Goal: Task Accomplishment & Management: Manage account settings

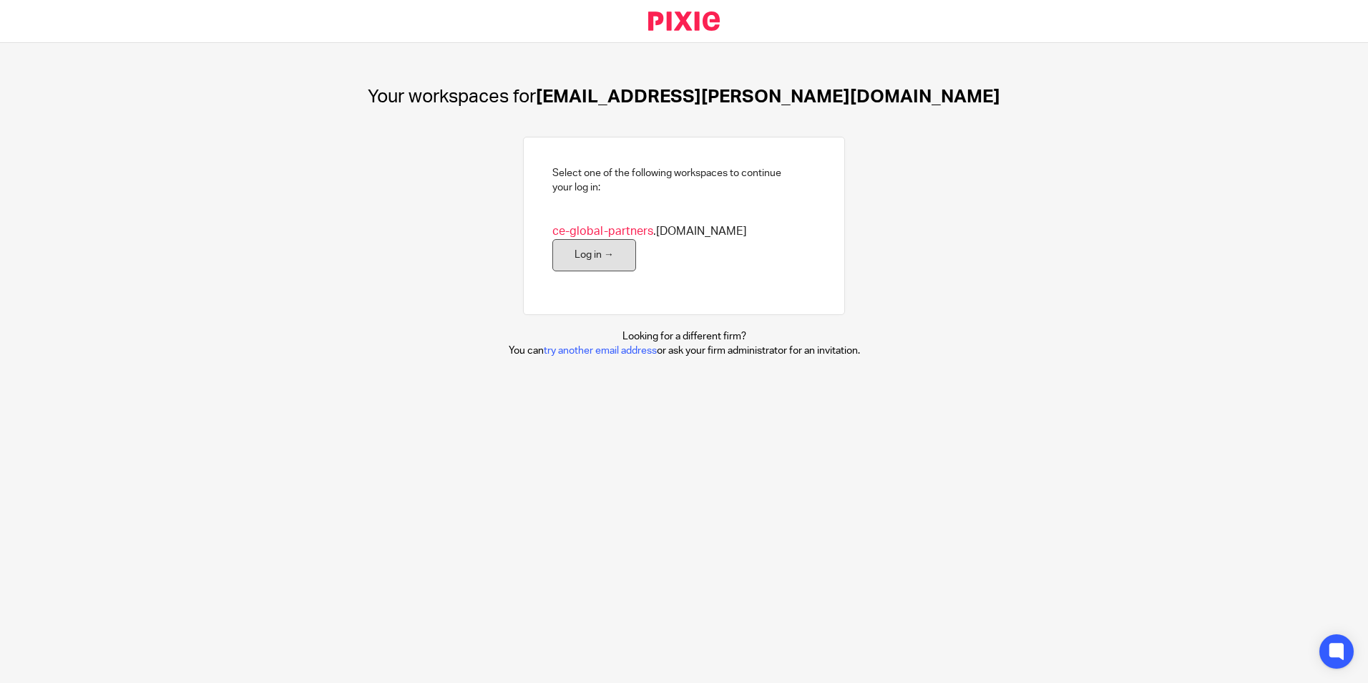
drag, startPoint x: 773, startPoint y: 240, endPoint x: 786, endPoint y: 239, distance: 13.7
click at [636, 241] on link "Log in →" at bounding box center [594, 255] width 84 height 32
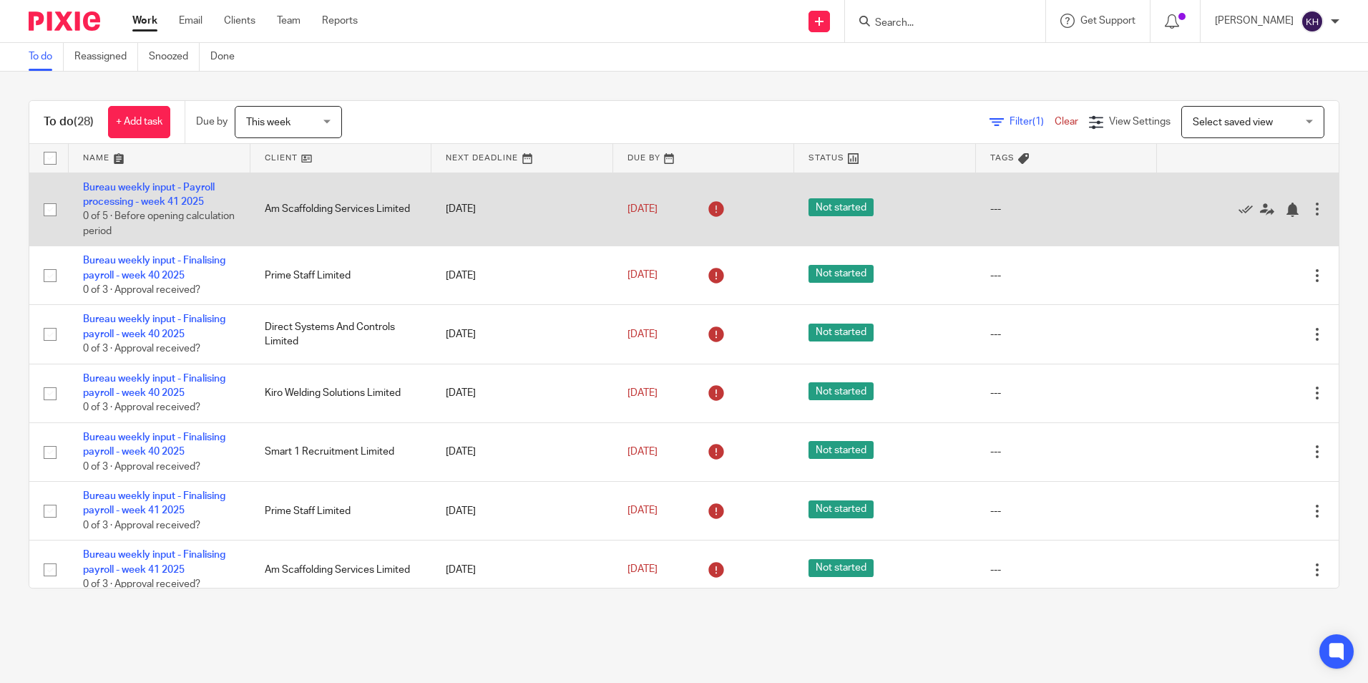
click at [813, 210] on span "Not started" at bounding box center [841, 207] width 65 height 18
click at [705, 210] on icon at bounding box center [716, 209] width 23 height 23
click at [1239, 210] on icon at bounding box center [1246, 210] width 14 height 14
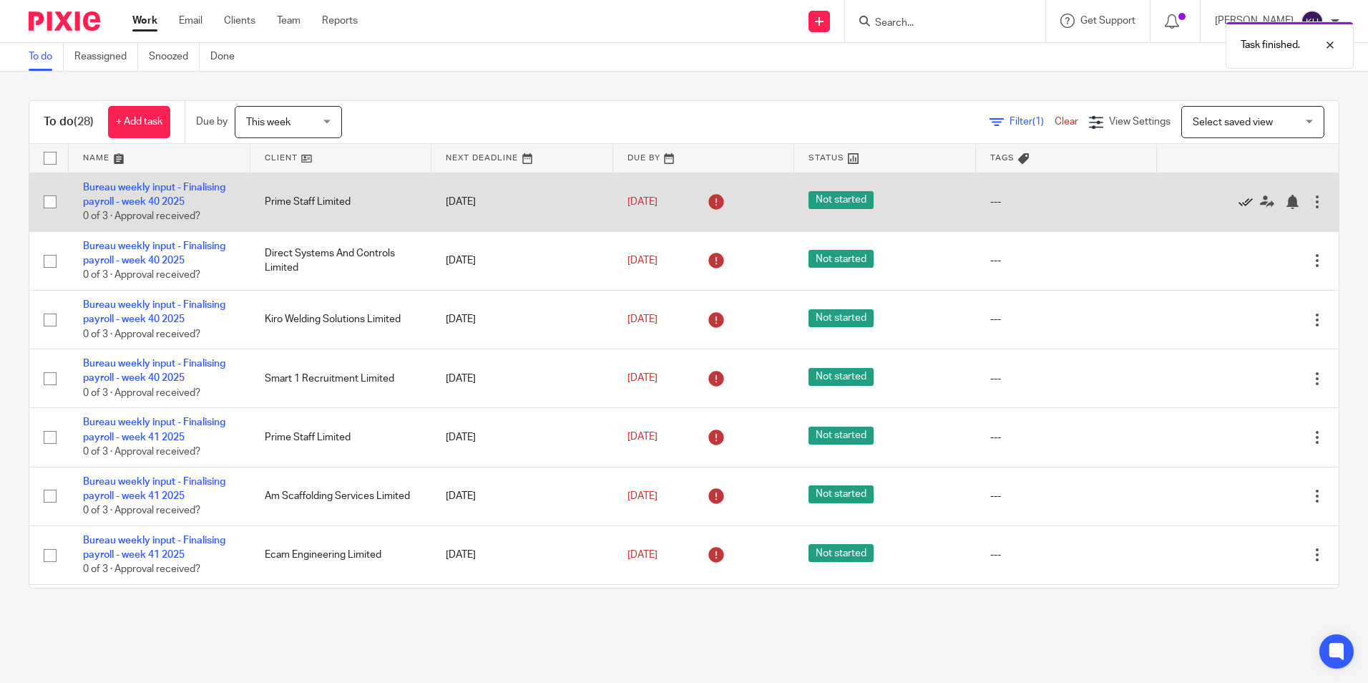
click at [1239, 202] on icon at bounding box center [1246, 202] width 14 height 14
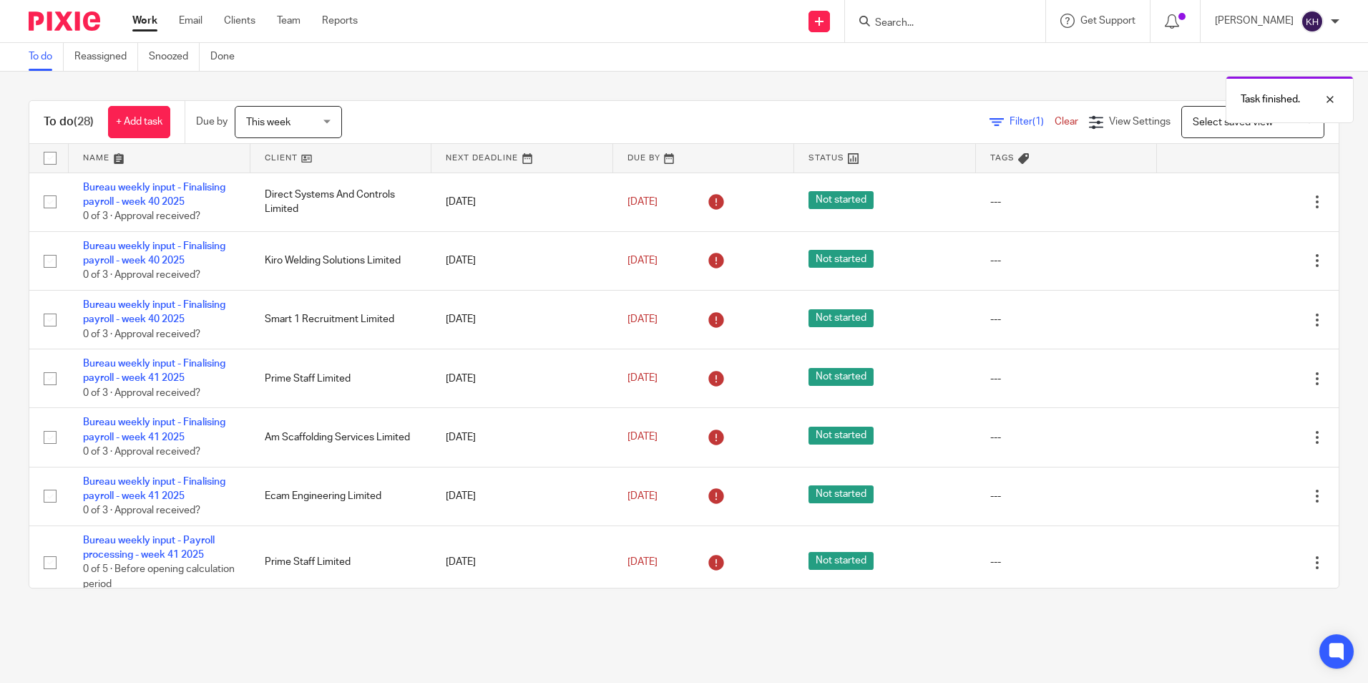
click at [1239, 202] on icon at bounding box center [1246, 202] width 14 height 14
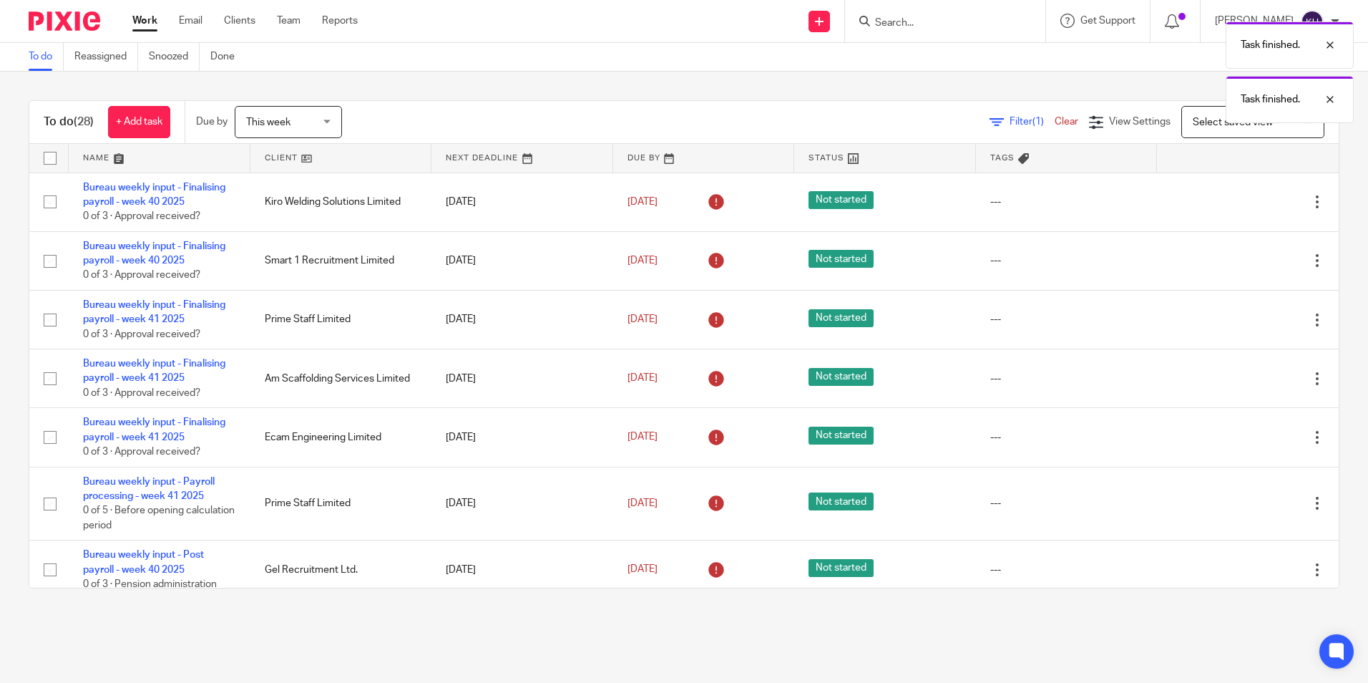
click at [1239, 202] on icon at bounding box center [1246, 202] width 14 height 14
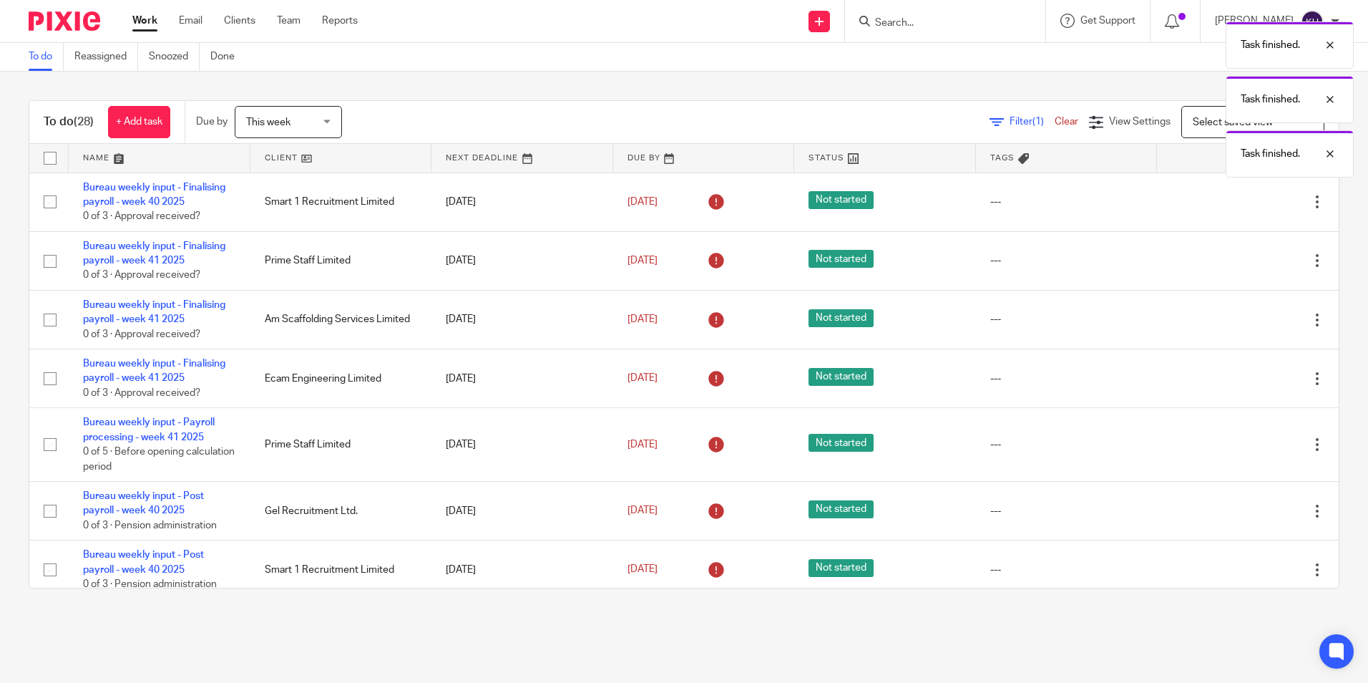
click at [1239, 202] on icon at bounding box center [1246, 202] width 14 height 14
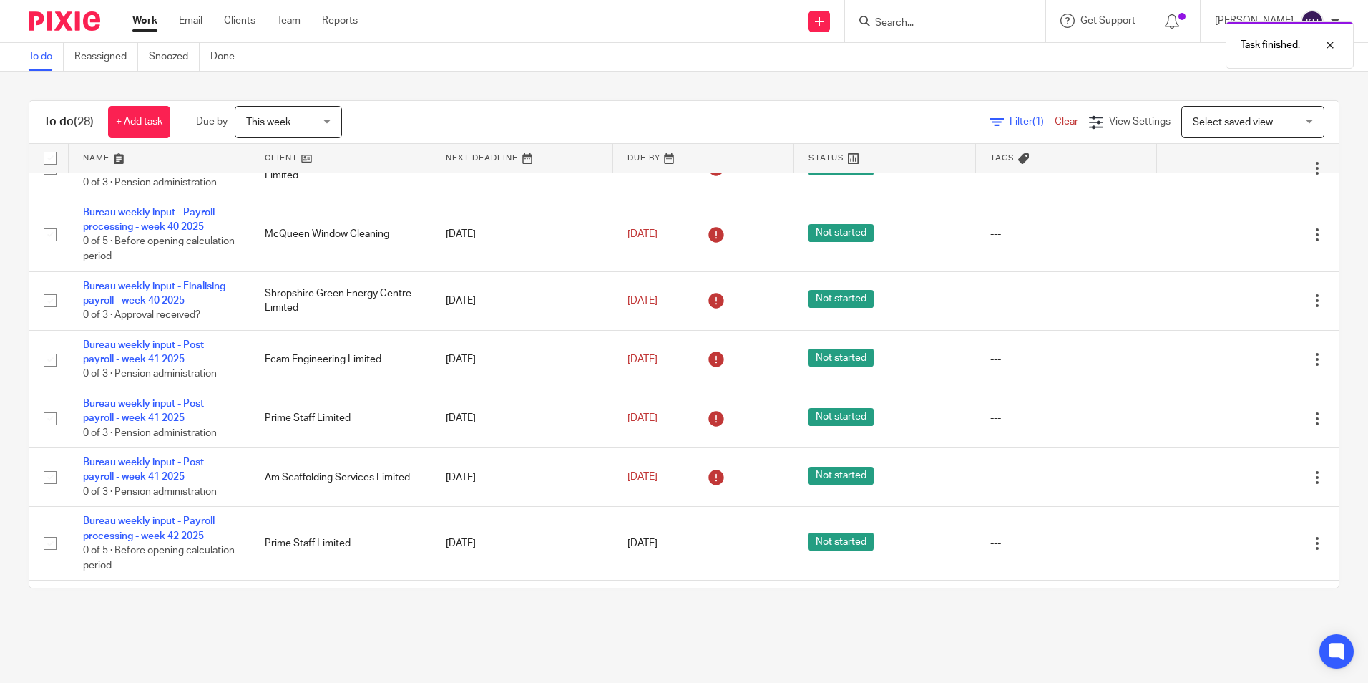
scroll to position [468, 0]
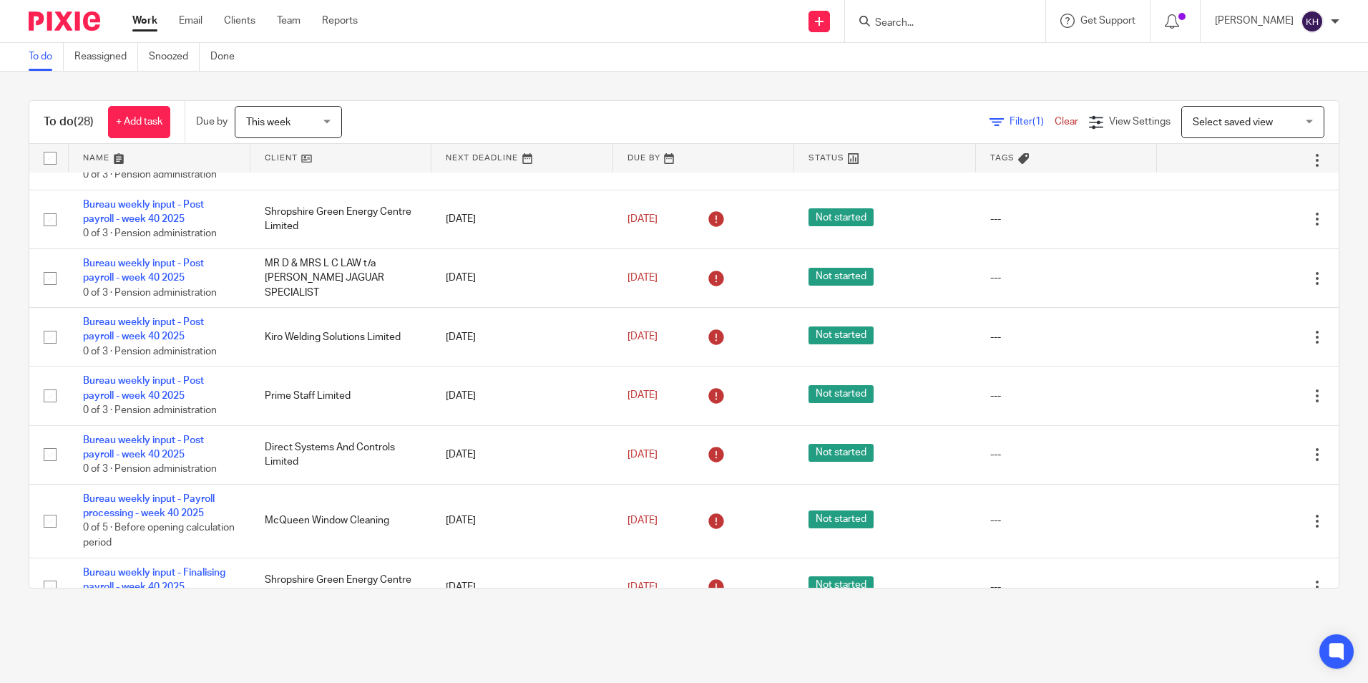
click at [979, 15] on div "Task finished." at bounding box center [1019, 41] width 670 height 54
click at [958, 24] on input "Search" at bounding box center [938, 23] width 129 height 13
type input "am sc"
click at [965, 47] on link at bounding box center [962, 55] width 183 height 21
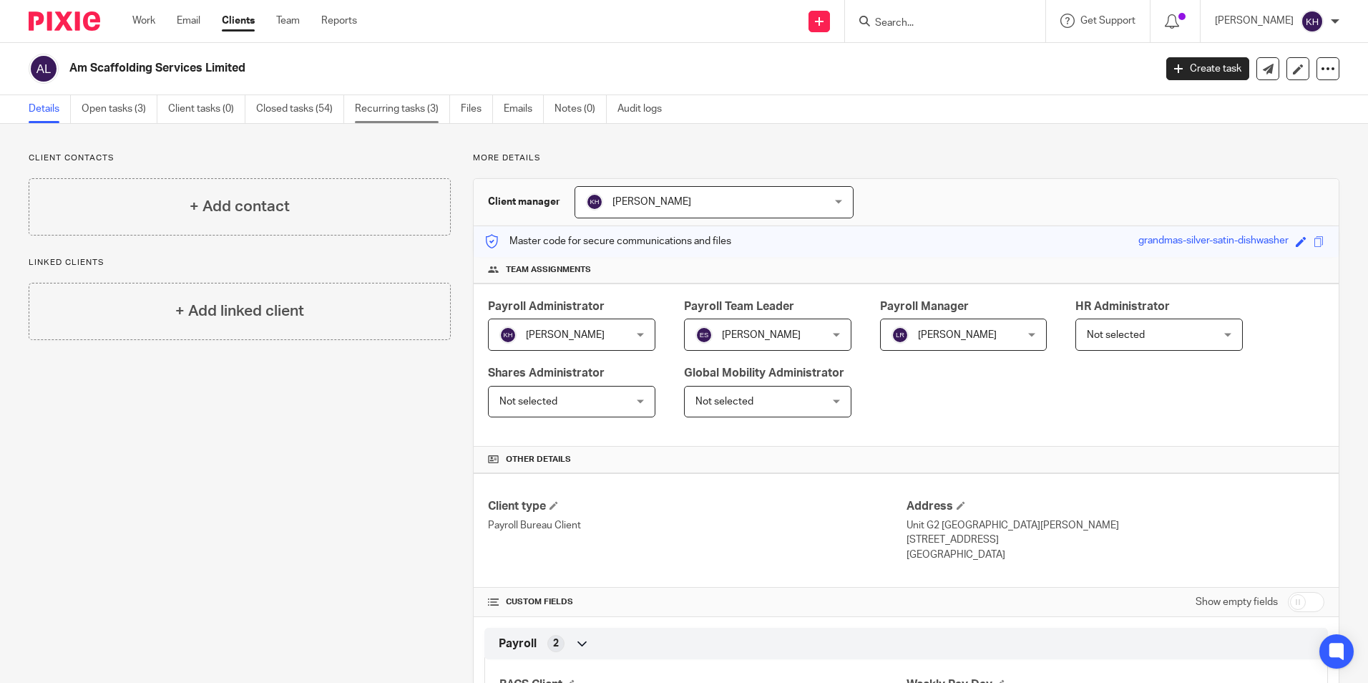
click at [400, 112] on link "Recurring tasks (3)" at bounding box center [402, 109] width 95 height 28
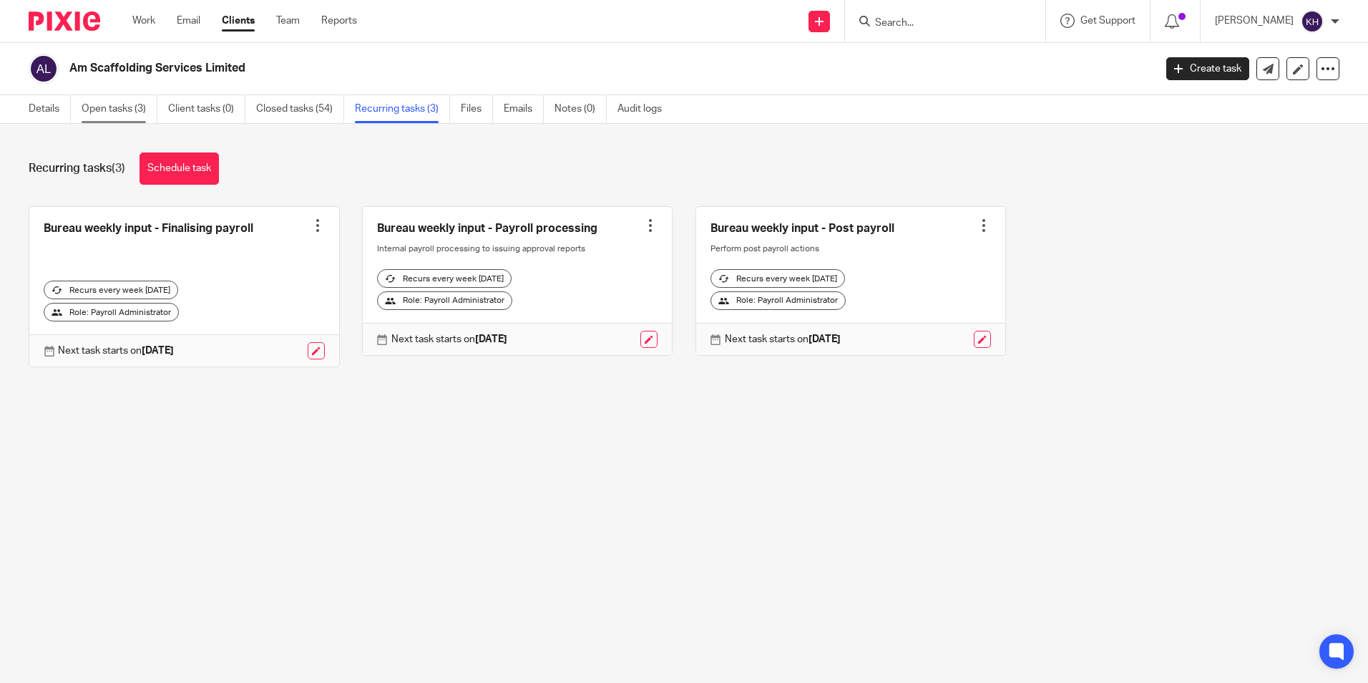
click at [135, 112] on link "Open tasks (3)" at bounding box center [120, 109] width 76 height 28
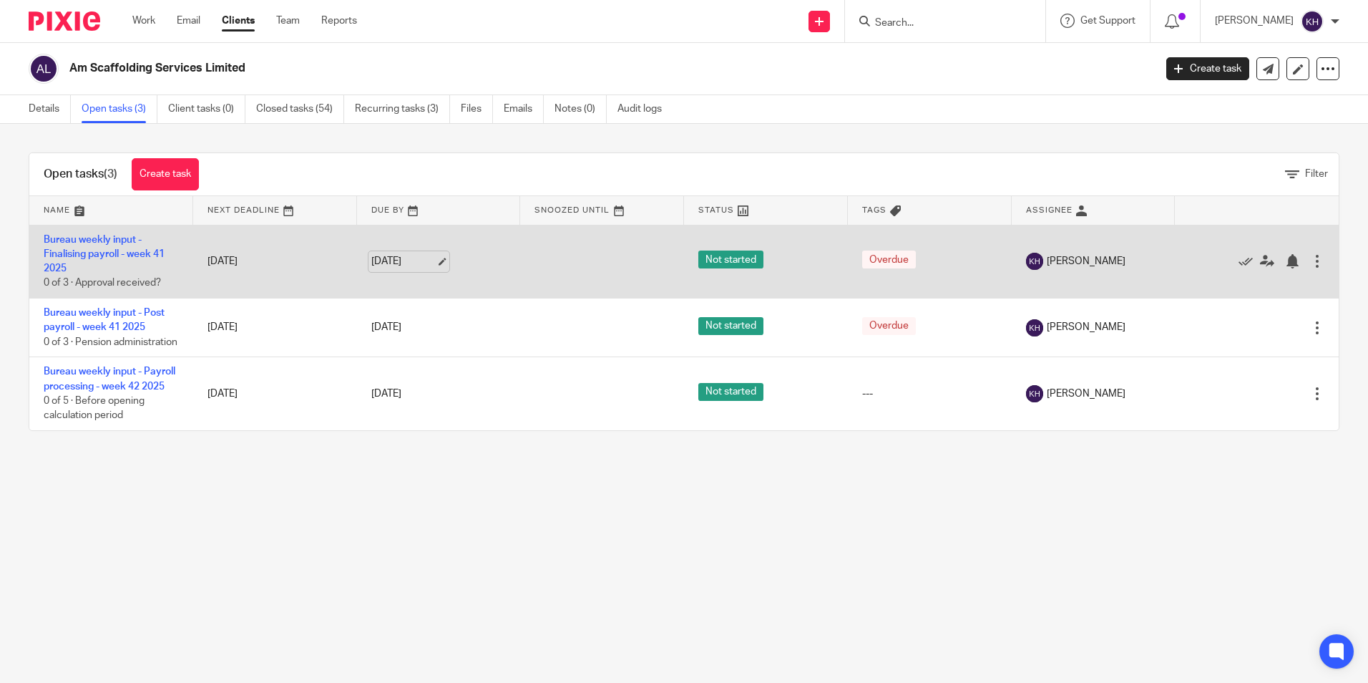
drag, startPoint x: 298, startPoint y: 260, endPoint x: 396, endPoint y: 260, distance: 98.8
click at [299, 260] on td "[DATE]" at bounding box center [275, 262] width 164 height 74
click at [411, 260] on link "[DATE]" at bounding box center [403, 261] width 64 height 15
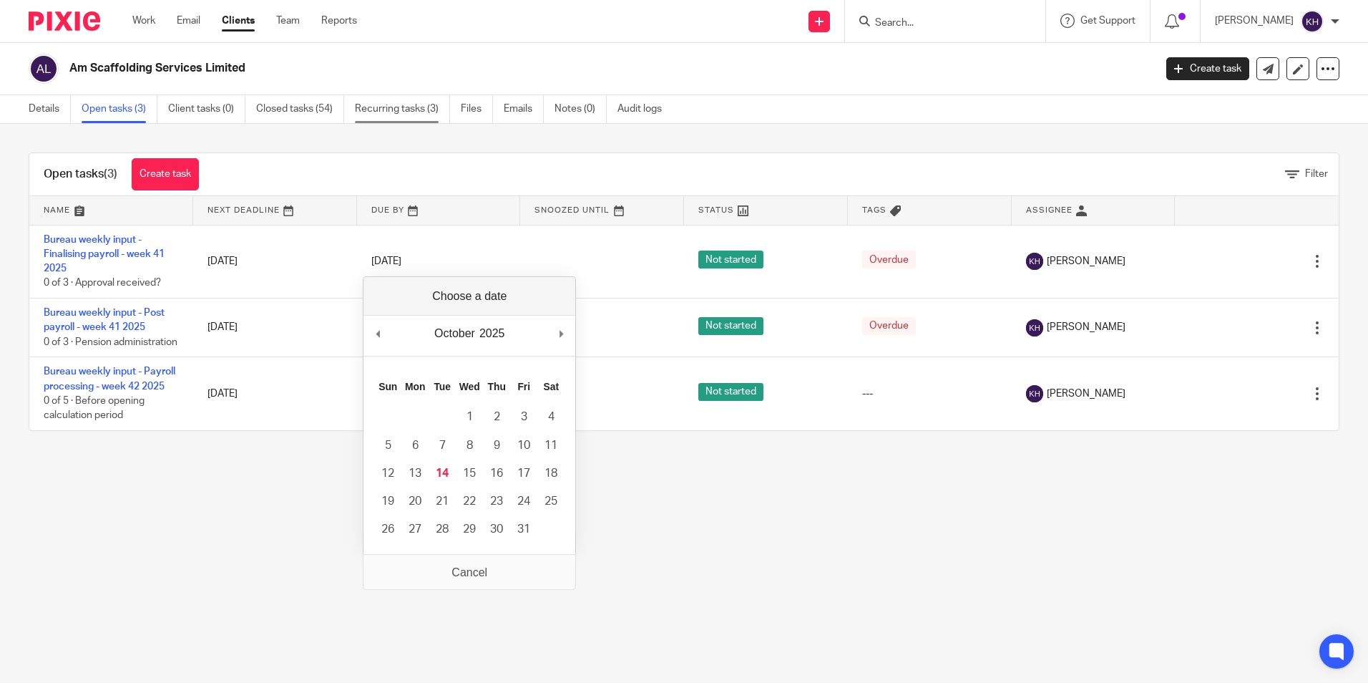
click at [322, 100] on link "Closed tasks (54)" at bounding box center [300, 109] width 88 height 28
click at [401, 109] on link "Recurring tasks (3)" at bounding box center [402, 109] width 95 height 28
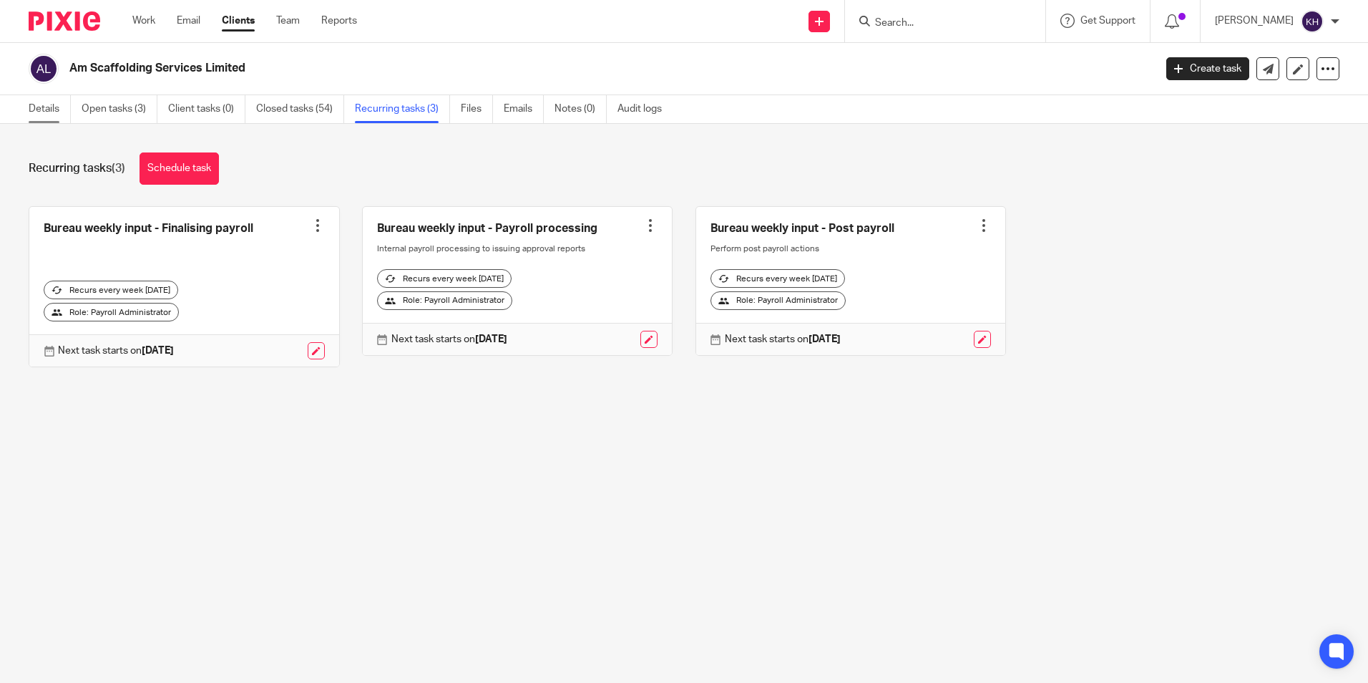
click at [65, 117] on link "Details" at bounding box center [50, 109] width 42 height 28
click at [144, 112] on link "Open tasks (3)" at bounding box center [120, 109] width 76 height 28
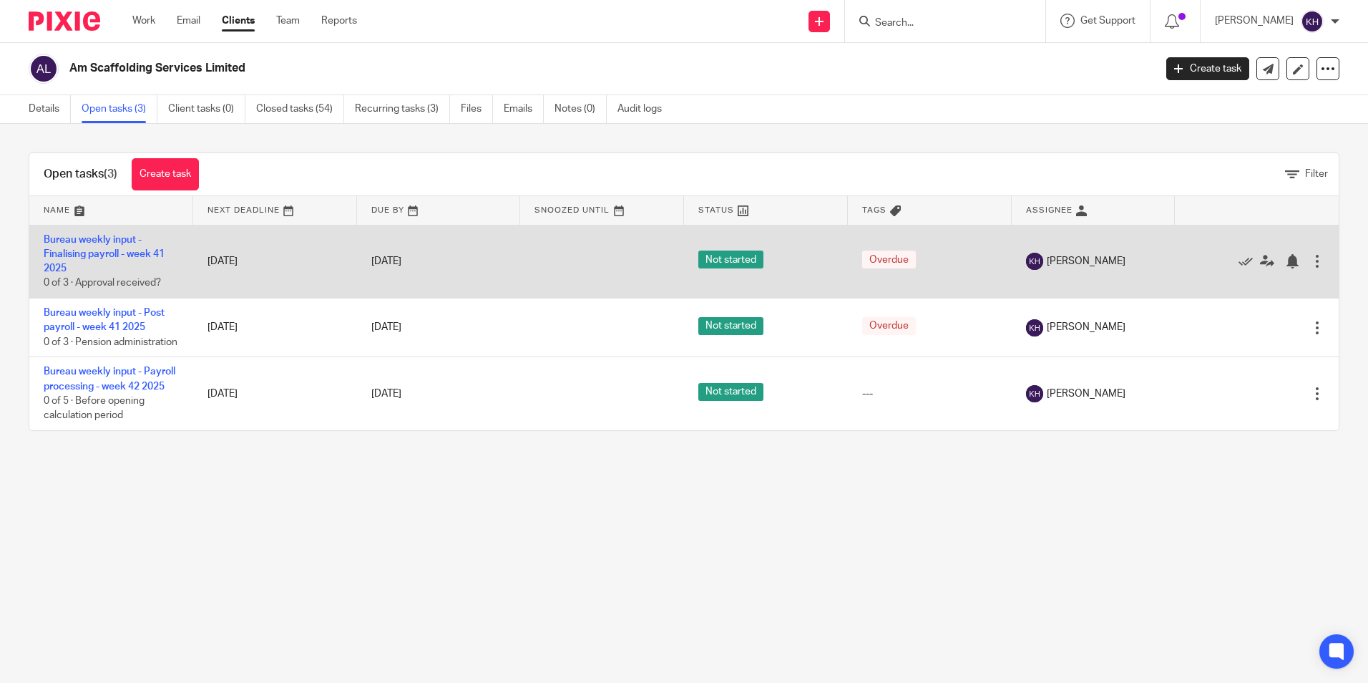
click at [1310, 263] on div at bounding box center [1317, 261] width 14 height 14
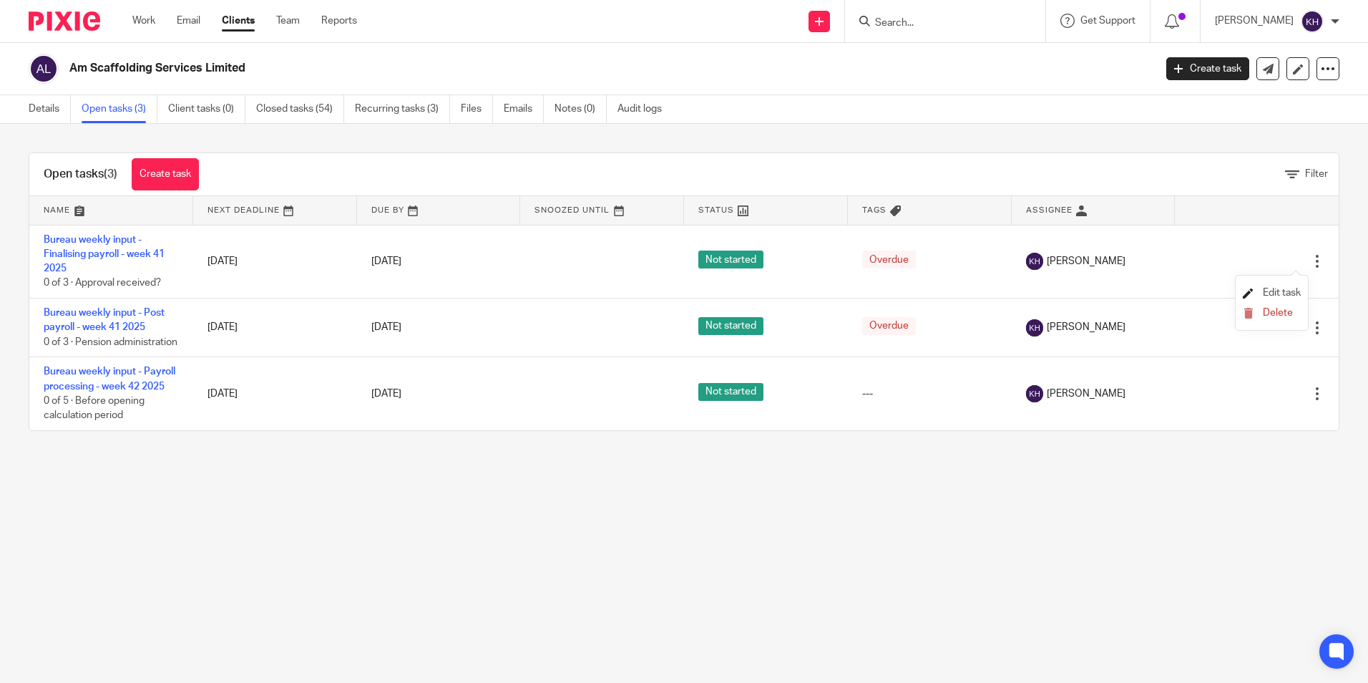
click at [1288, 292] on span "Edit task" at bounding box center [1282, 293] width 38 height 10
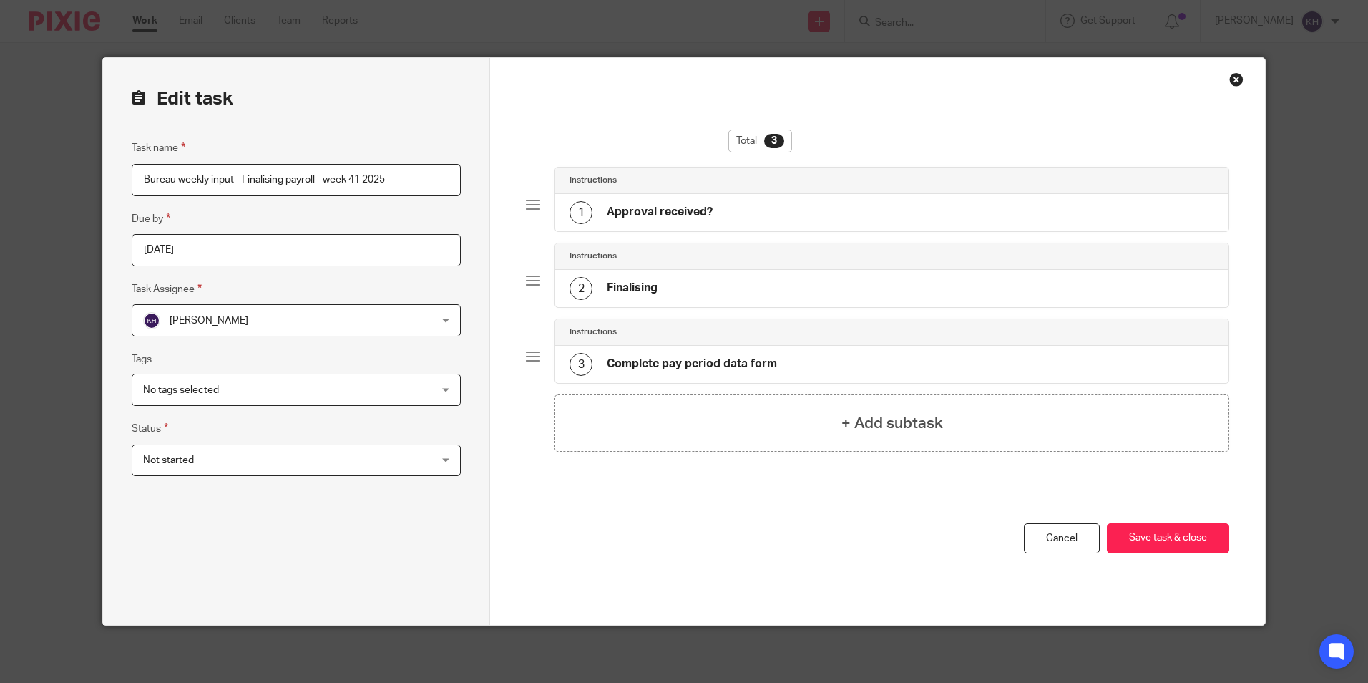
click at [200, 243] on input "2025-10-09" at bounding box center [296, 250] width 329 height 32
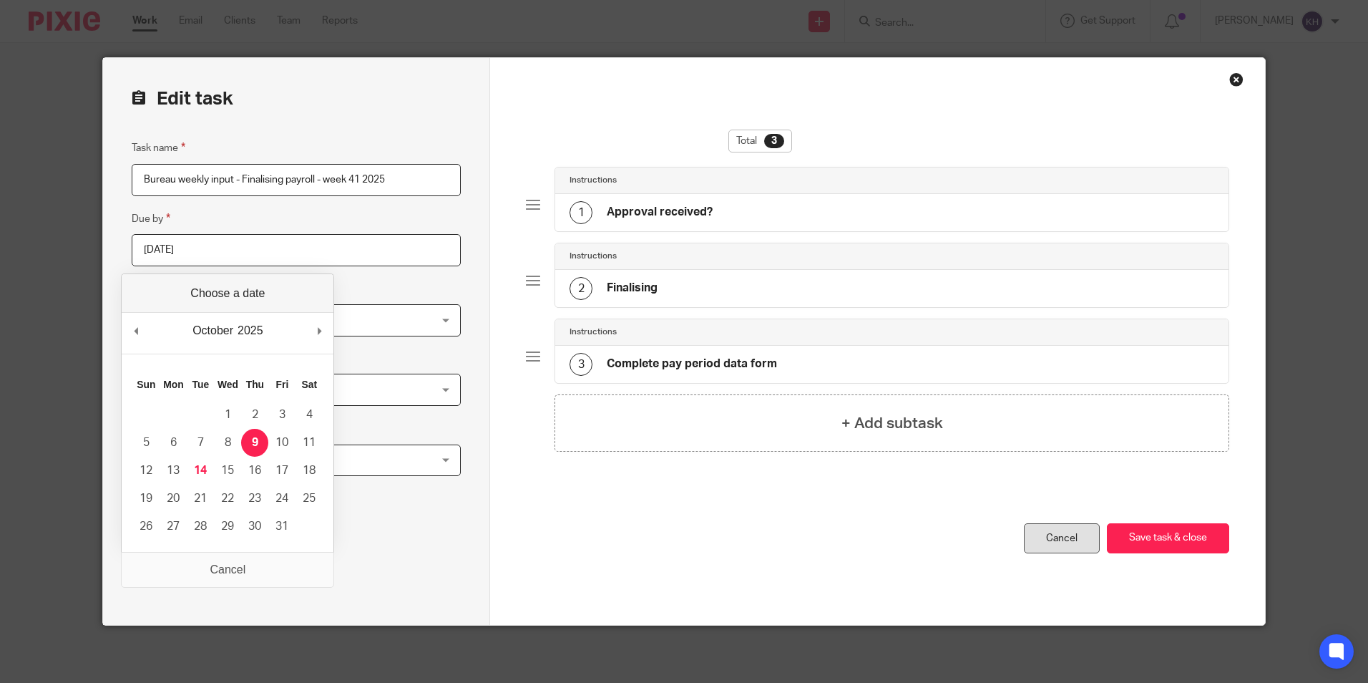
click at [1083, 537] on link "Cancel" at bounding box center [1062, 538] width 76 height 31
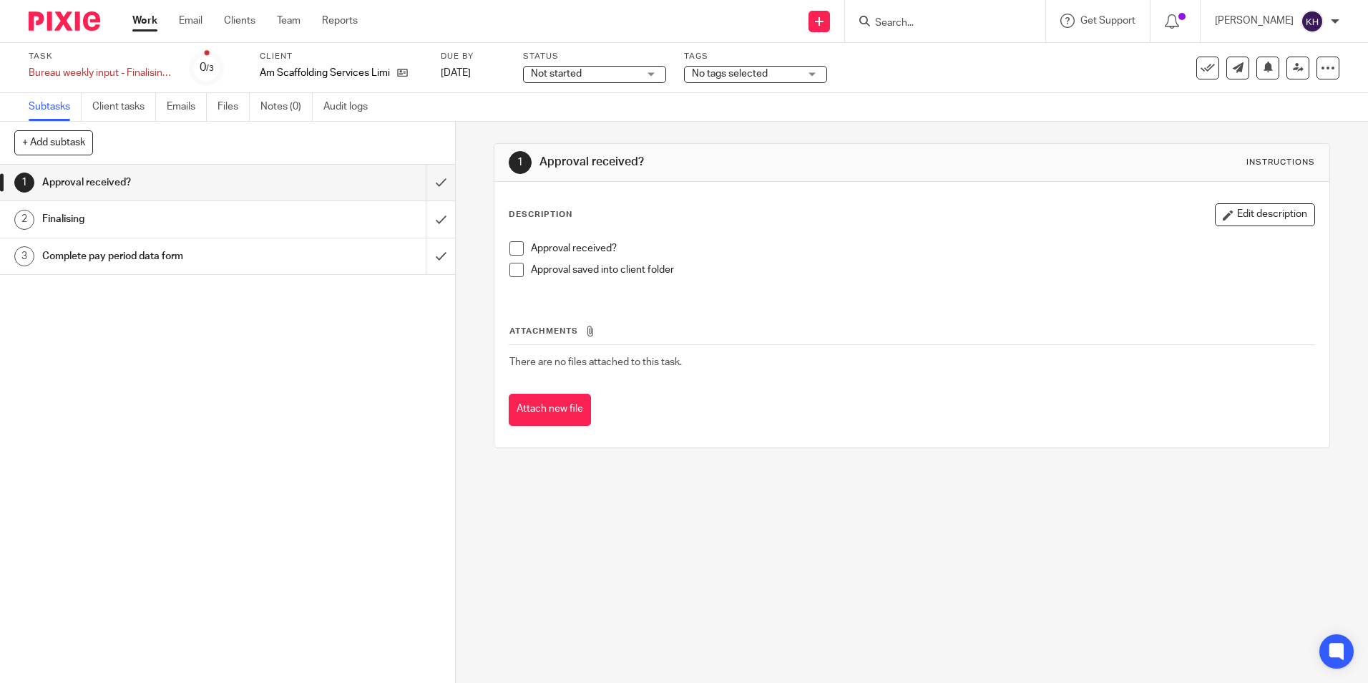
click at [140, 16] on link "Work" at bounding box center [144, 21] width 25 height 14
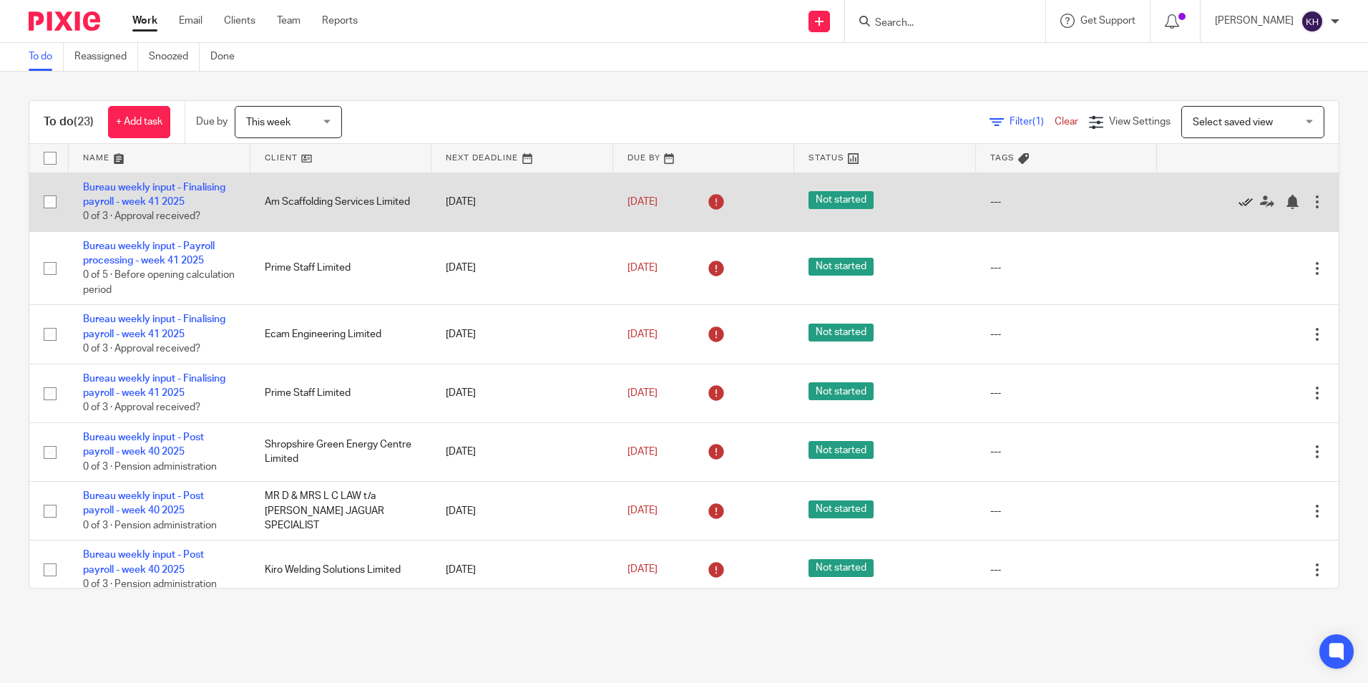
click at [1239, 202] on icon at bounding box center [1246, 202] width 14 height 14
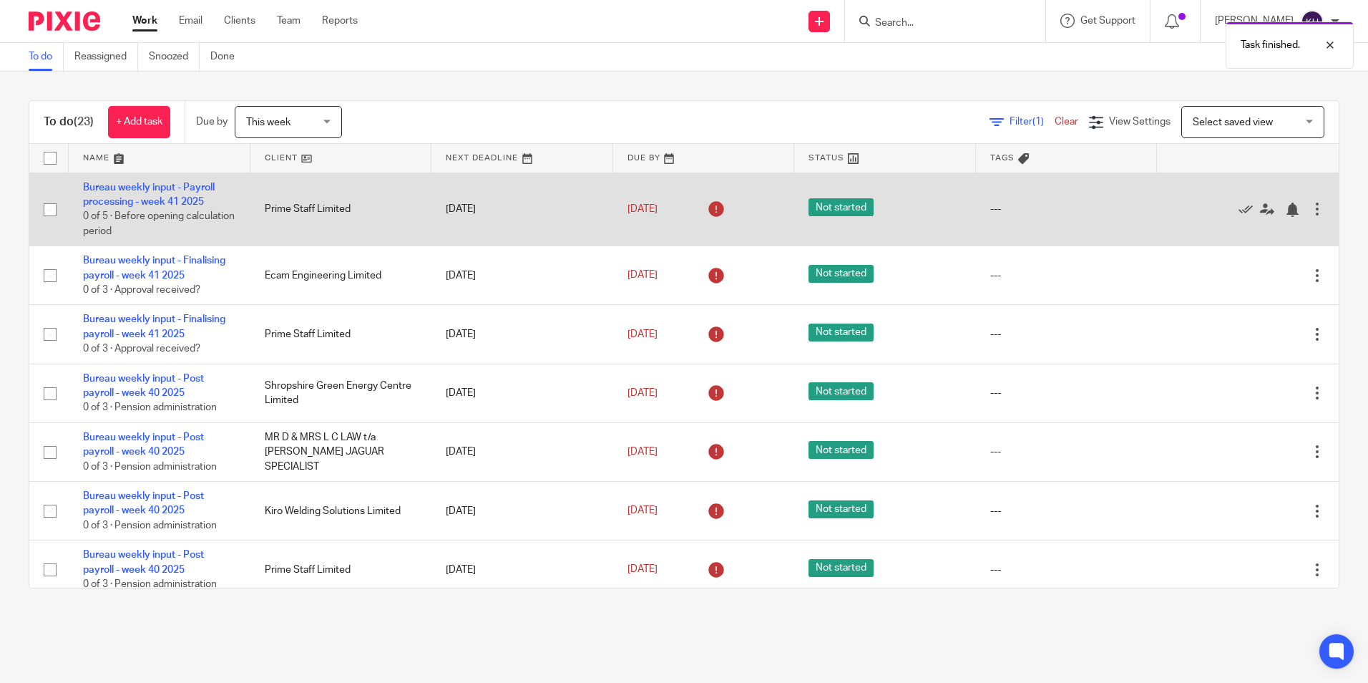
click at [1310, 211] on div at bounding box center [1317, 209] width 14 height 14
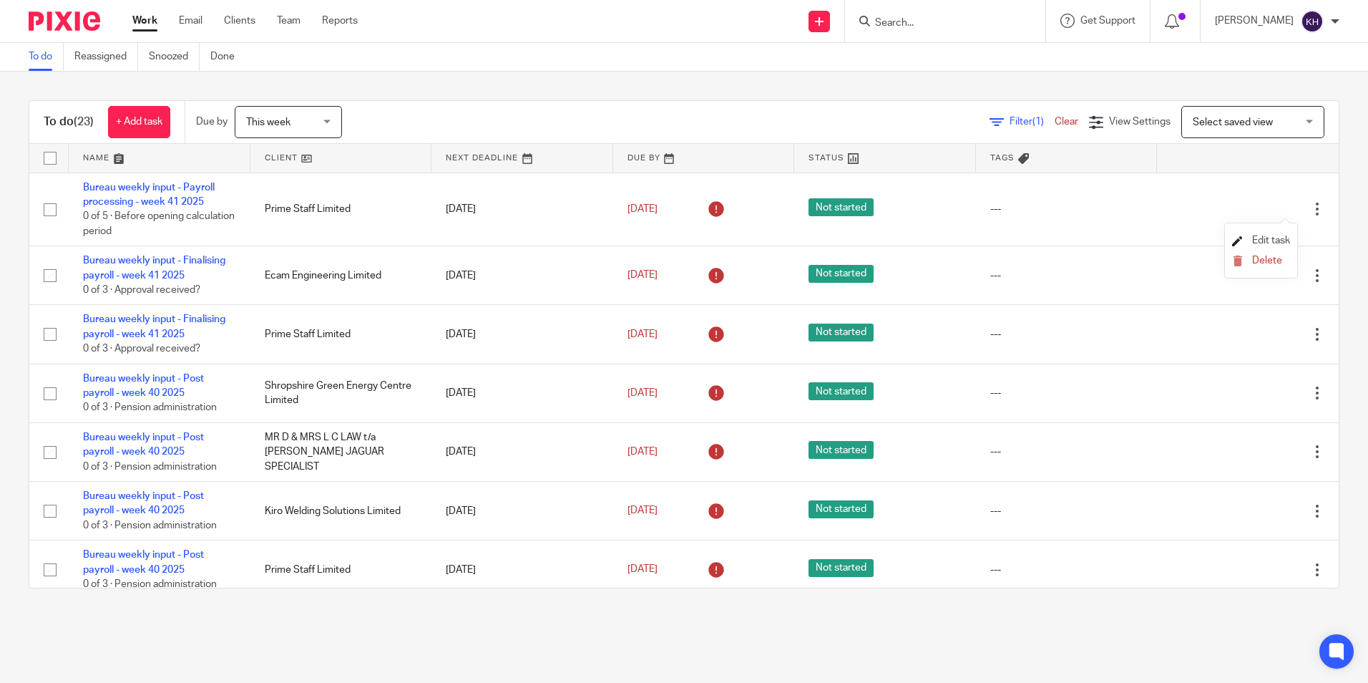
click at [1260, 240] on span "Edit task" at bounding box center [1271, 240] width 38 height 10
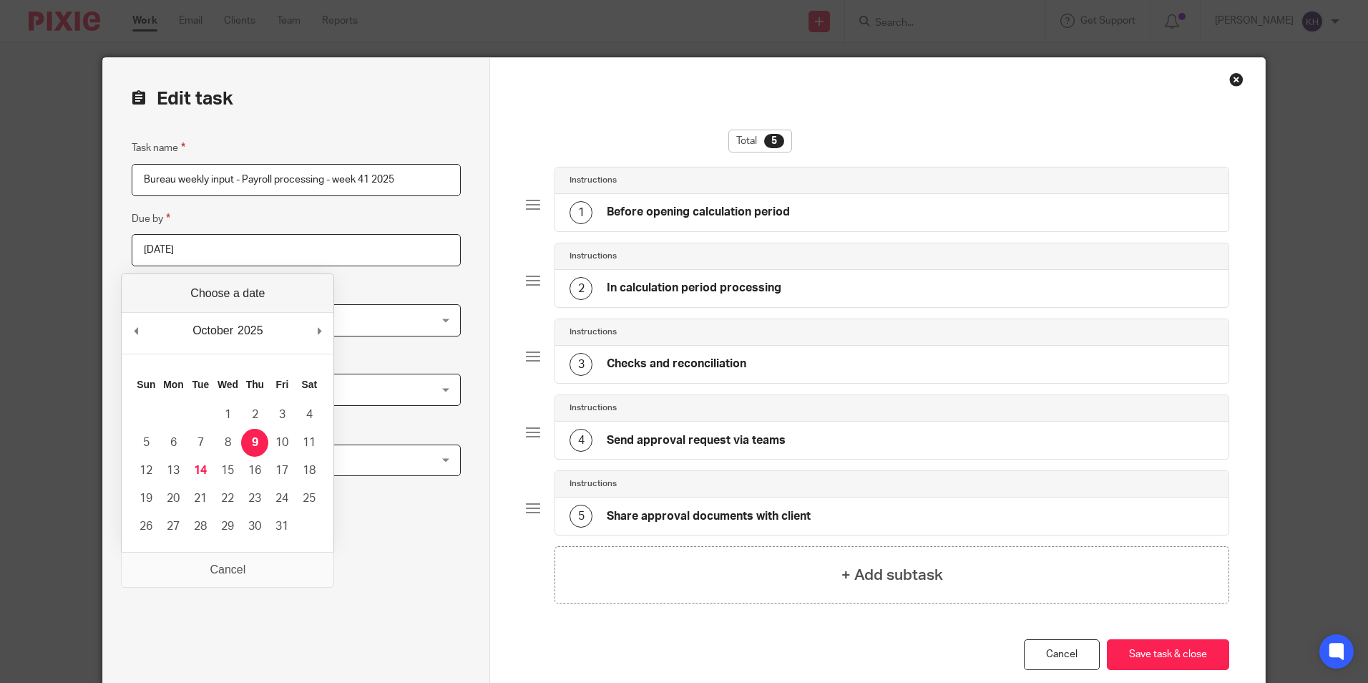
click at [209, 248] on input "2025-10-09" at bounding box center [296, 250] width 329 height 32
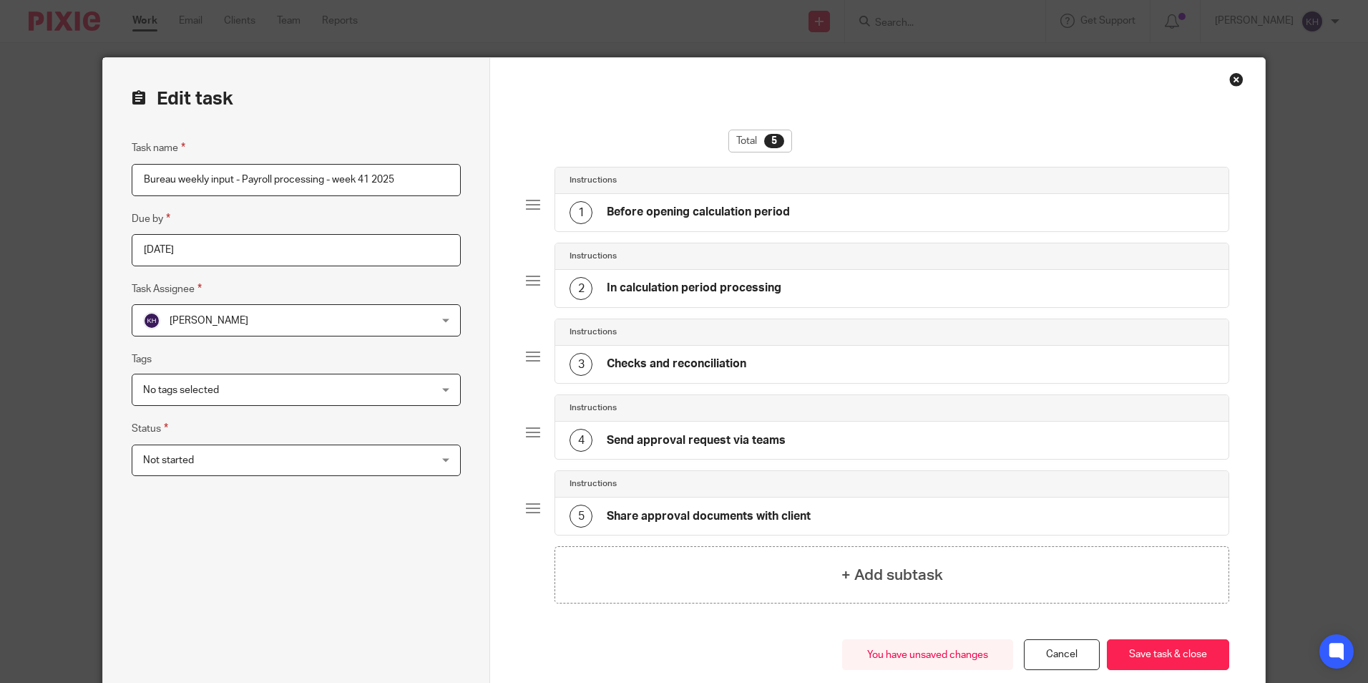
click at [1240, 81] on div "Total 5 Instructions 1 Before opening calculation period Instructions 2 In calc…" at bounding box center [877, 382] width 774 height 648
click at [1233, 81] on div "Close this dialog window" at bounding box center [1236, 79] width 14 height 14
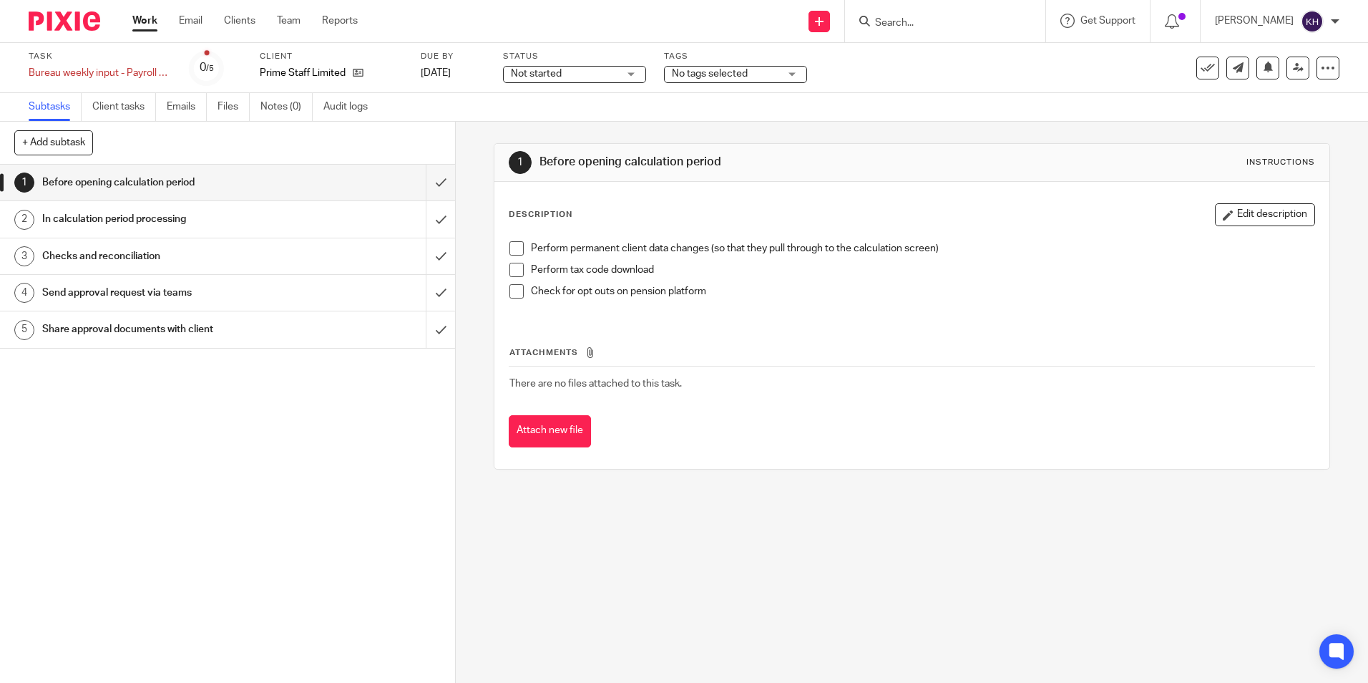
click at [145, 9] on div "Work Email Clients Team Reports Work Email Clients Team Reports Settings" at bounding box center [248, 21] width 261 height 42
click at [142, 14] on link "Work" at bounding box center [144, 21] width 25 height 14
click at [1323, 76] on div at bounding box center [1328, 68] width 23 height 23
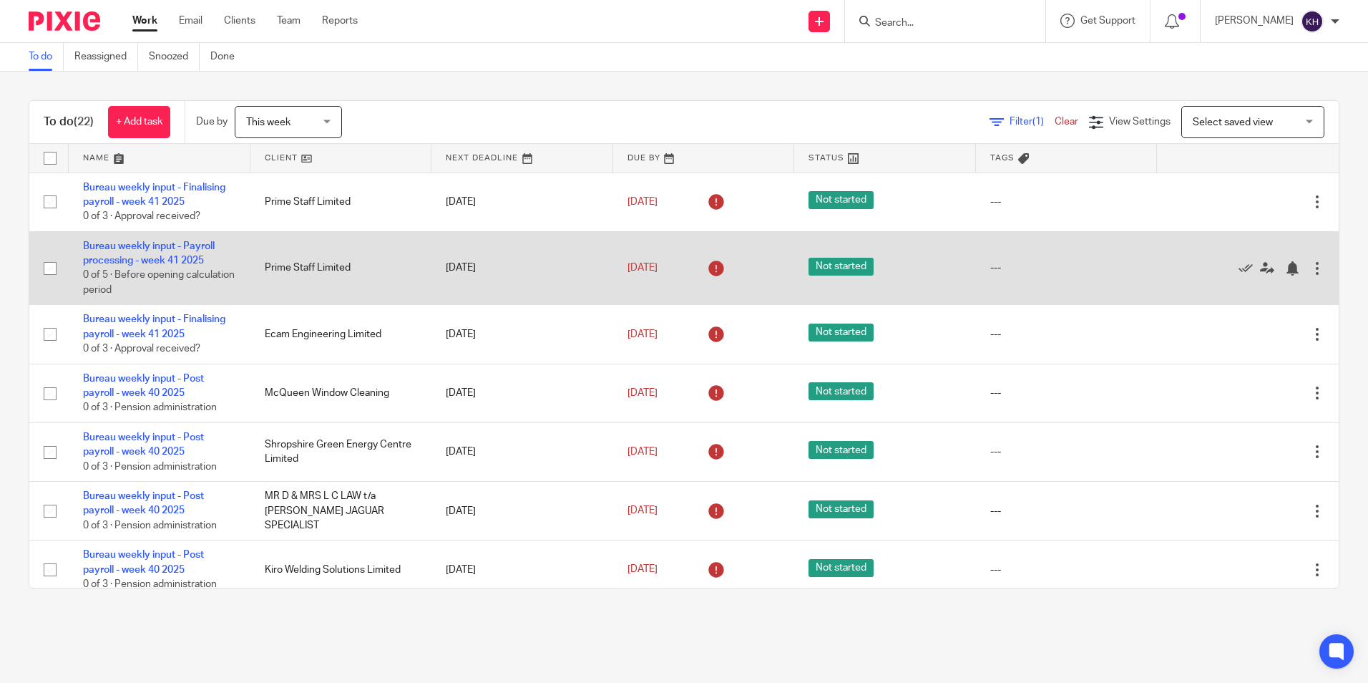
click at [1310, 270] on div at bounding box center [1317, 268] width 14 height 14
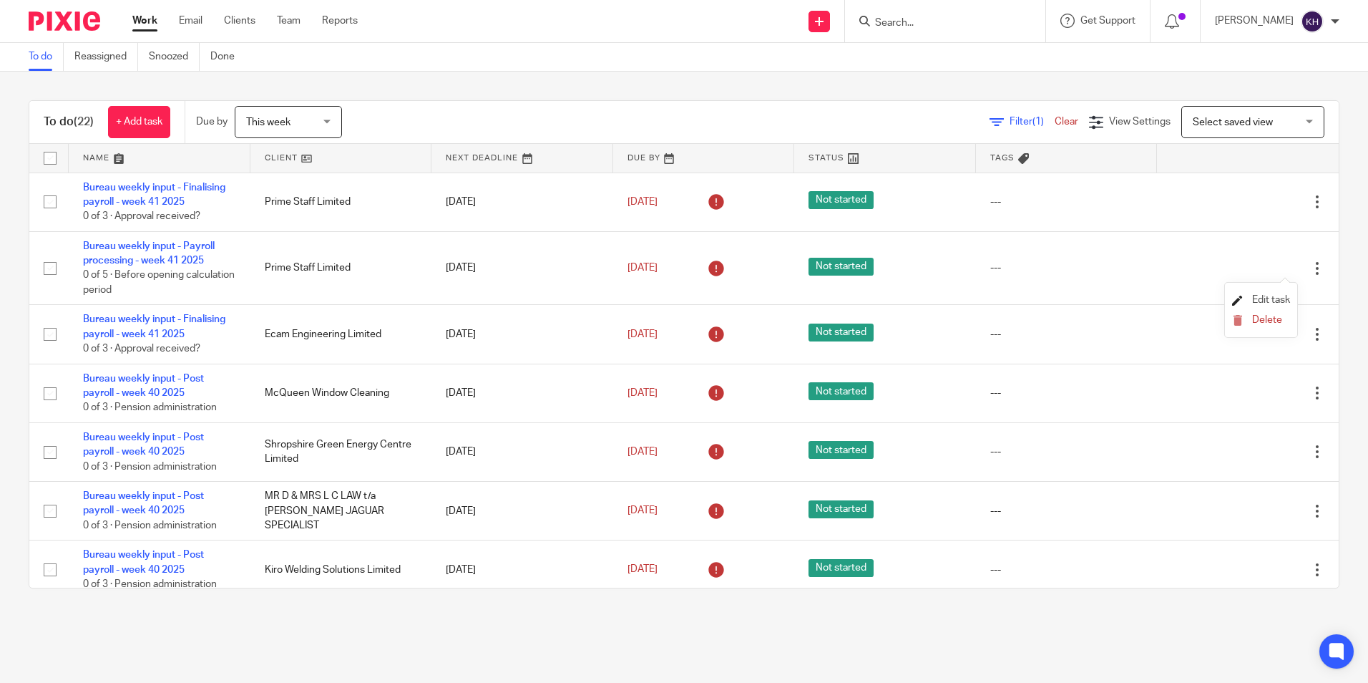
click at [1261, 296] on span "Edit task" at bounding box center [1271, 300] width 38 height 10
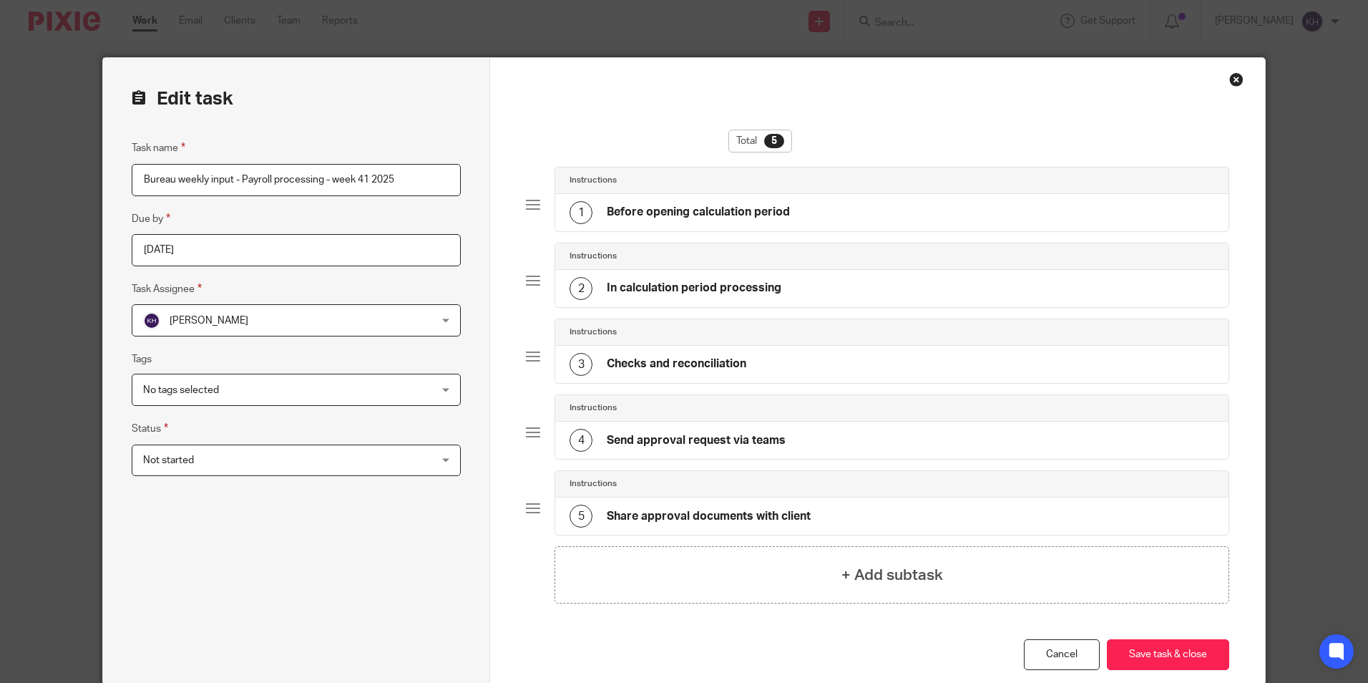
drag, startPoint x: 0, startPoint y: 0, endPoint x: 332, endPoint y: 244, distance: 412.1
click at [333, 244] on input "2025-10-09" at bounding box center [296, 250] width 329 height 32
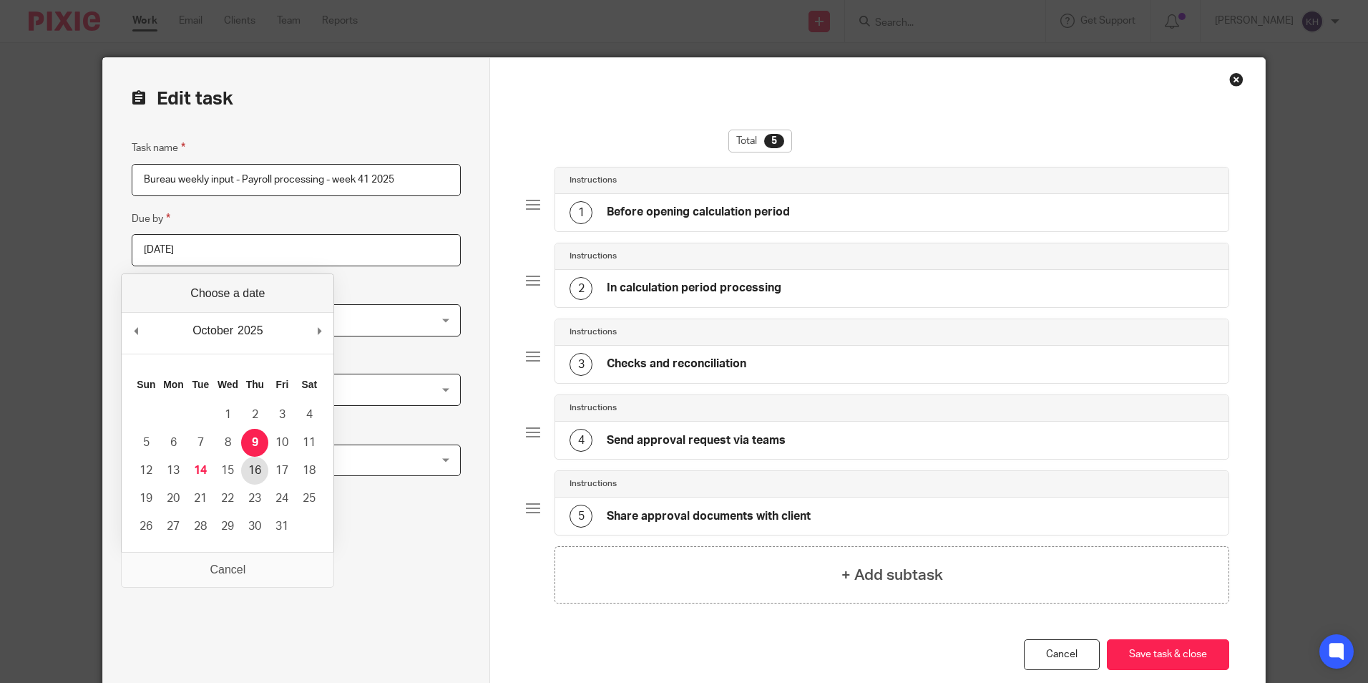
type input "2025-10-16"
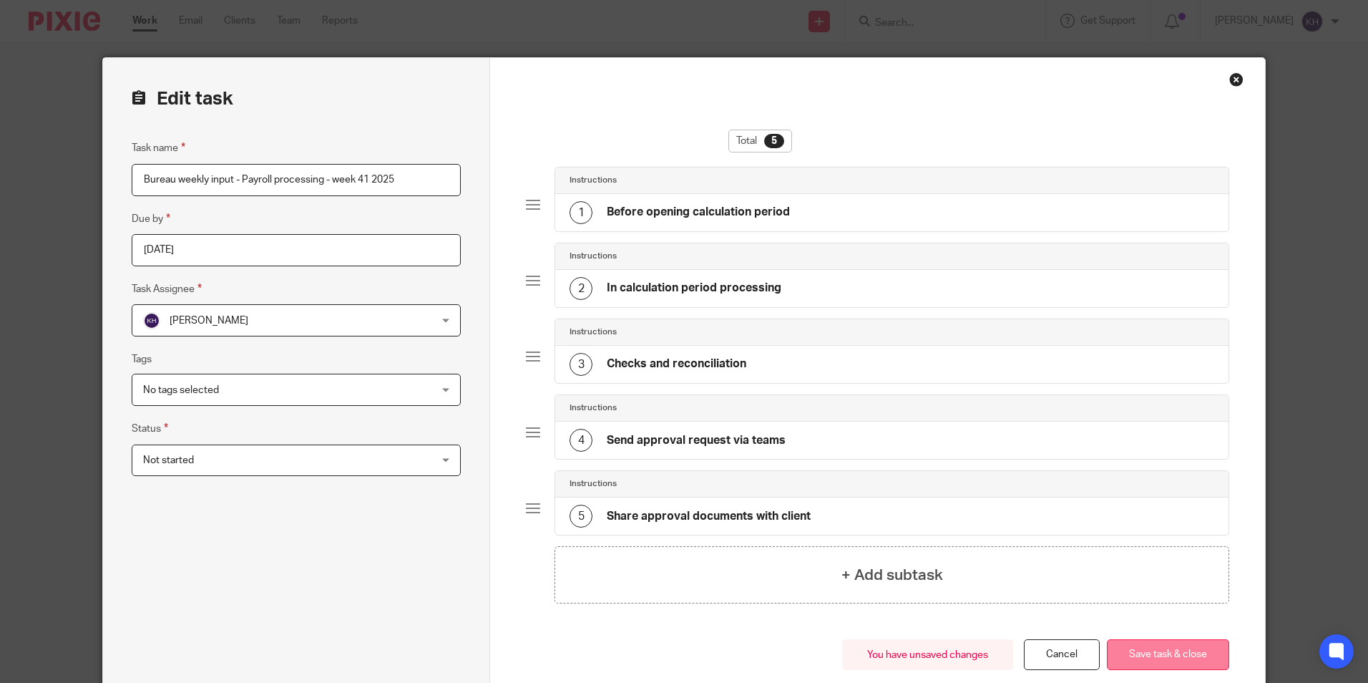
click at [1164, 651] on button "Save task & close" at bounding box center [1168, 654] width 122 height 31
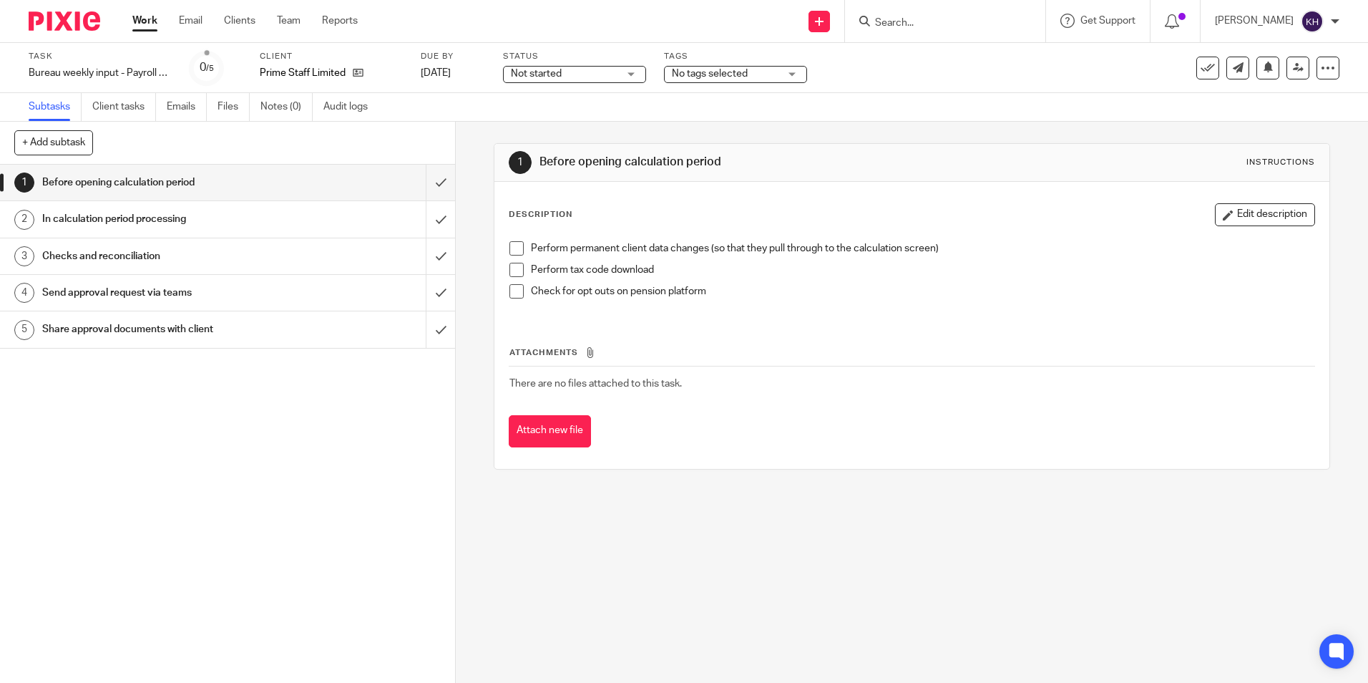
click at [138, 21] on link "Work" at bounding box center [144, 21] width 25 height 14
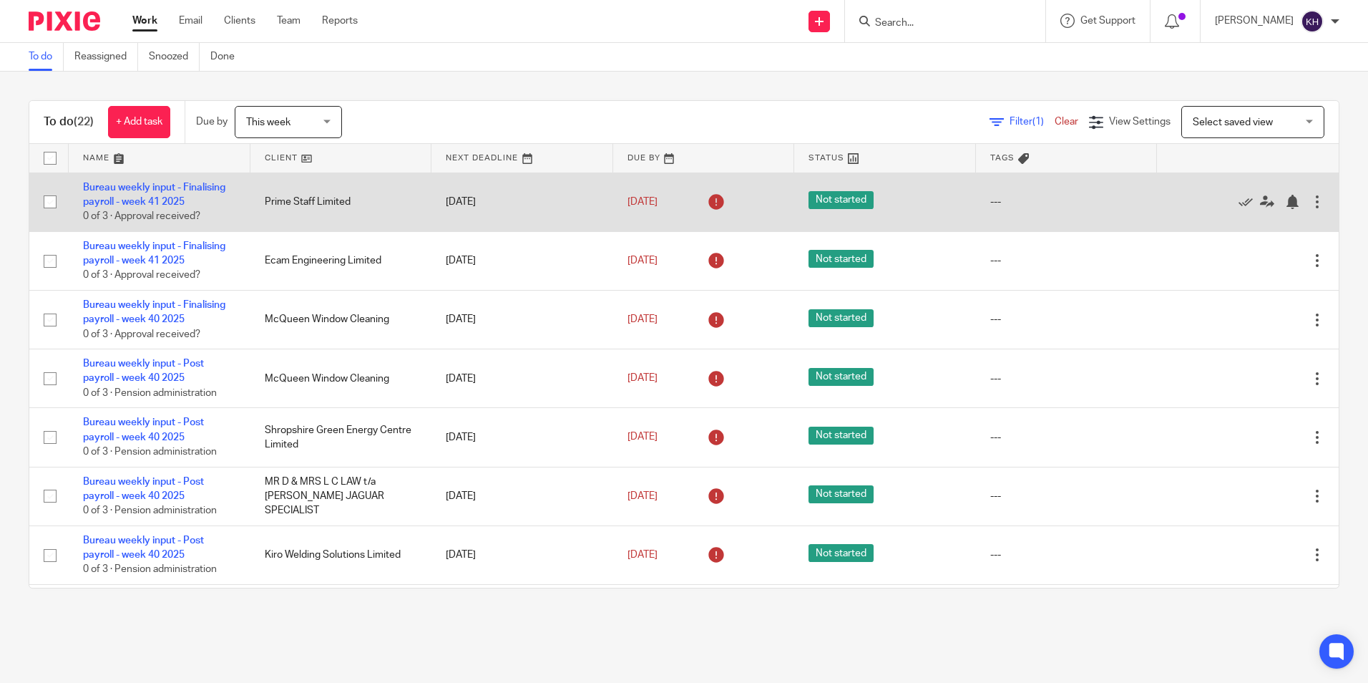
click at [1310, 203] on div at bounding box center [1317, 202] width 14 height 14
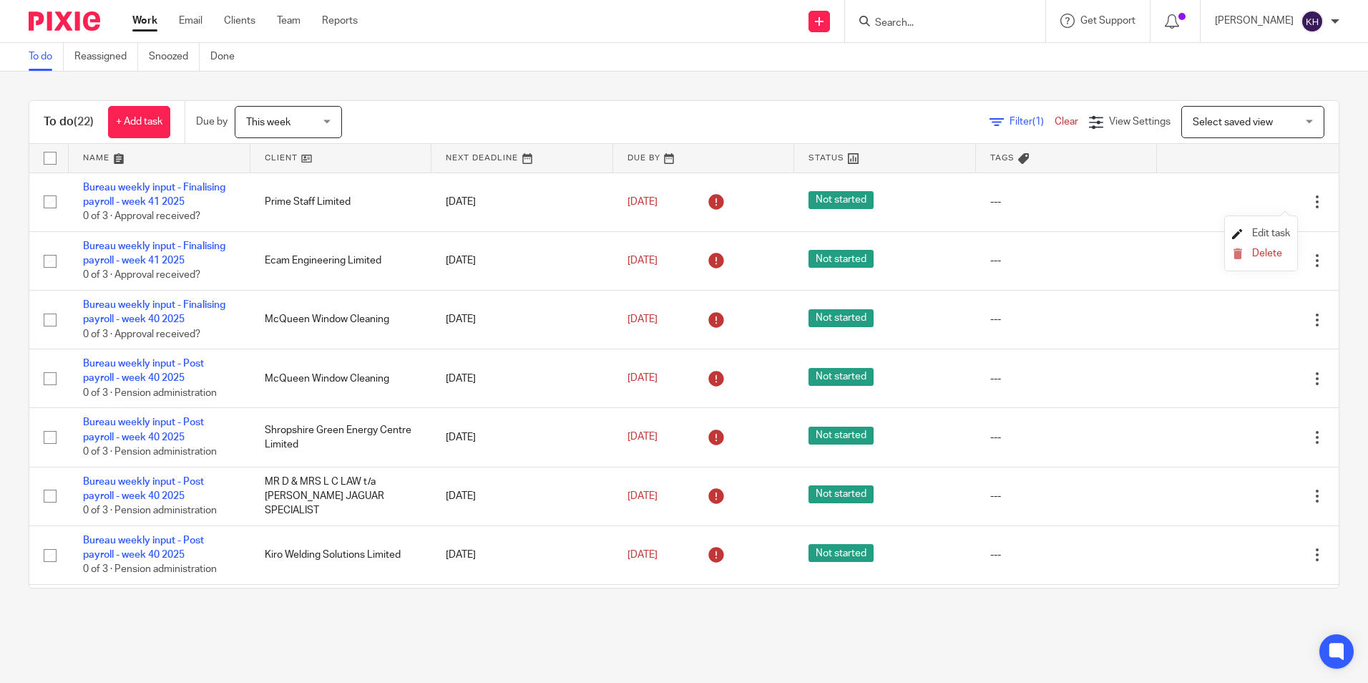
click at [1275, 230] on span "Edit task" at bounding box center [1271, 233] width 38 height 10
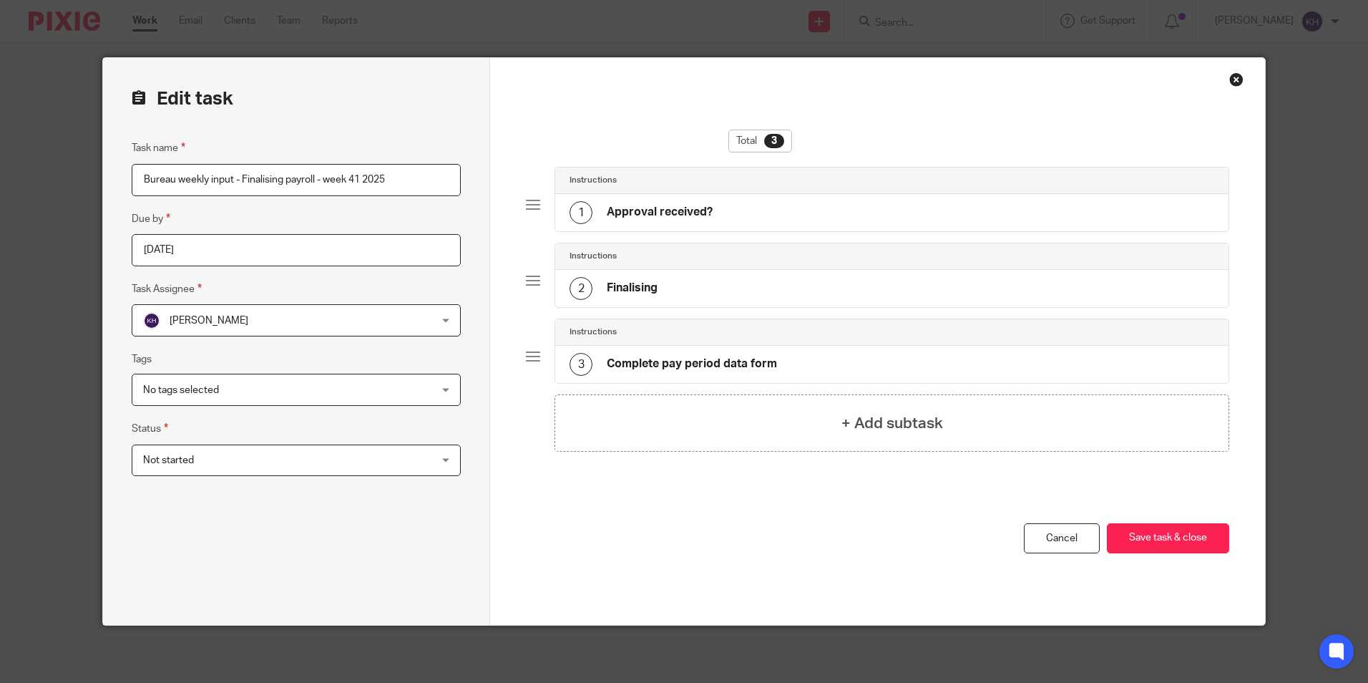
click at [584, 271] on div "2 Finalising" at bounding box center [891, 288] width 673 height 37
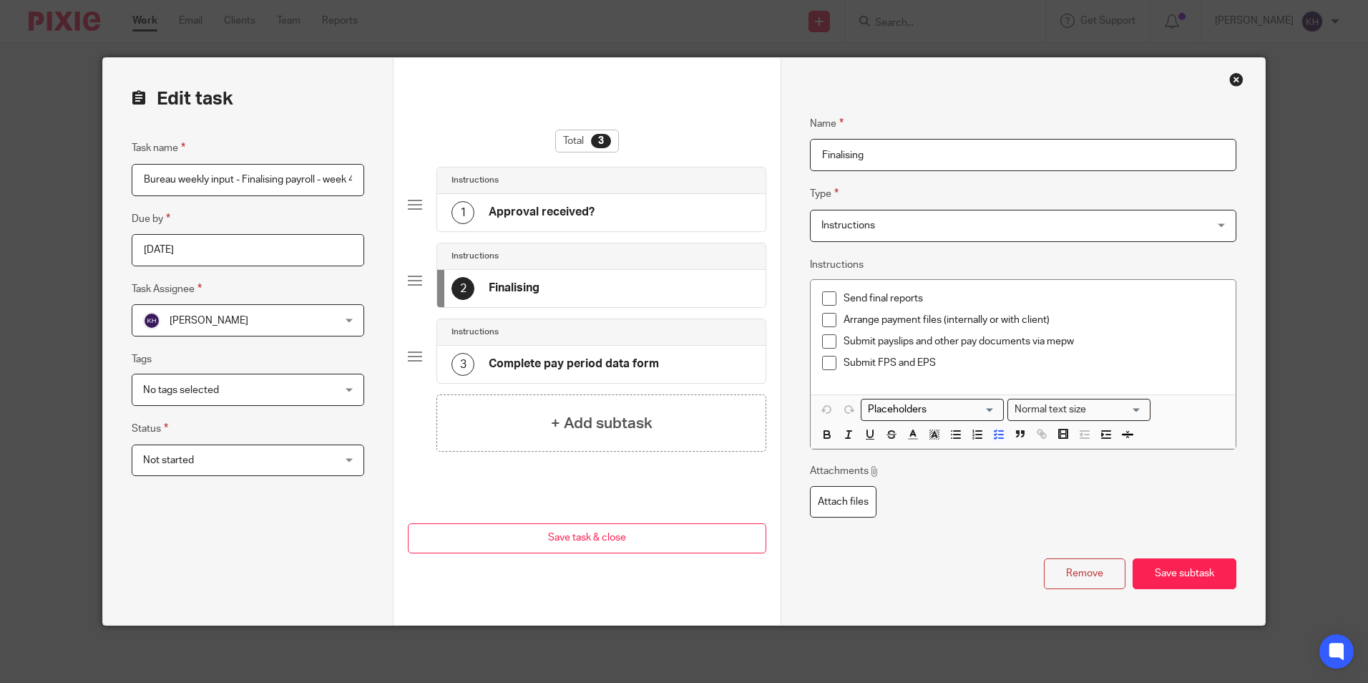
click at [452, 208] on div "1" at bounding box center [463, 212] width 23 height 23
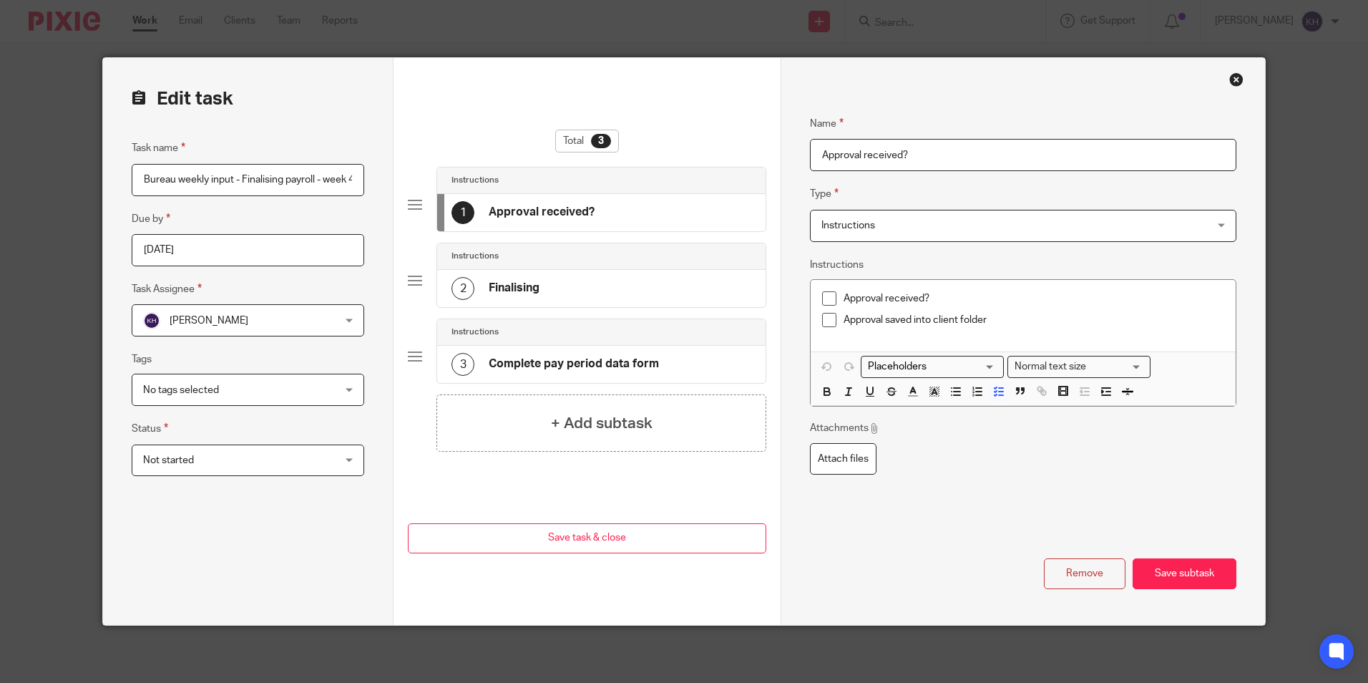
click at [474, 268] on div "Instructions" at bounding box center [601, 256] width 328 height 26
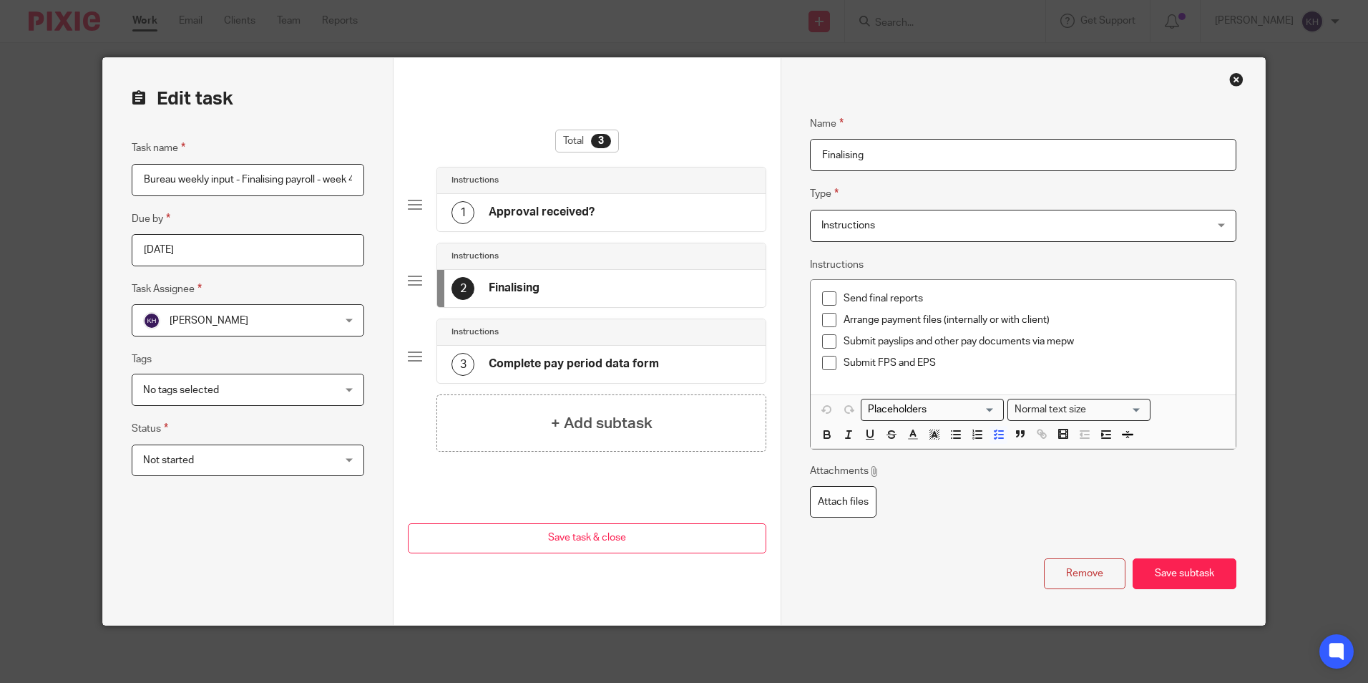
click at [490, 359] on h4 "Complete pay period data form" at bounding box center [574, 363] width 170 height 15
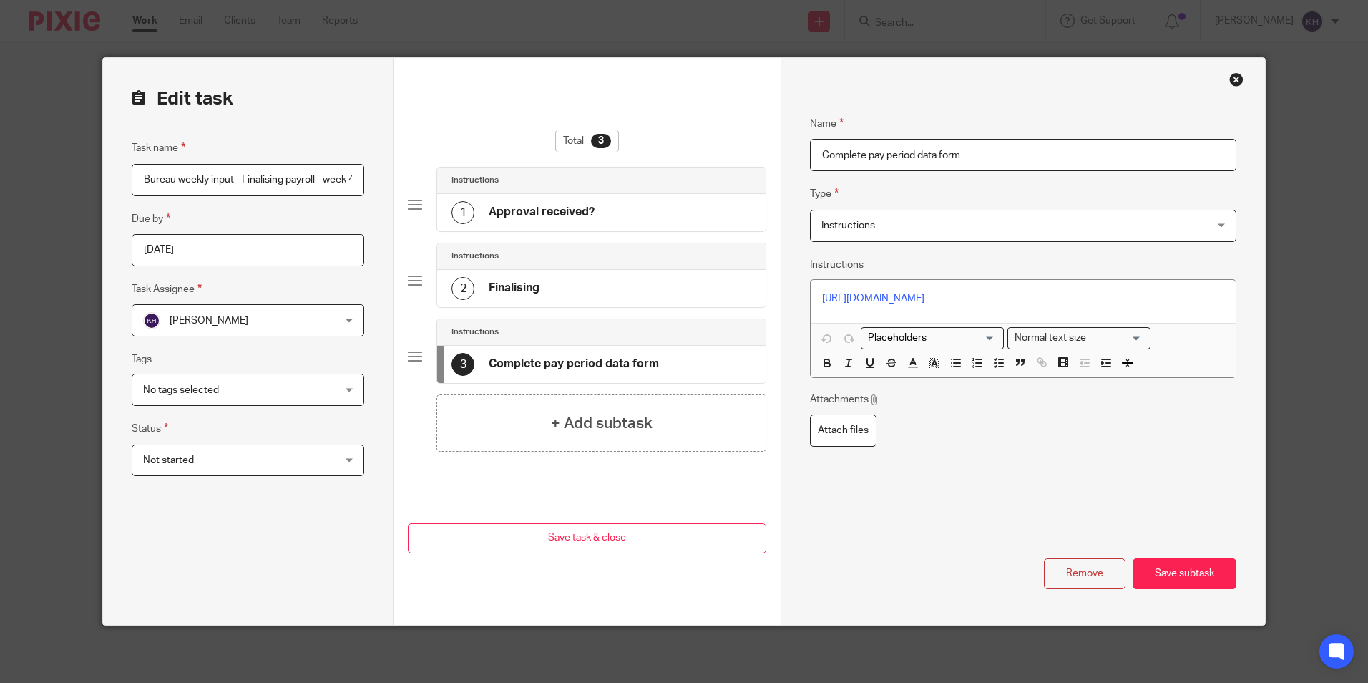
click at [211, 256] on input "2025-10-09" at bounding box center [248, 250] width 233 height 32
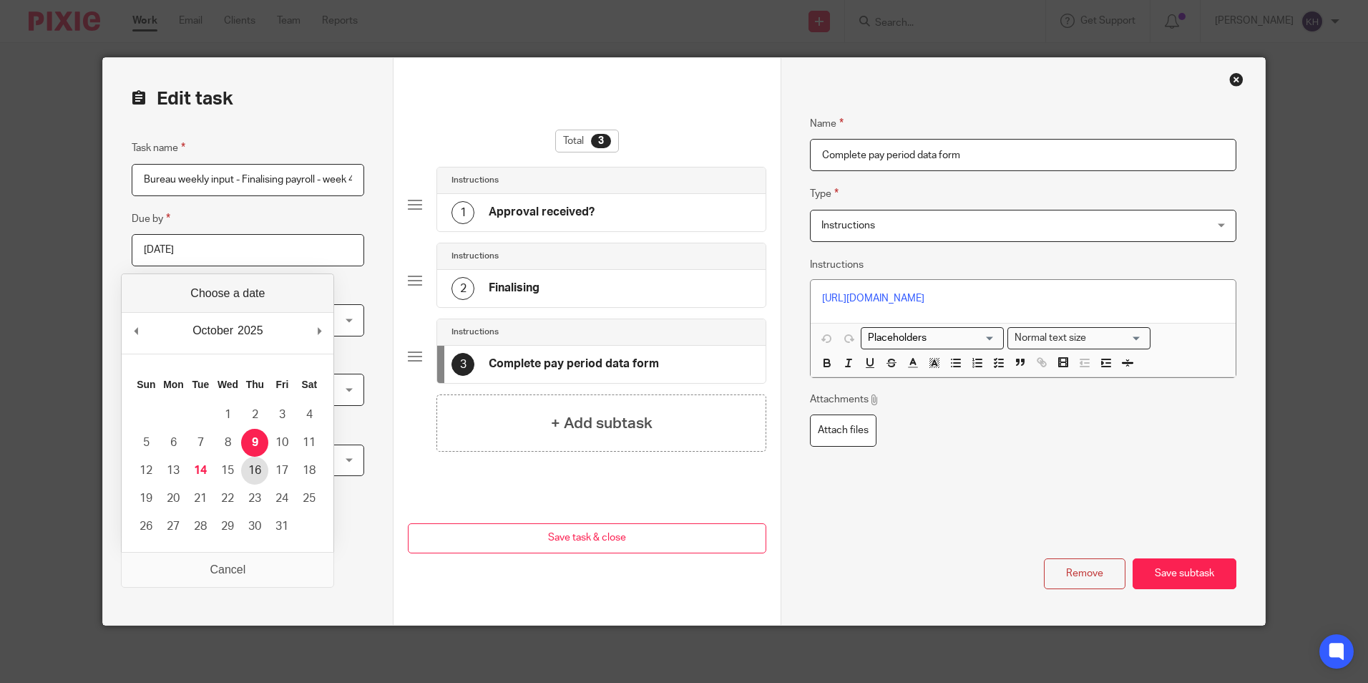
type input "2025-10-16"
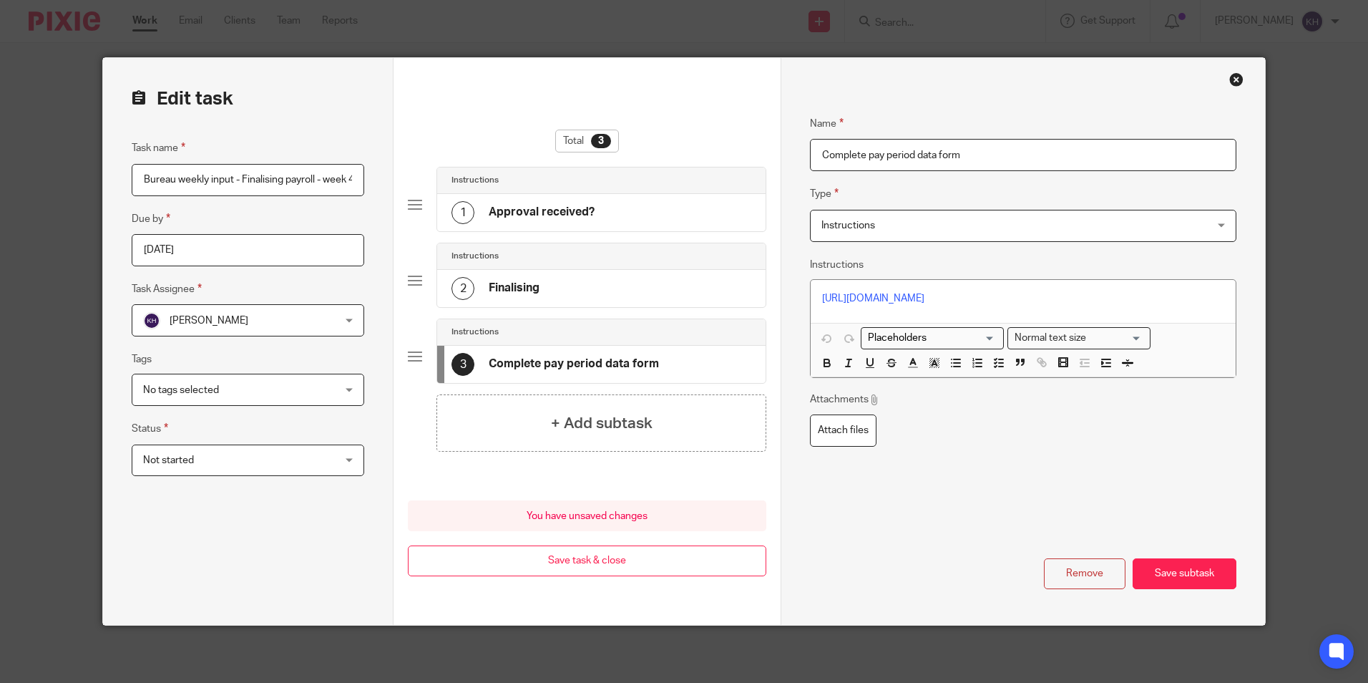
click at [1169, 578] on button "Save subtask" at bounding box center [1185, 573] width 104 height 31
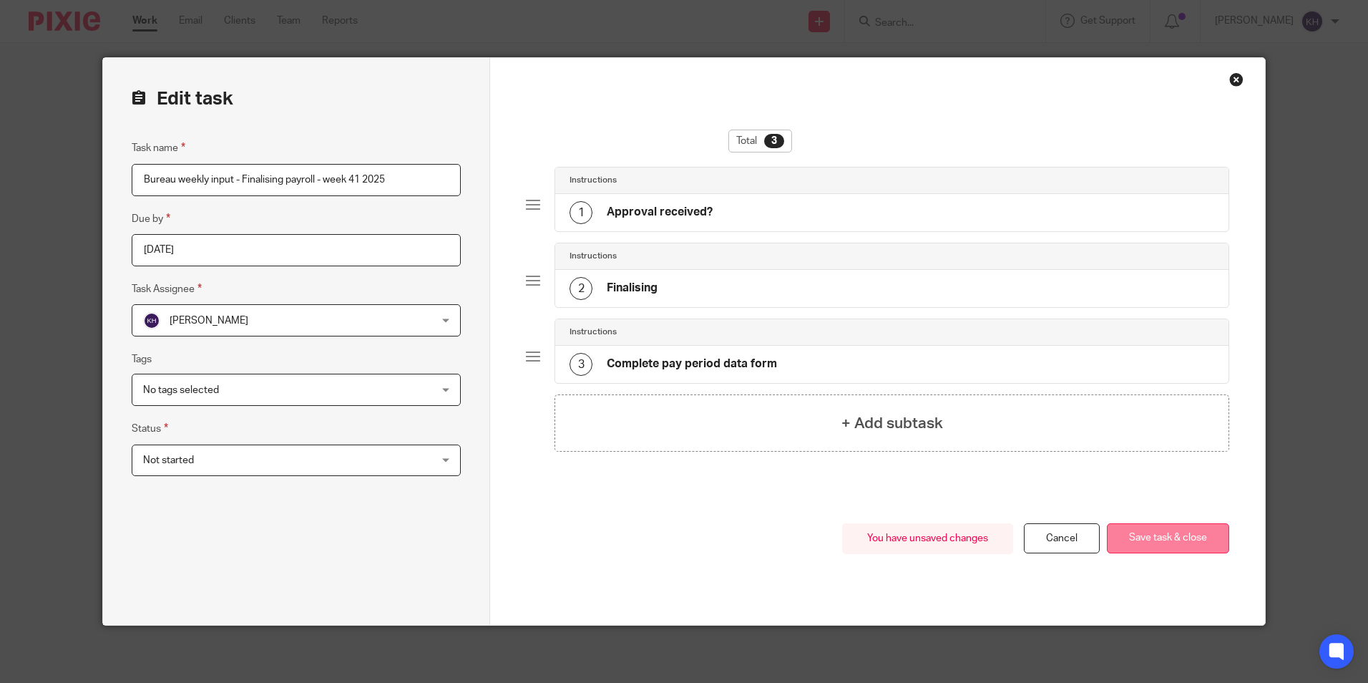
click at [1157, 538] on button "Save task & close" at bounding box center [1168, 538] width 122 height 31
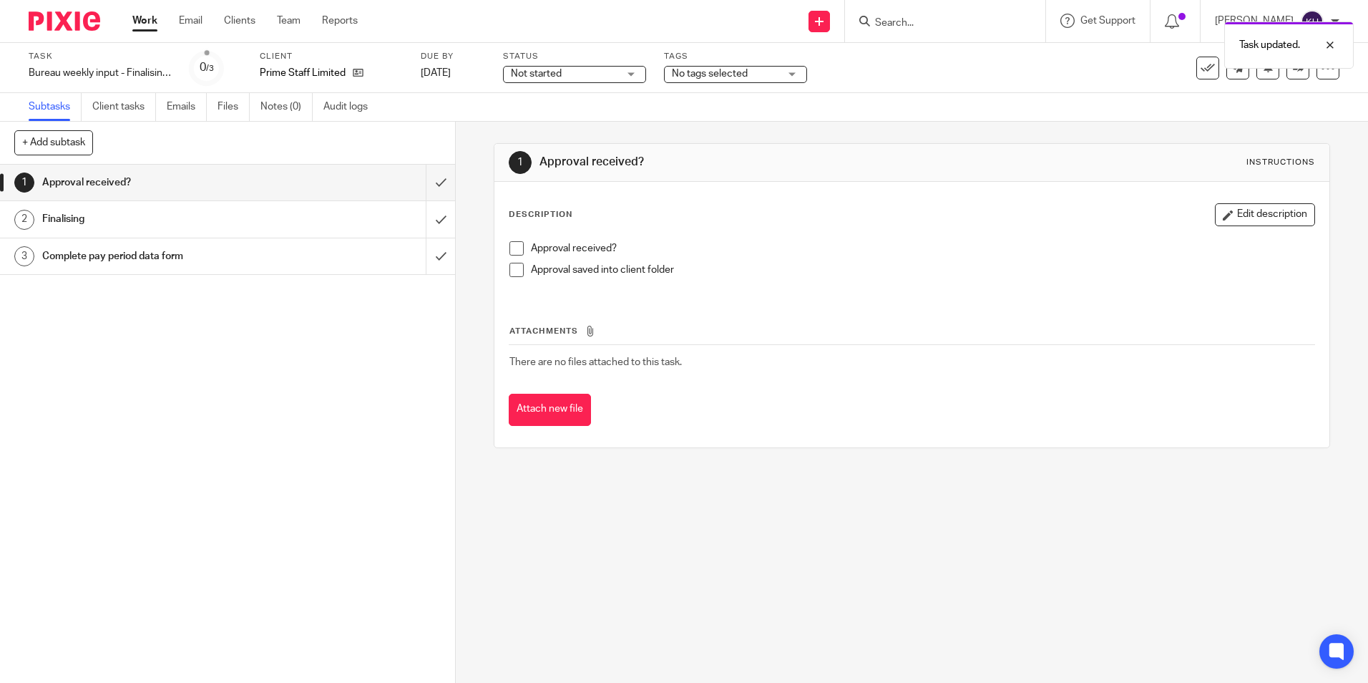
click at [152, 24] on link "Work" at bounding box center [144, 21] width 25 height 14
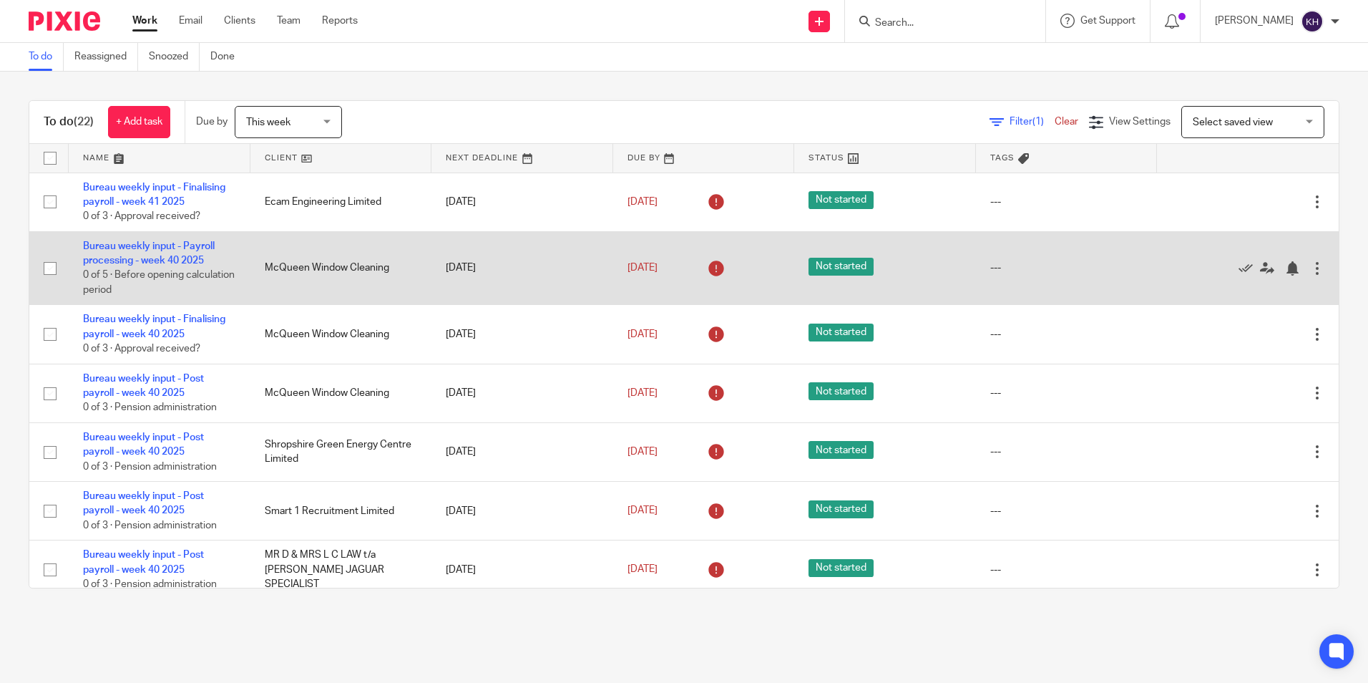
click at [1310, 270] on div at bounding box center [1317, 268] width 14 height 14
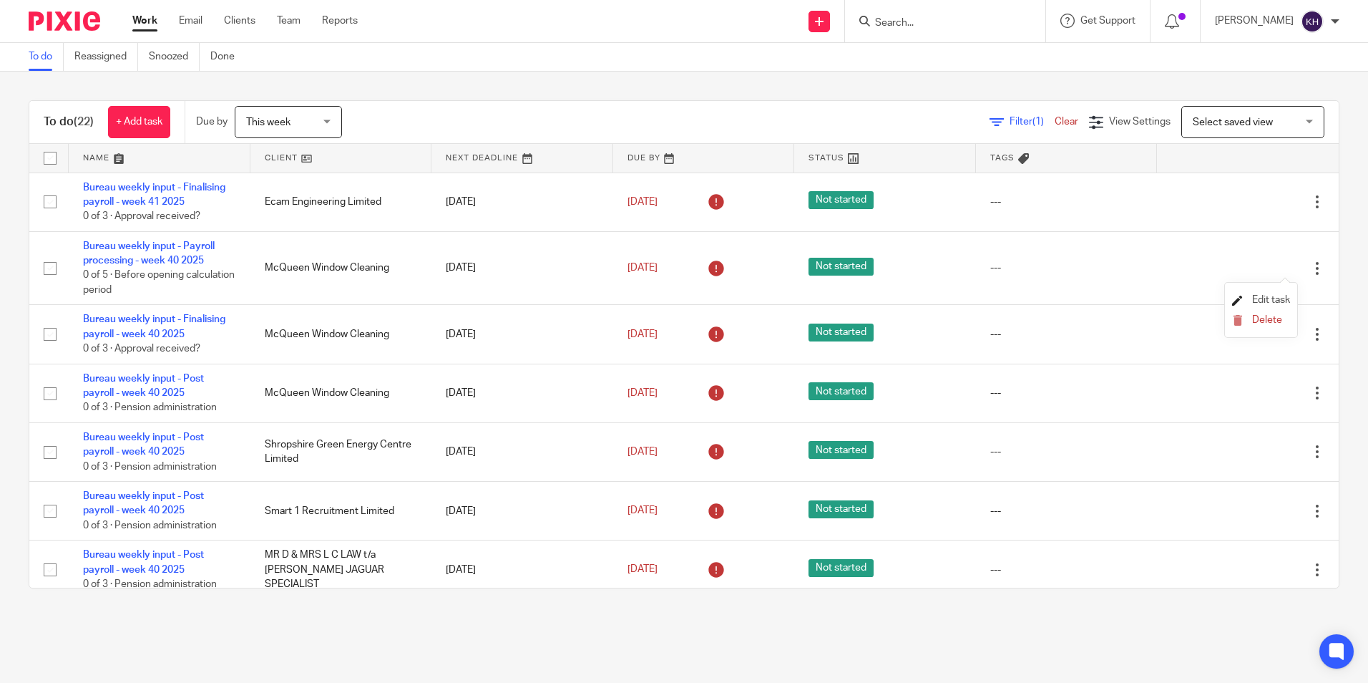
drag, startPoint x: 1279, startPoint y: 298, endPoint x: 1272, endPoint y: 299, distance: 7.2
click at [1277, 299] on span "Edit task" at bounding box center [1271, 300] width 38 height 10
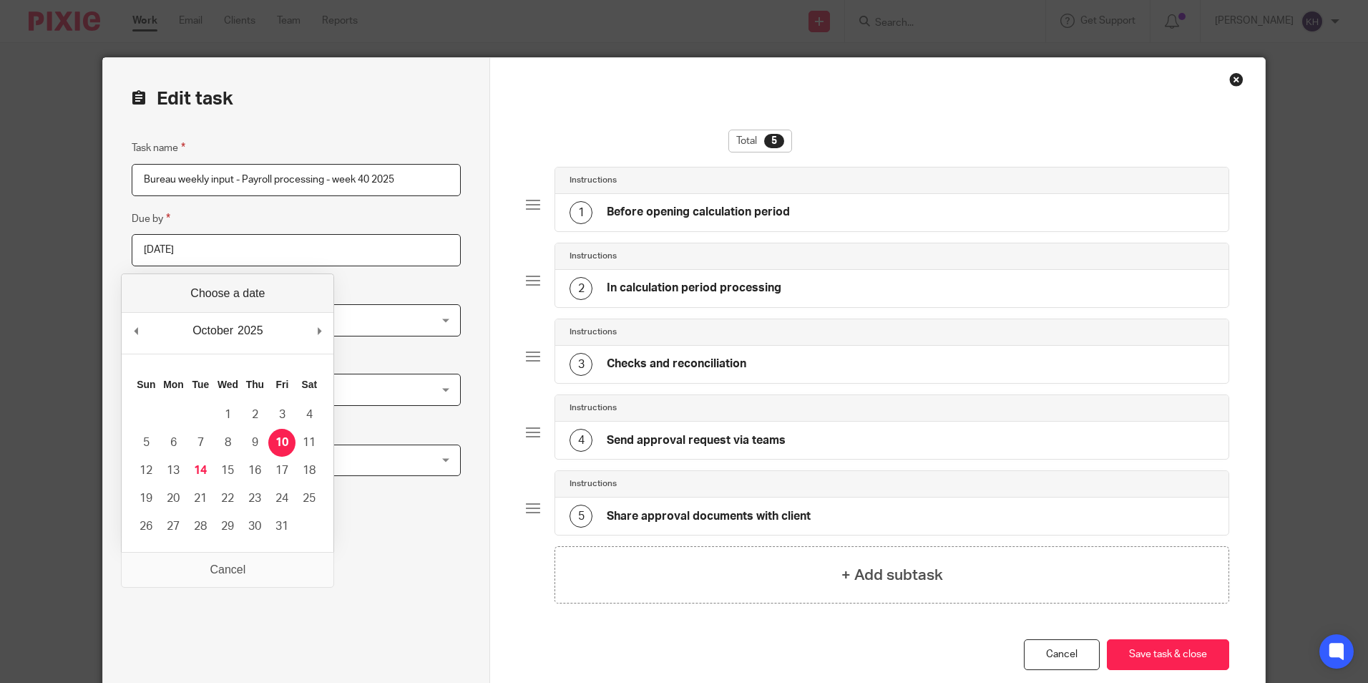
click at [278, 241] on input "[DATE]" at bounding box center [296, 250] width 329 height 32
type input "2025-10-17"
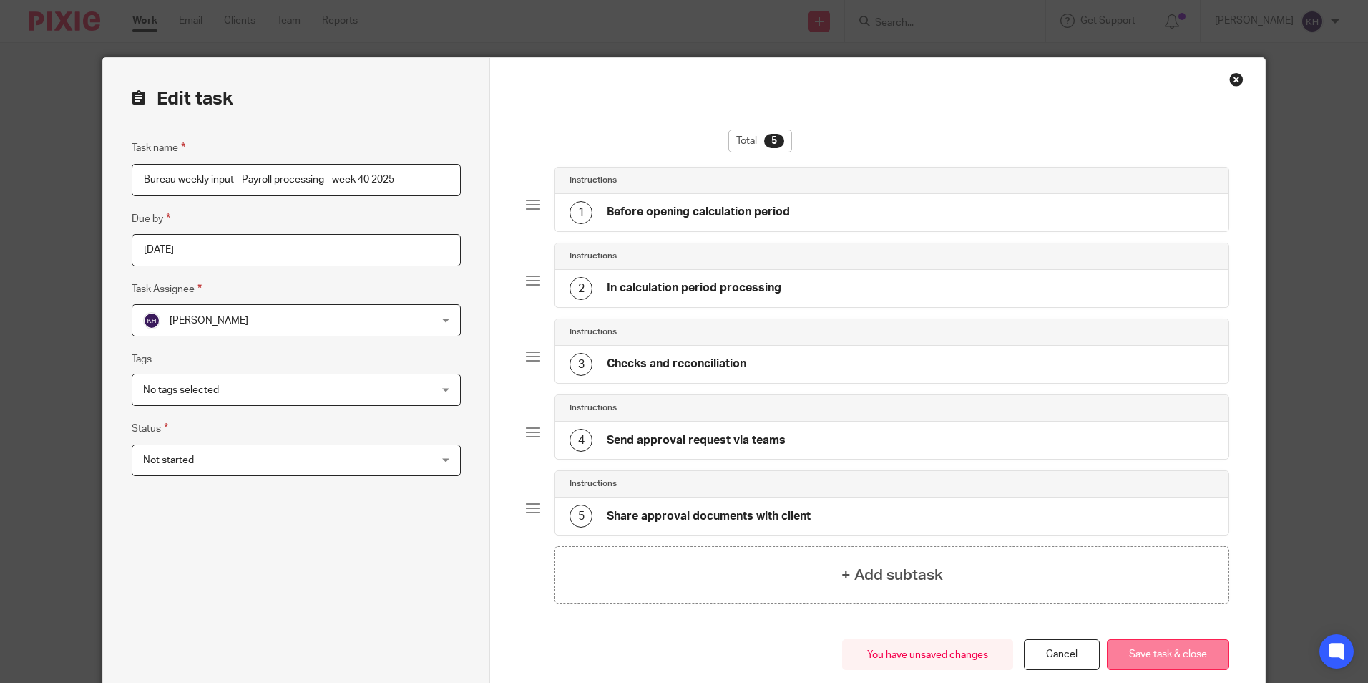
click at [1159, 651] on button "Save task & close" at bounding box center [1168, 654] width 122 height 31
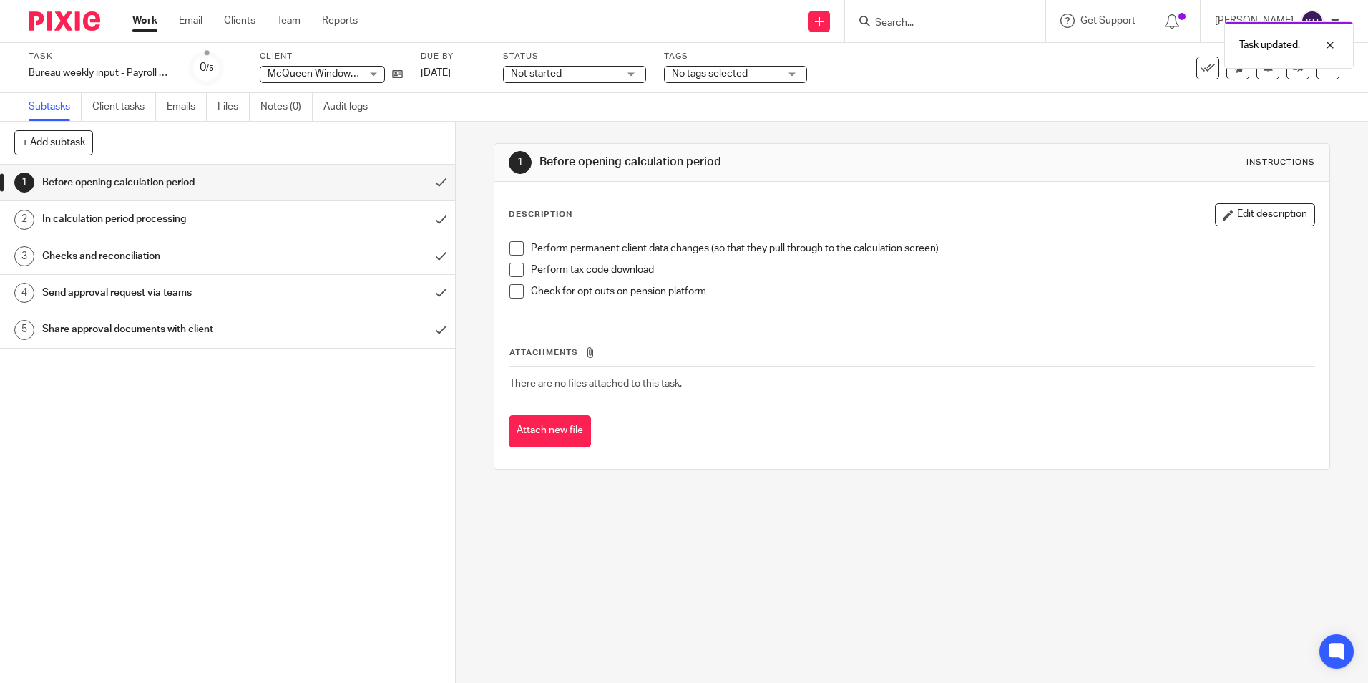
click at [140, 21] on link "Work" at bounding box center [144, 21] width 25 height 14
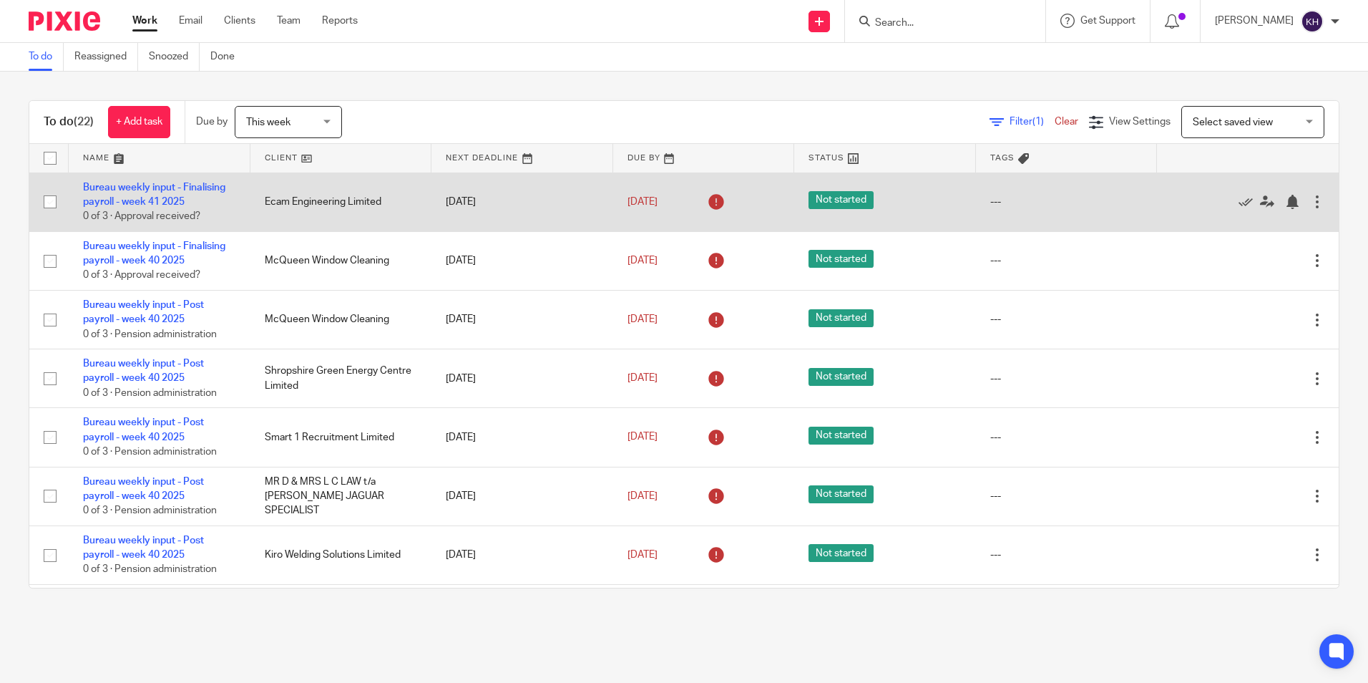
click at [1310, 202] on div at bounding box center [1317, 202] width 14 height 14
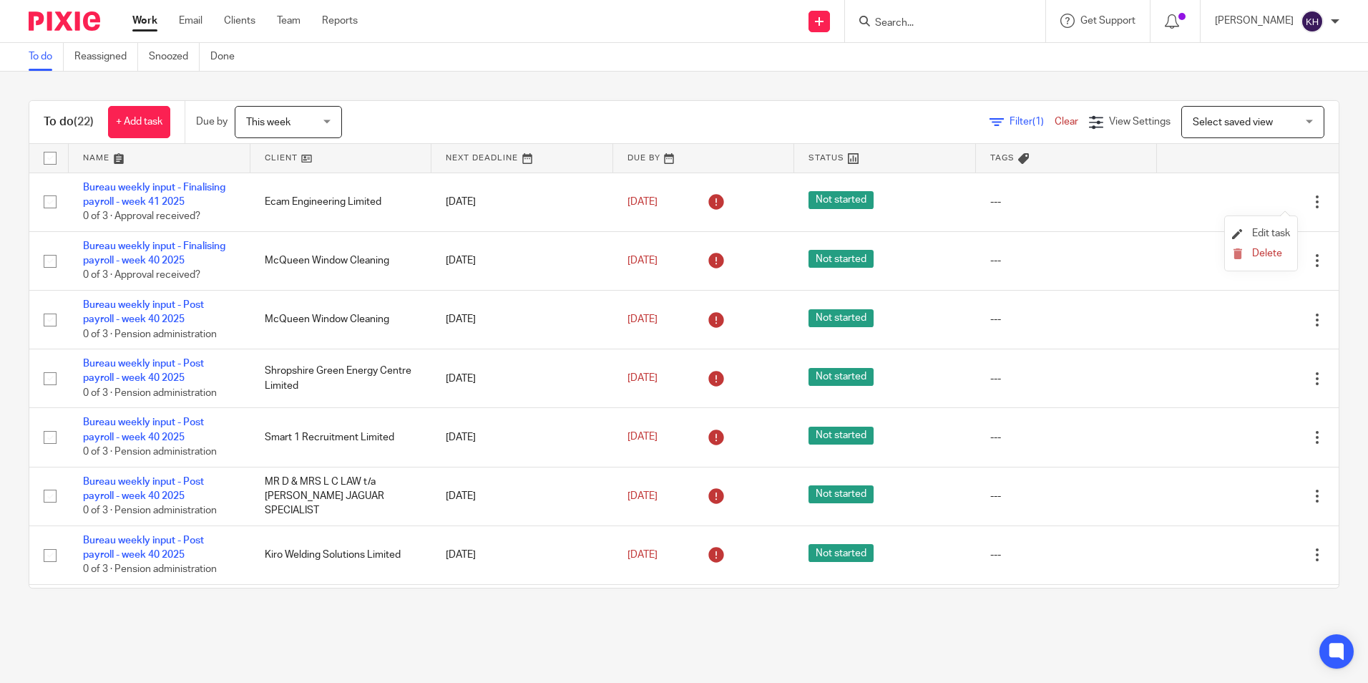
click at [1261, 227] on li "Edit task" at bounding box center [1261, 233] width 58 height 21
click at [1268, 235] on span "Edit task" at bounding box center [1271, 233] width 38 height 10
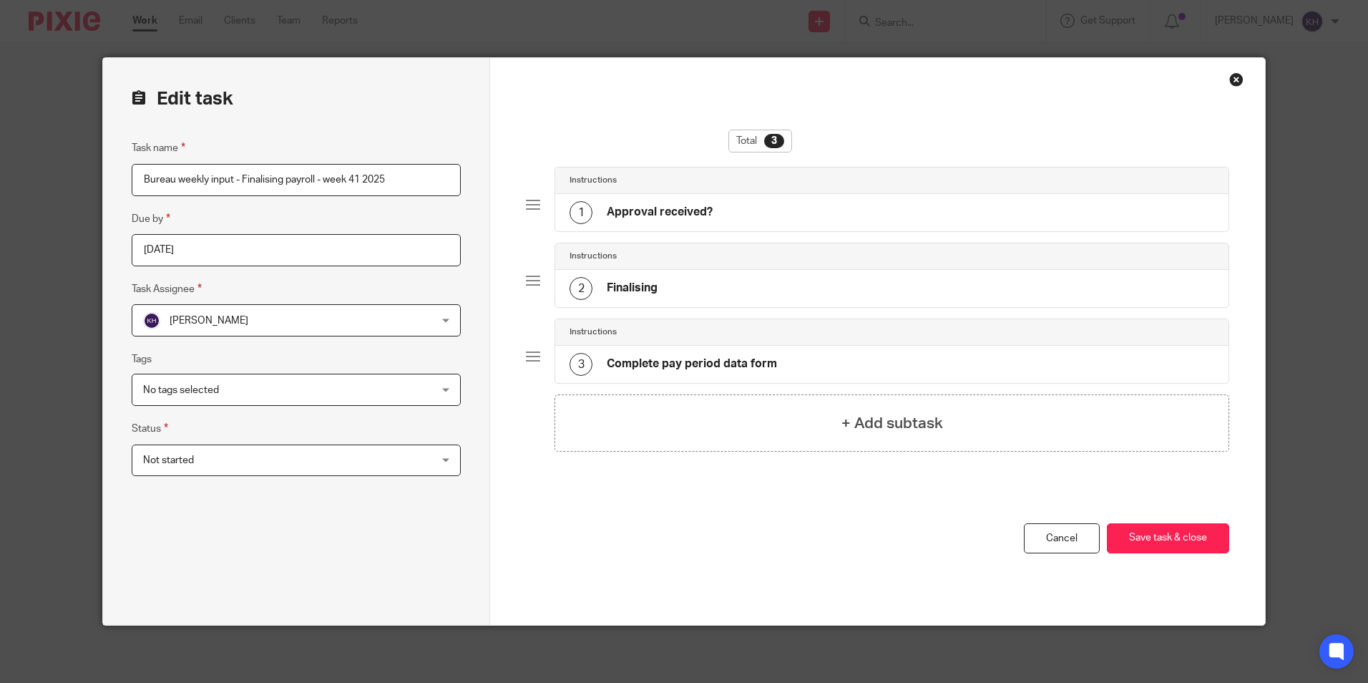
drag, startPoint x: 190, startPoint y: 231, endPoint x: 193, endPoint y: 242, distance: 11.1
click at [190, 233] on fieldset "Due by 2025-10-09" at bounding box center [296, 238] width 329 height 56
click at [219, 256] on input "2025-10-09" at bounding box center [296, 250] width 329 height 32
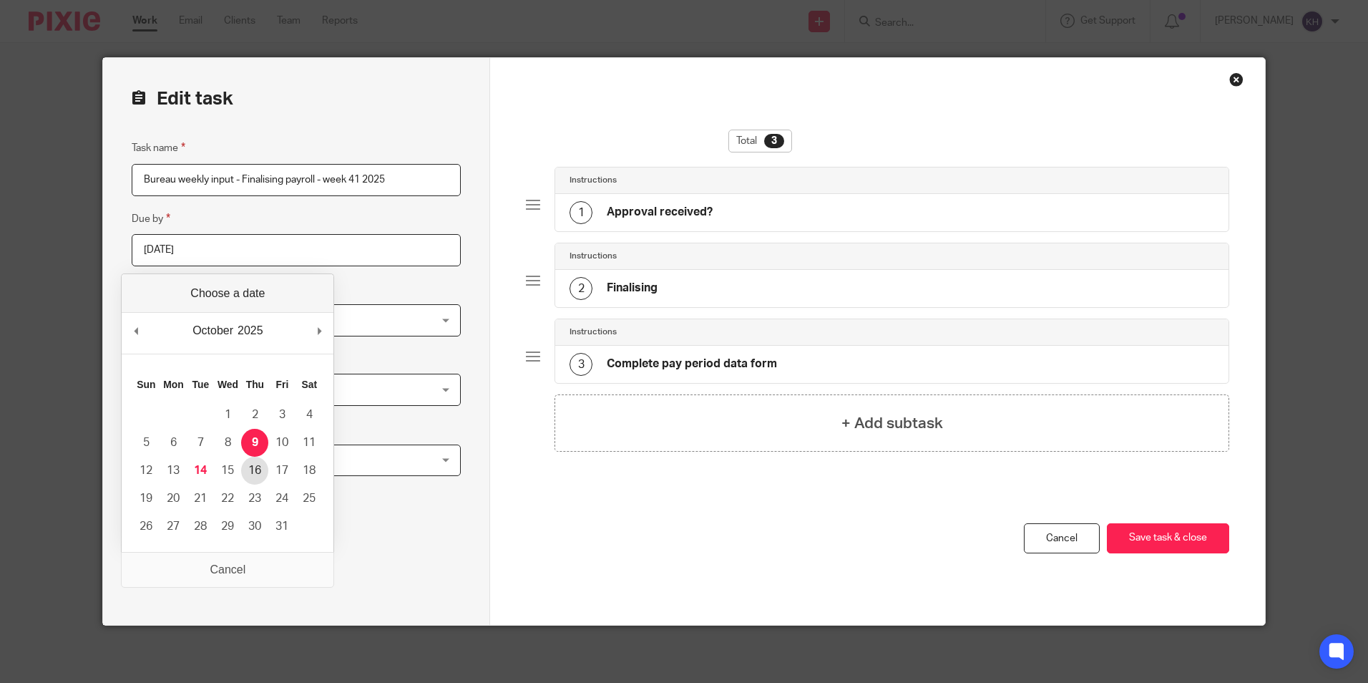
type input "2025-10-16"
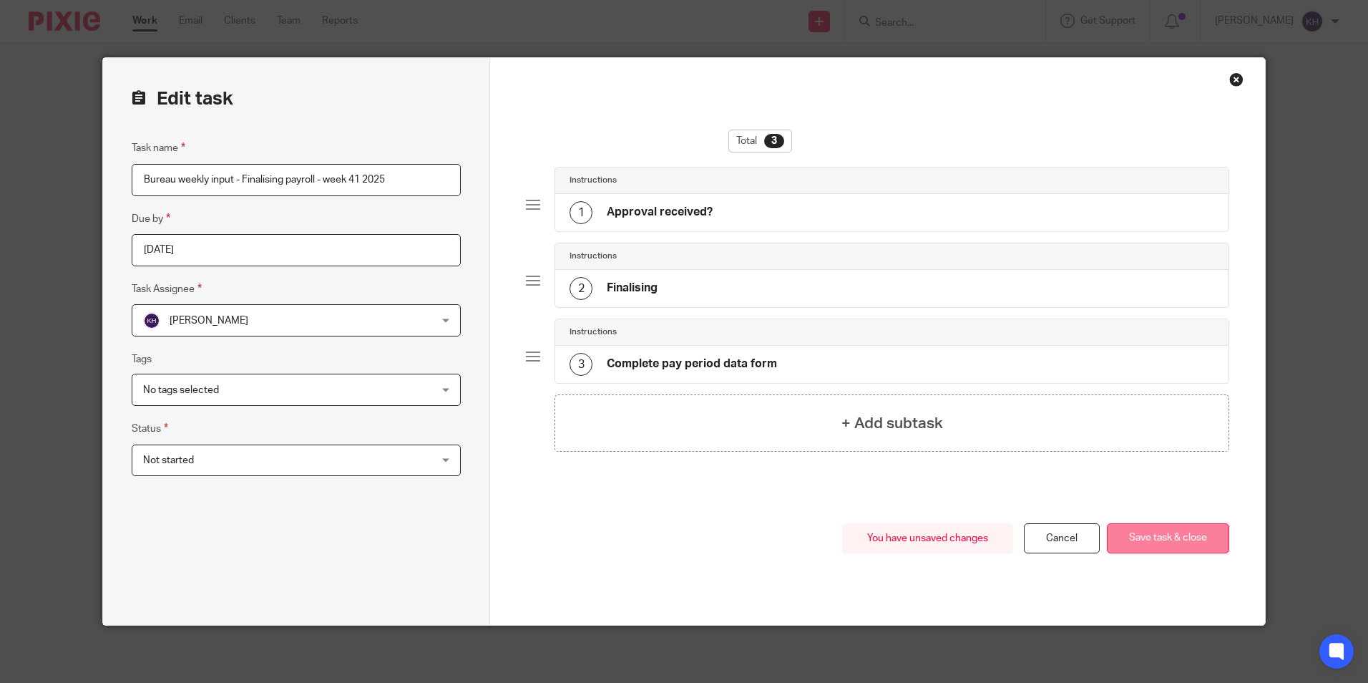
click at [1142, 543] on button "Save task & close" at bounding box center [1168, 538] width 122 height 31
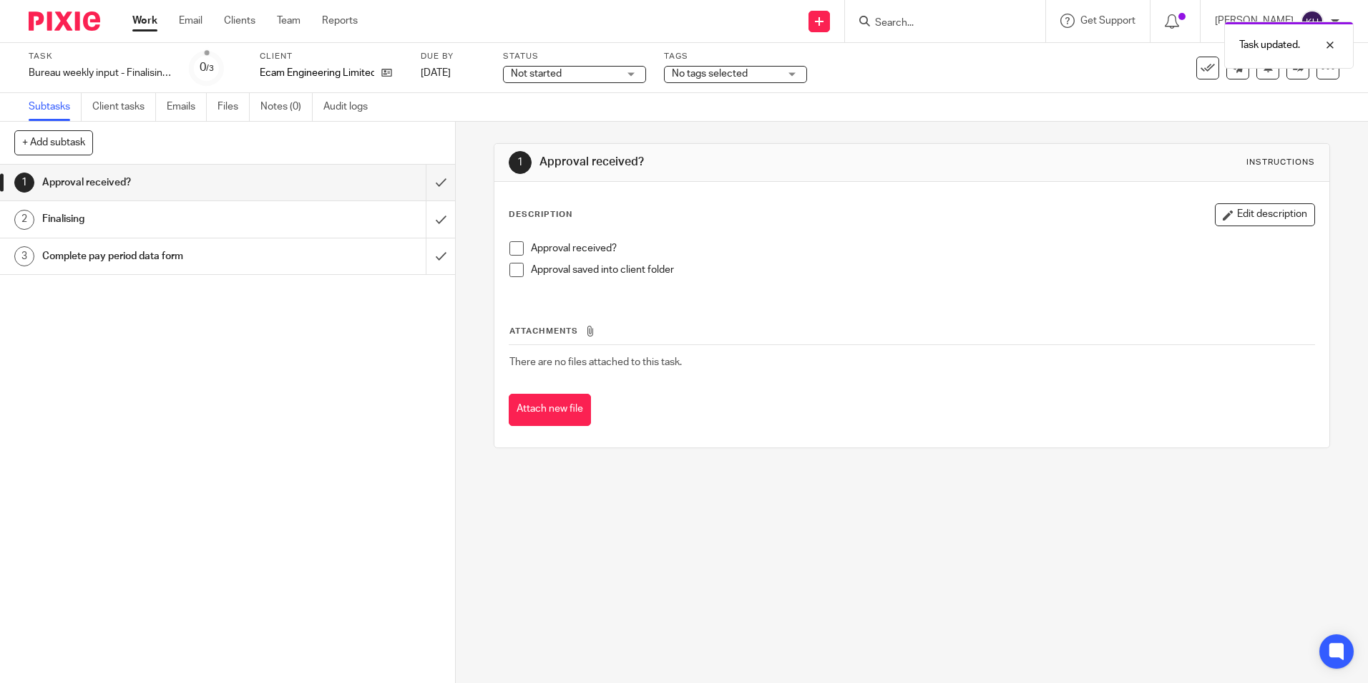
click at [137, 20] on link "Work" at bounding box center [144, 21] width 25 height 14
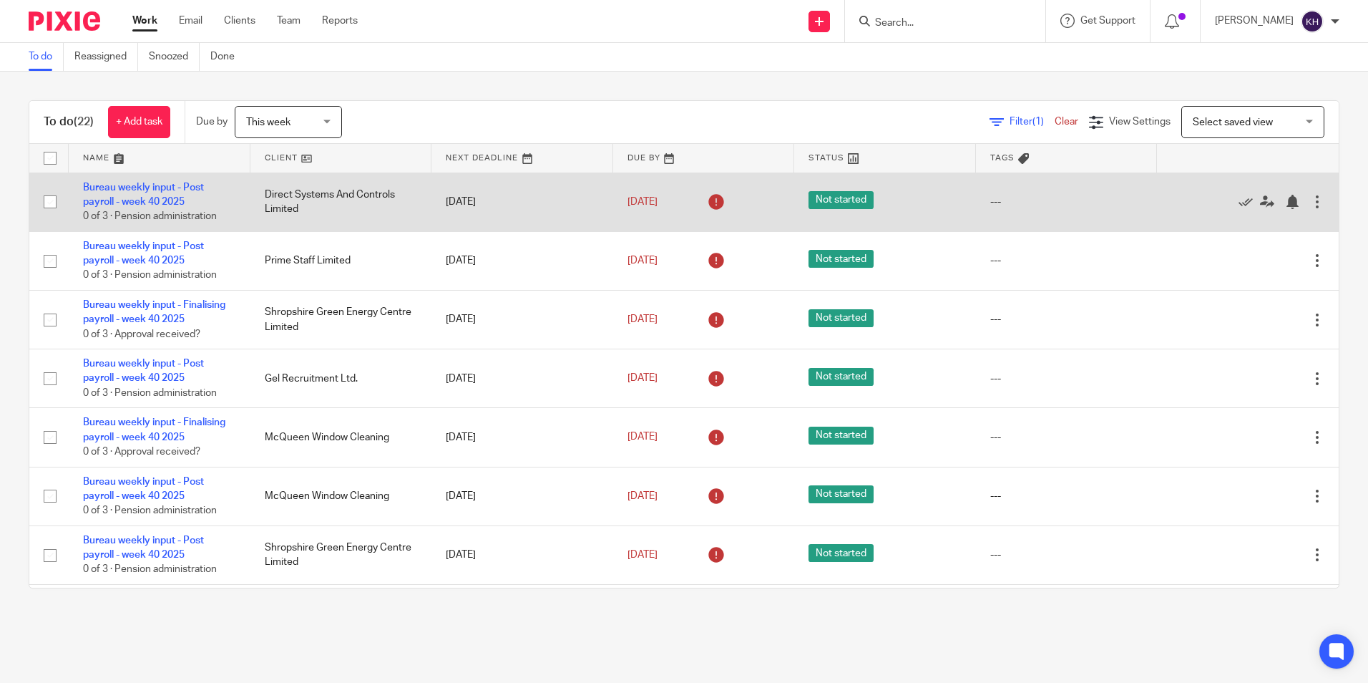
click at [1310, 203] on div at bounding box center [1317, 202] width 14 height 14
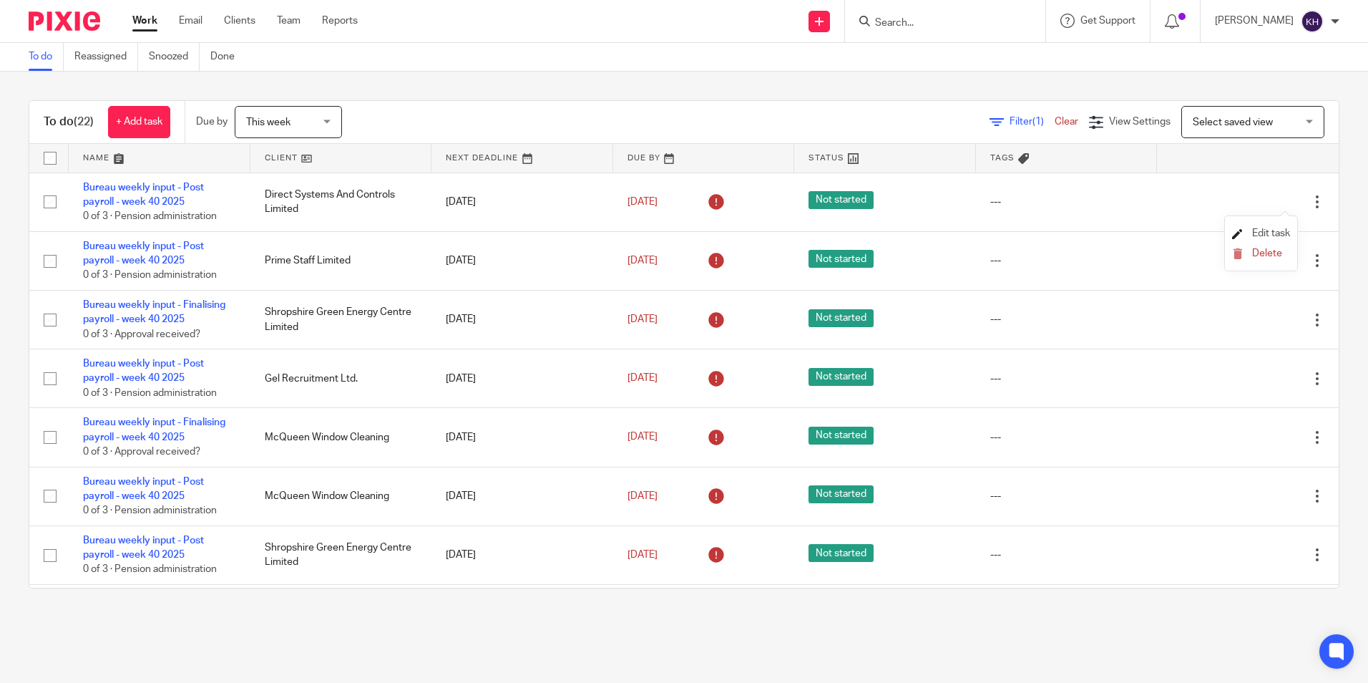
click at [1255, 230] on span "Edit task" at bounding box center [1271, 233] width 38 height 10
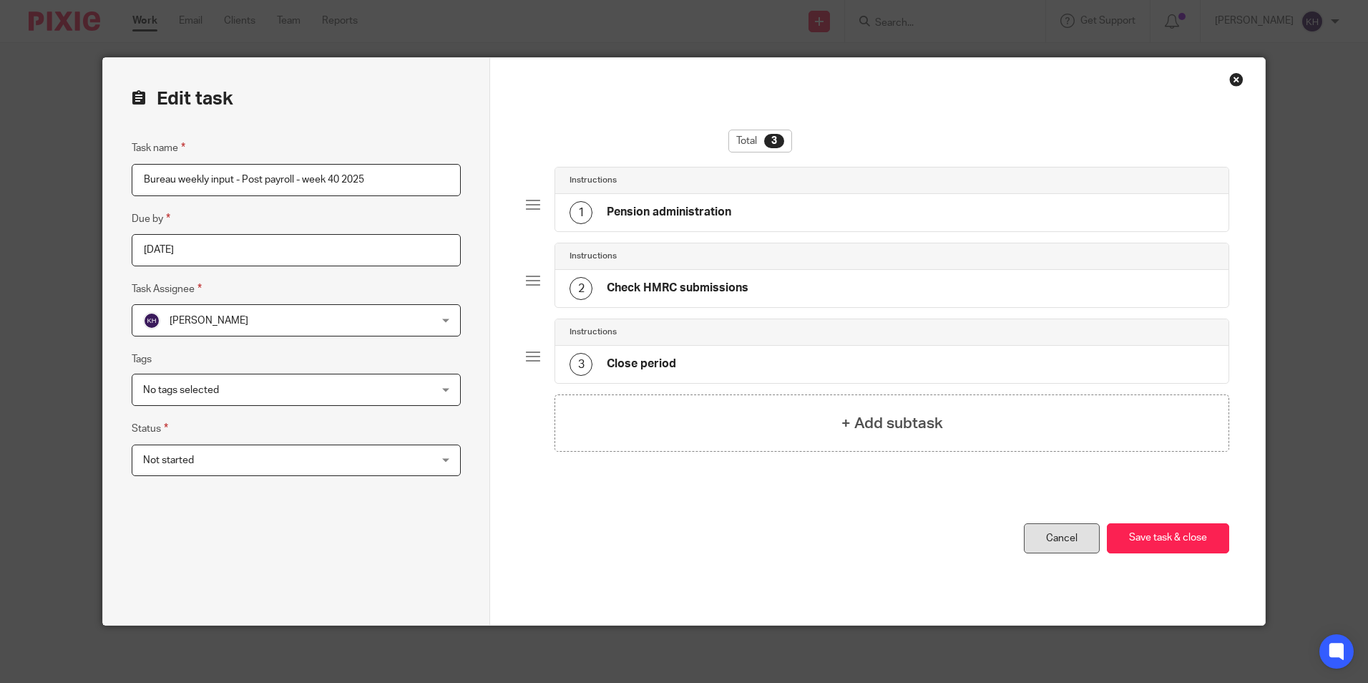
click at [1051, 545] on link "Cancel" at bounding box center [1062, 538] width 76 height 31
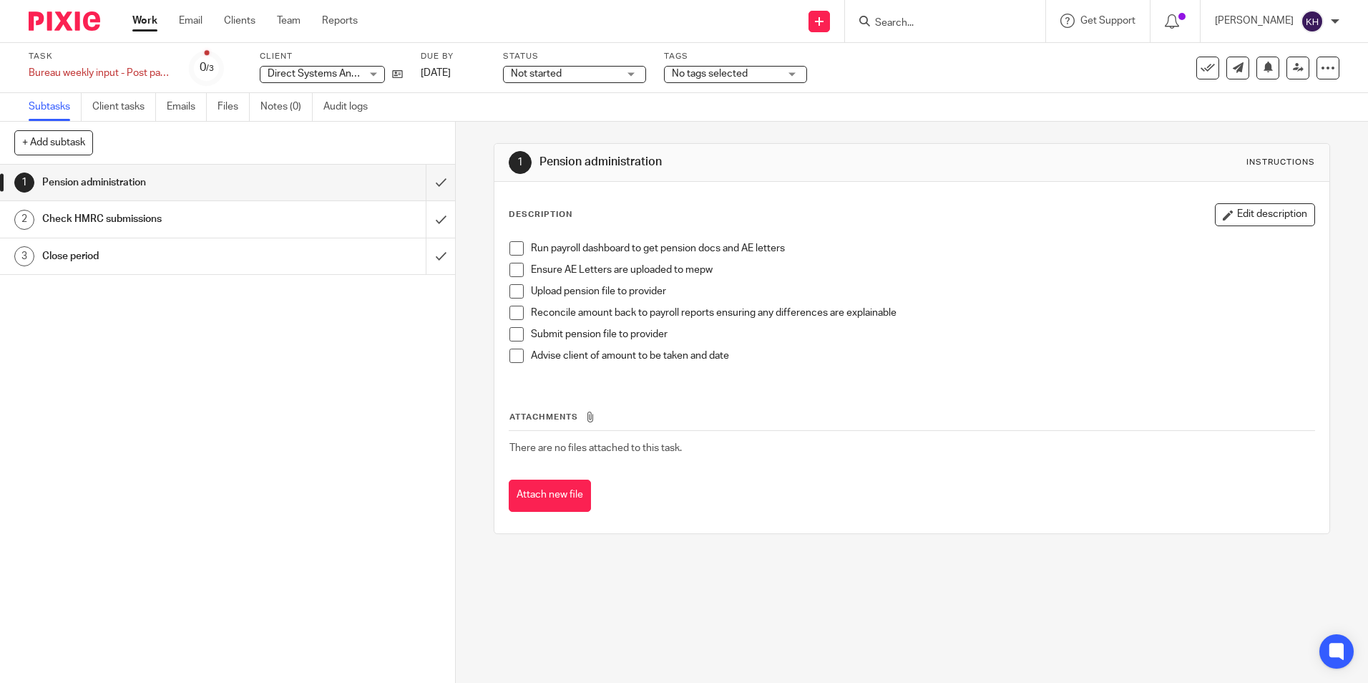
click at [135, 22] on link "Work" at bounding box center [144, 21] width 25 height 14
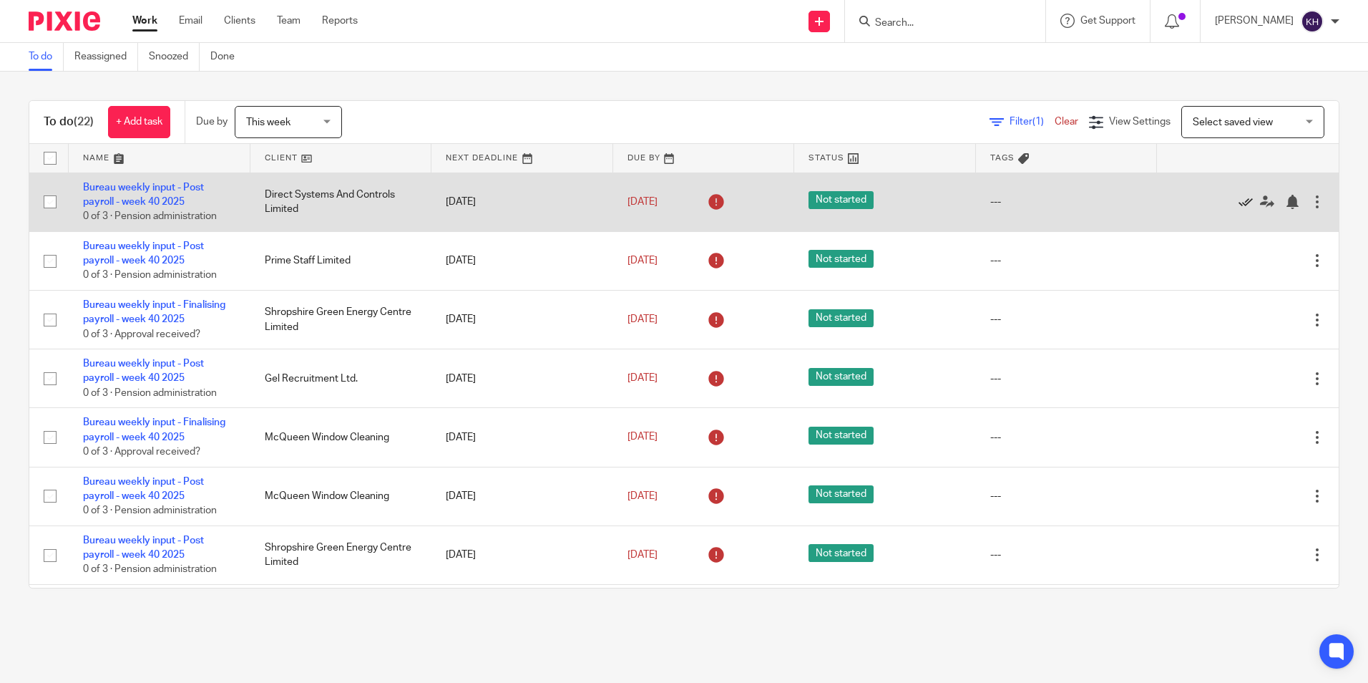
click at [1239, 205] on icon at bounding box center [1246, 202] width 14 height 14
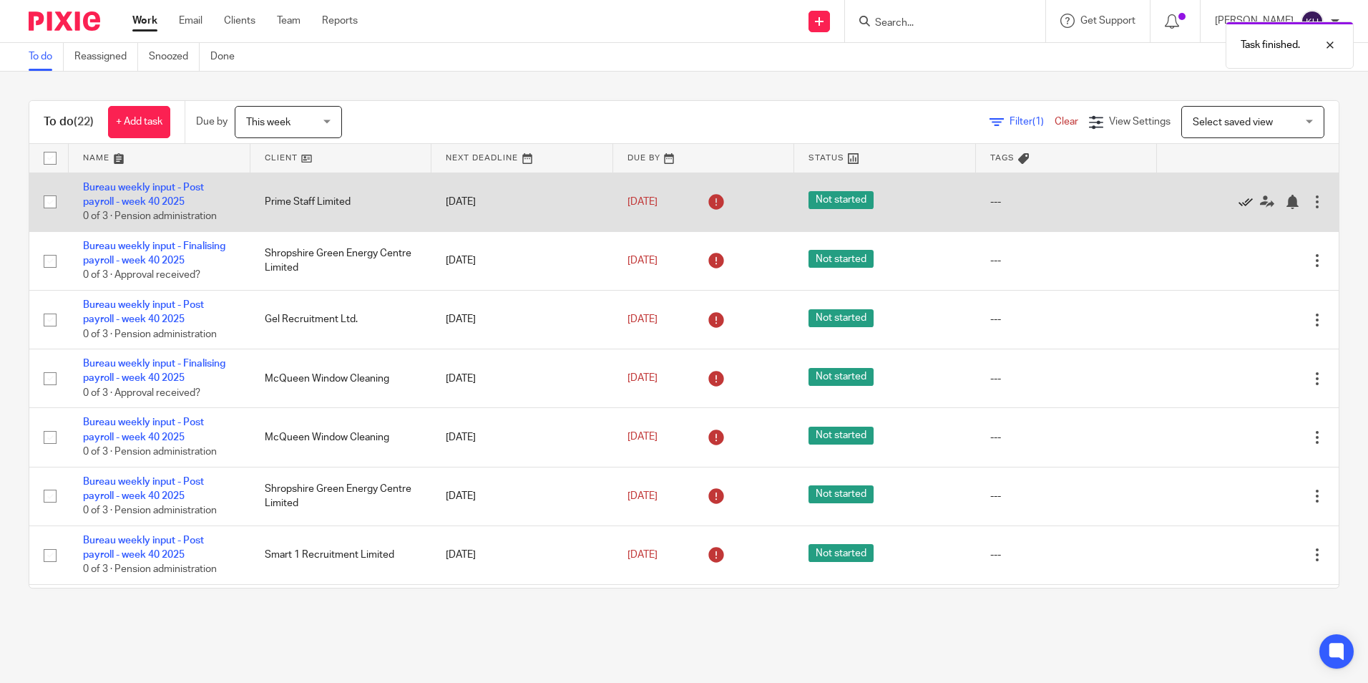
click at [1239, 201] on icon at bounding box center [1246, 202] width 14 height 14
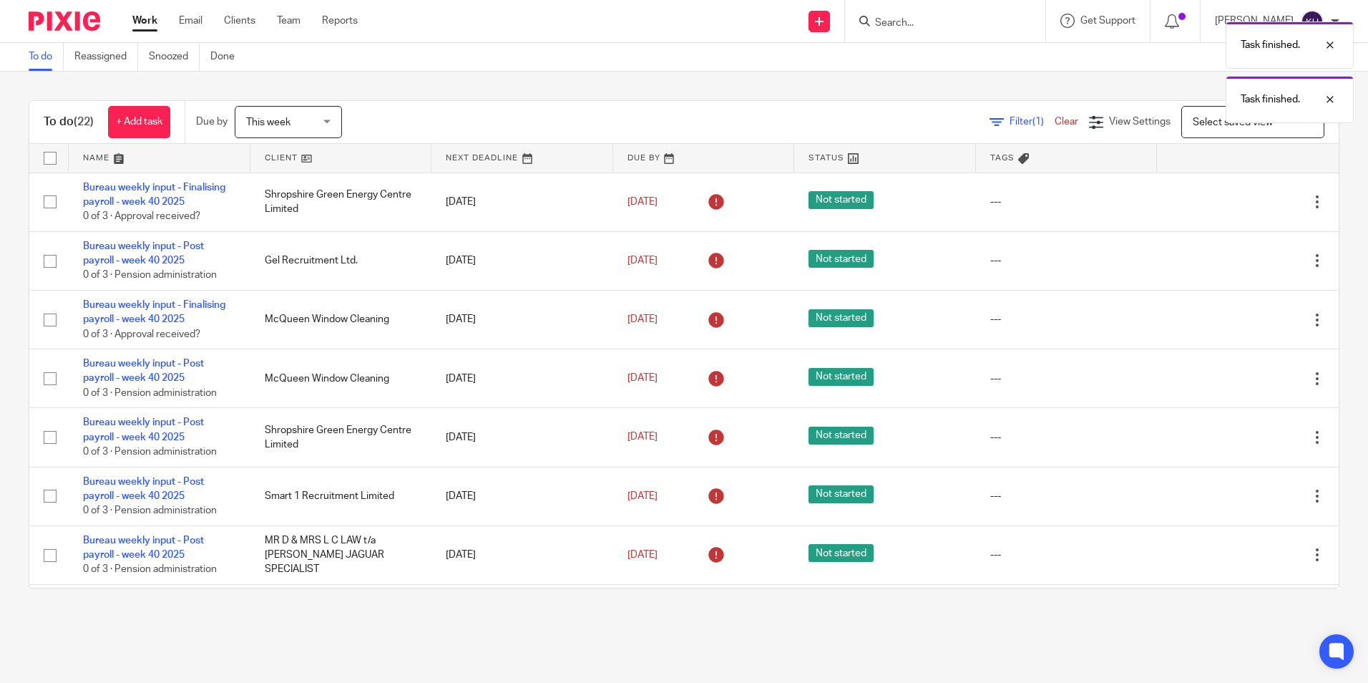
click at [1239, 201] on icon at bounding box center [1246, 202] width 14 height 14
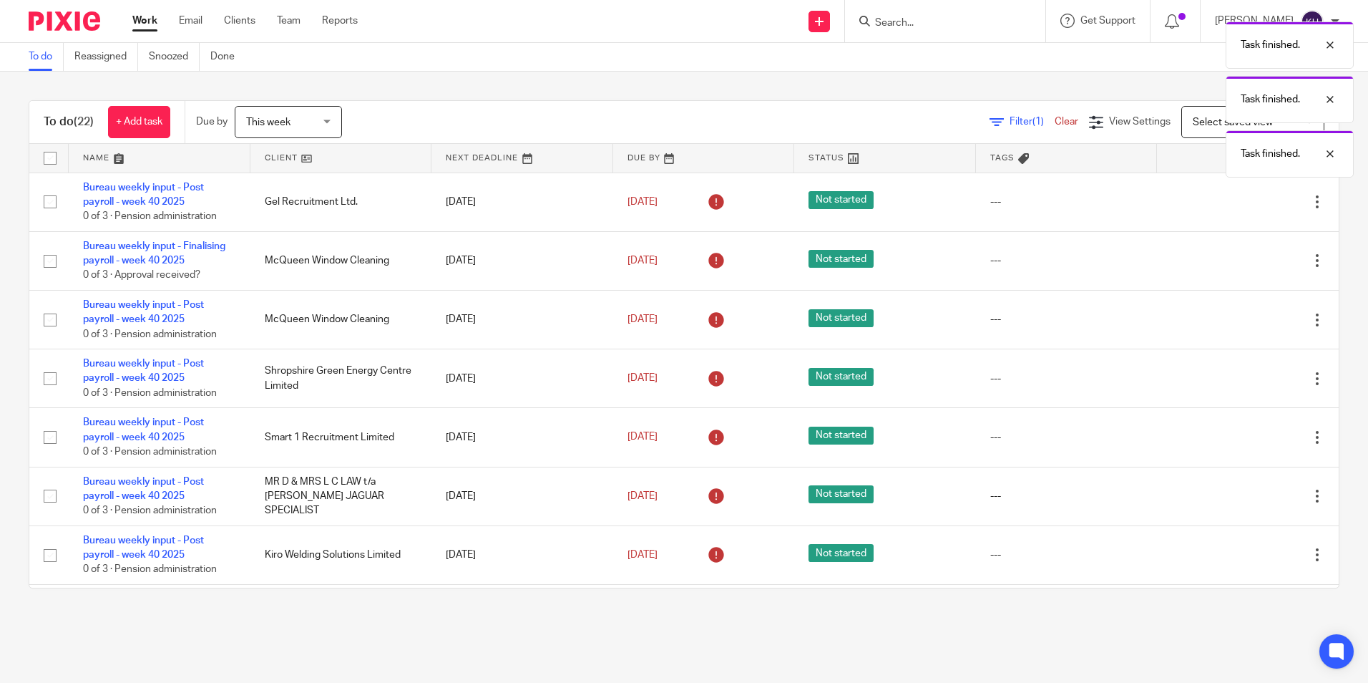
click at [1239, 201] on icon at bounding box center [1246, 202] width 14 height 14
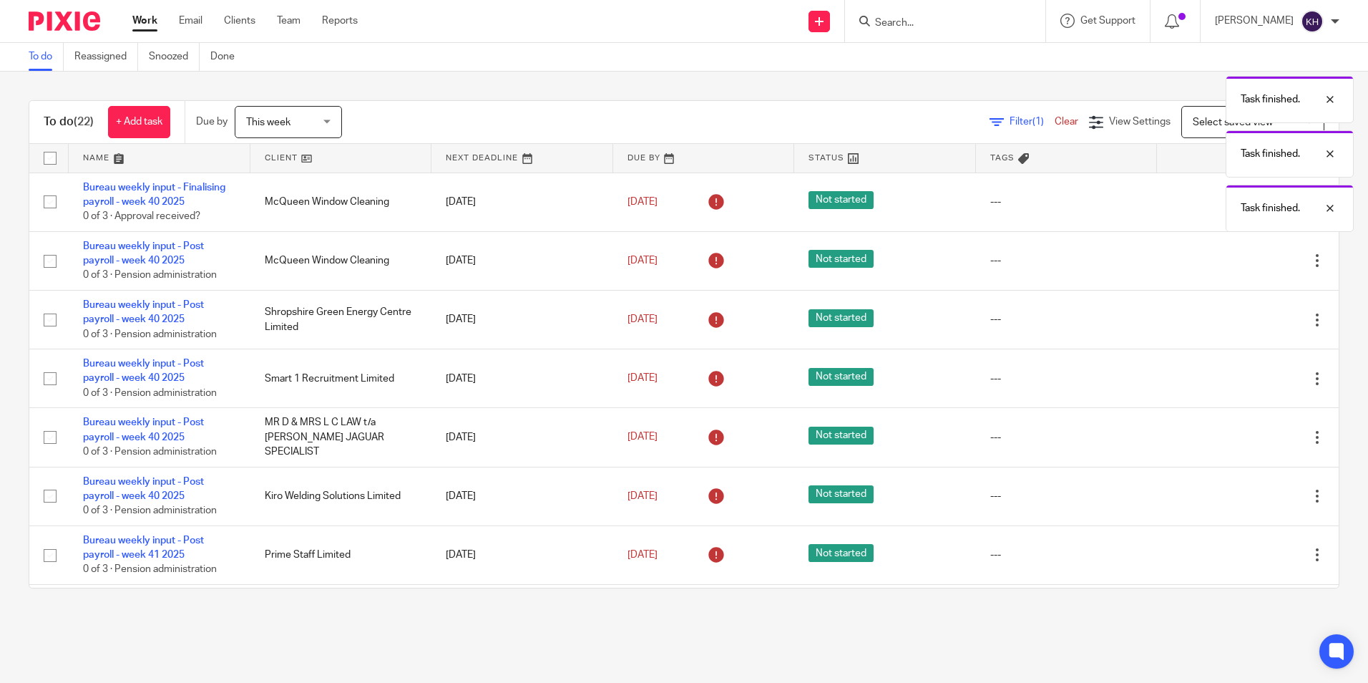
click at [1111, 195] on div "---" at bounding box center [1066, 202] width 153 height 14
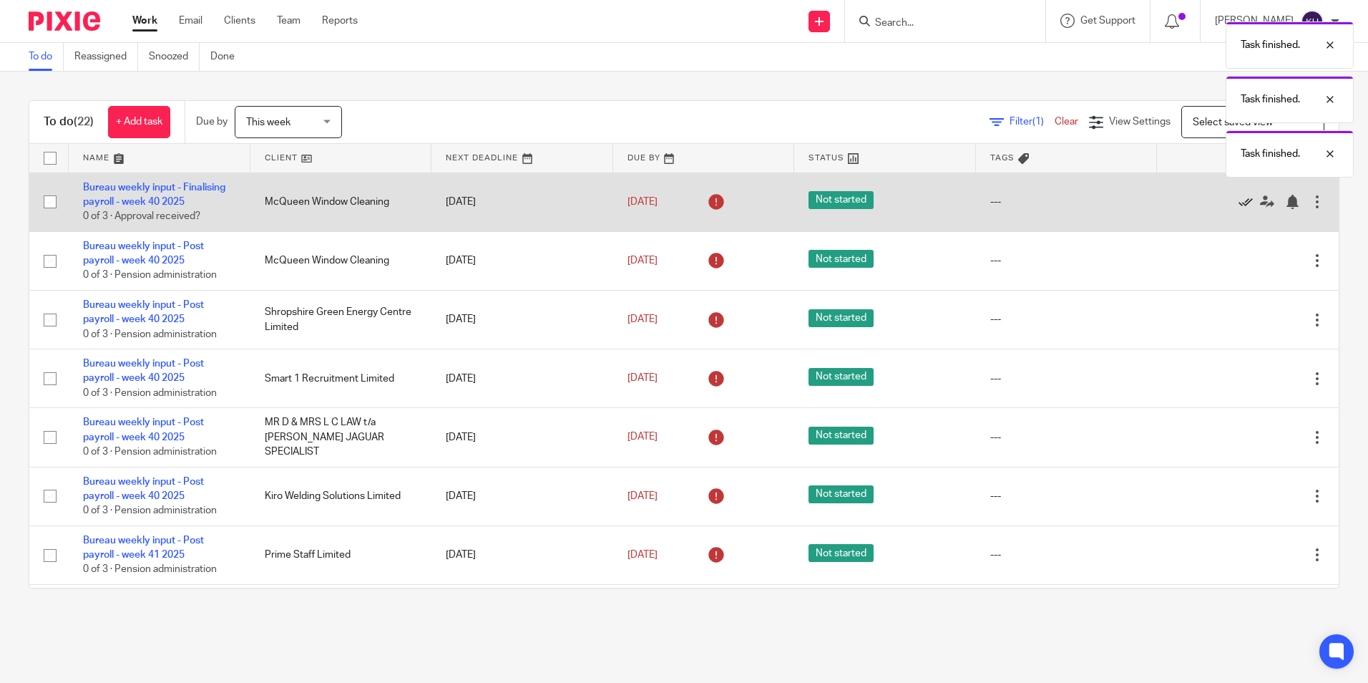
click at [1239, 203] on icon at bounding box center [1246, 202] width 14 height 14
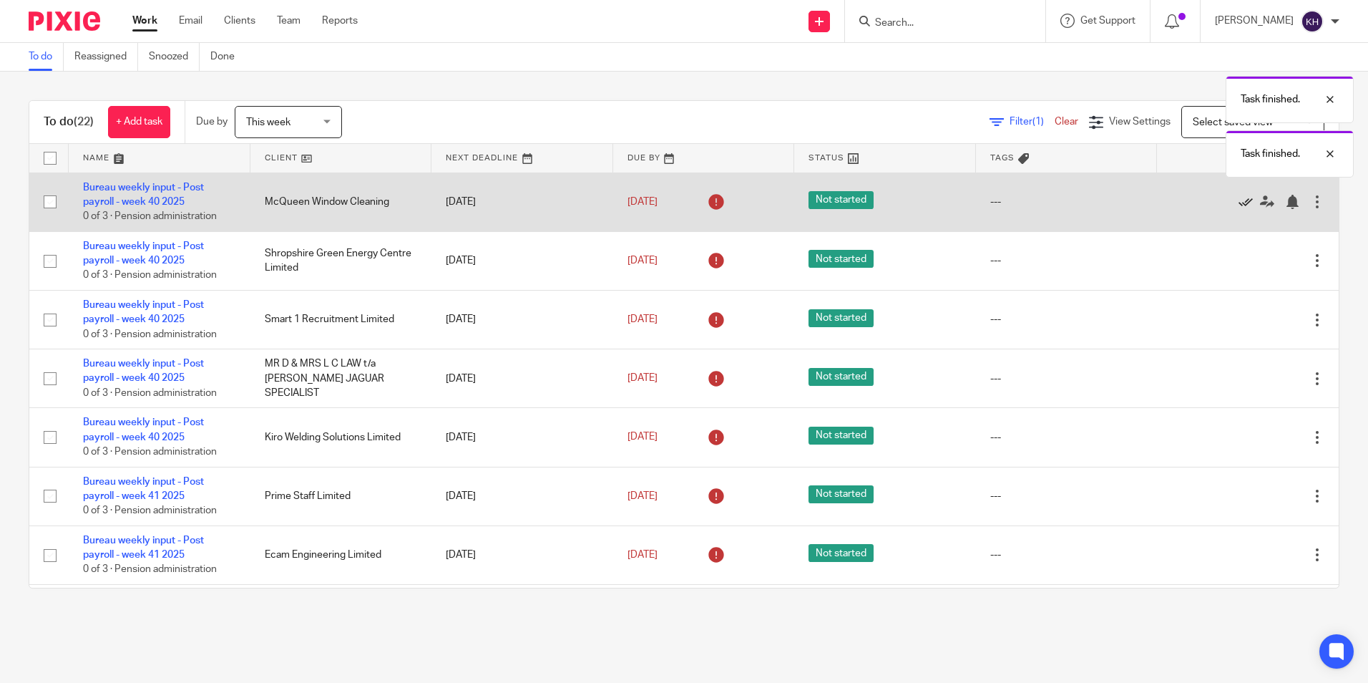
click at [1239, 200] on link at bounding box center [1249, 202] width 21 height 14
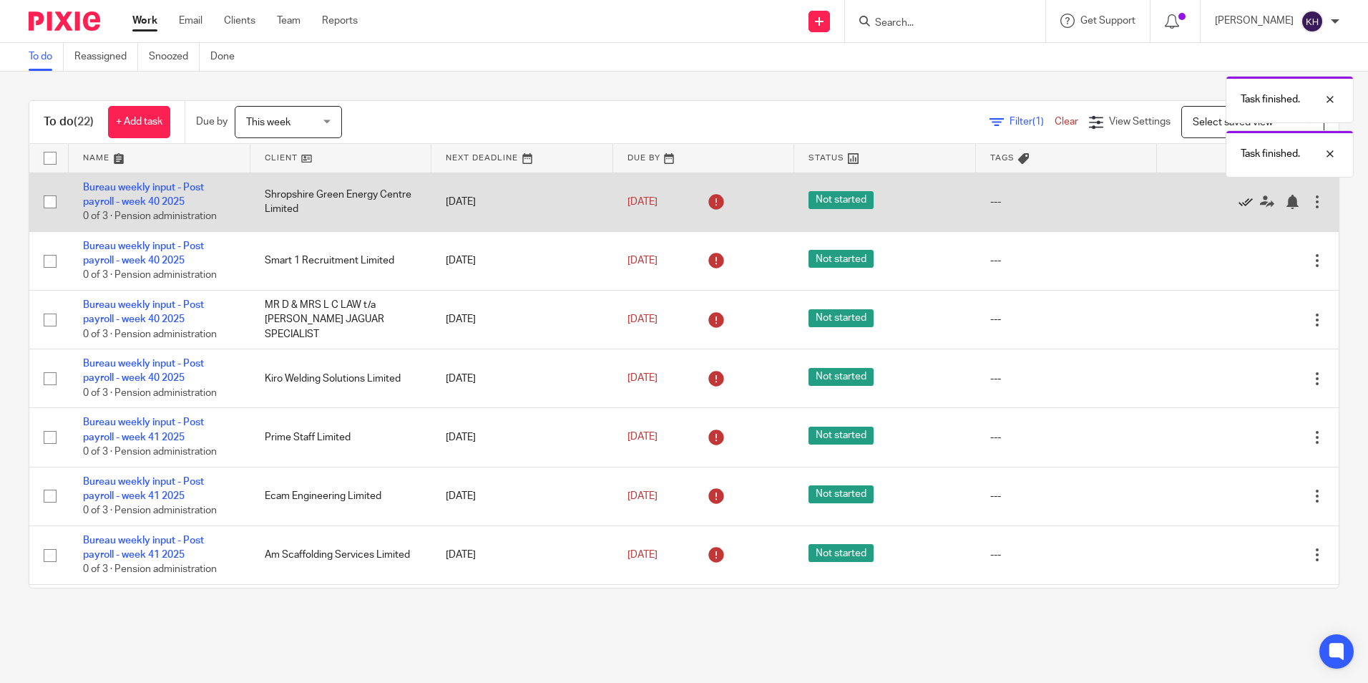
click at [1239, 200] on link at bounding box center [1249, 202] width 21 height 14
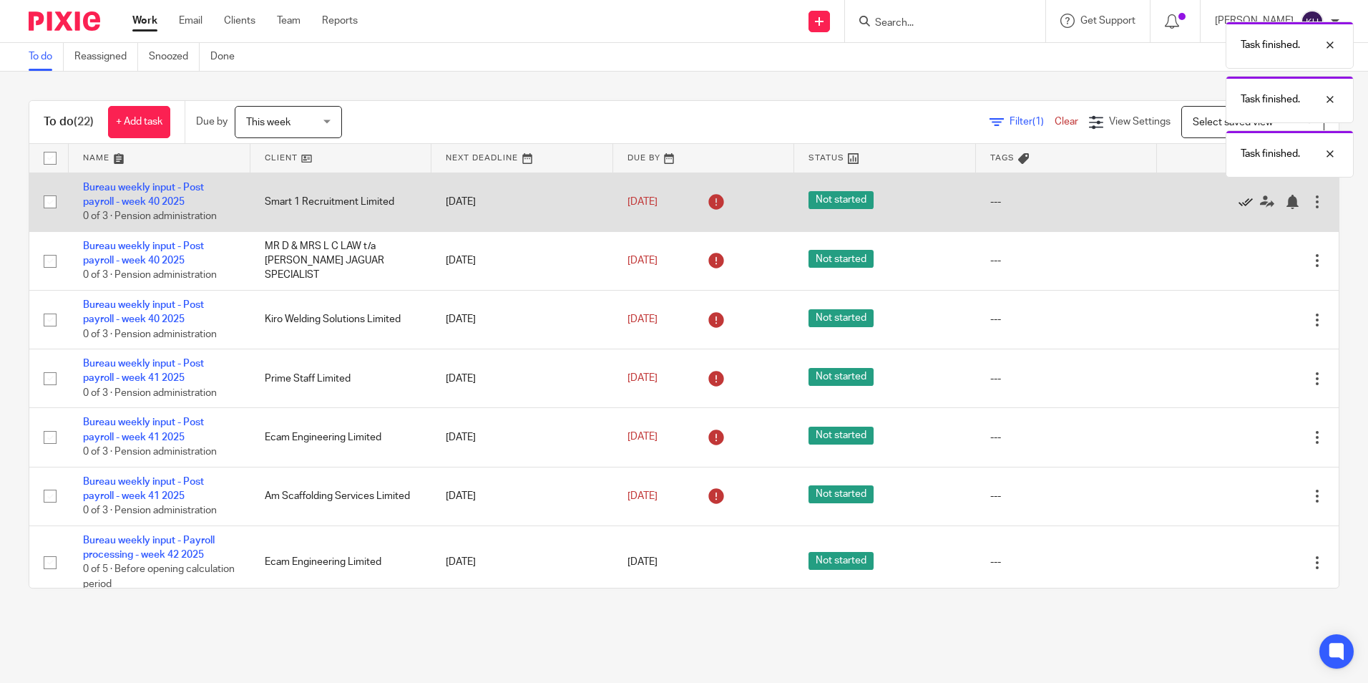
click at [1239, 198] on icon at bounding box center [1246, 202] width 14 height 14
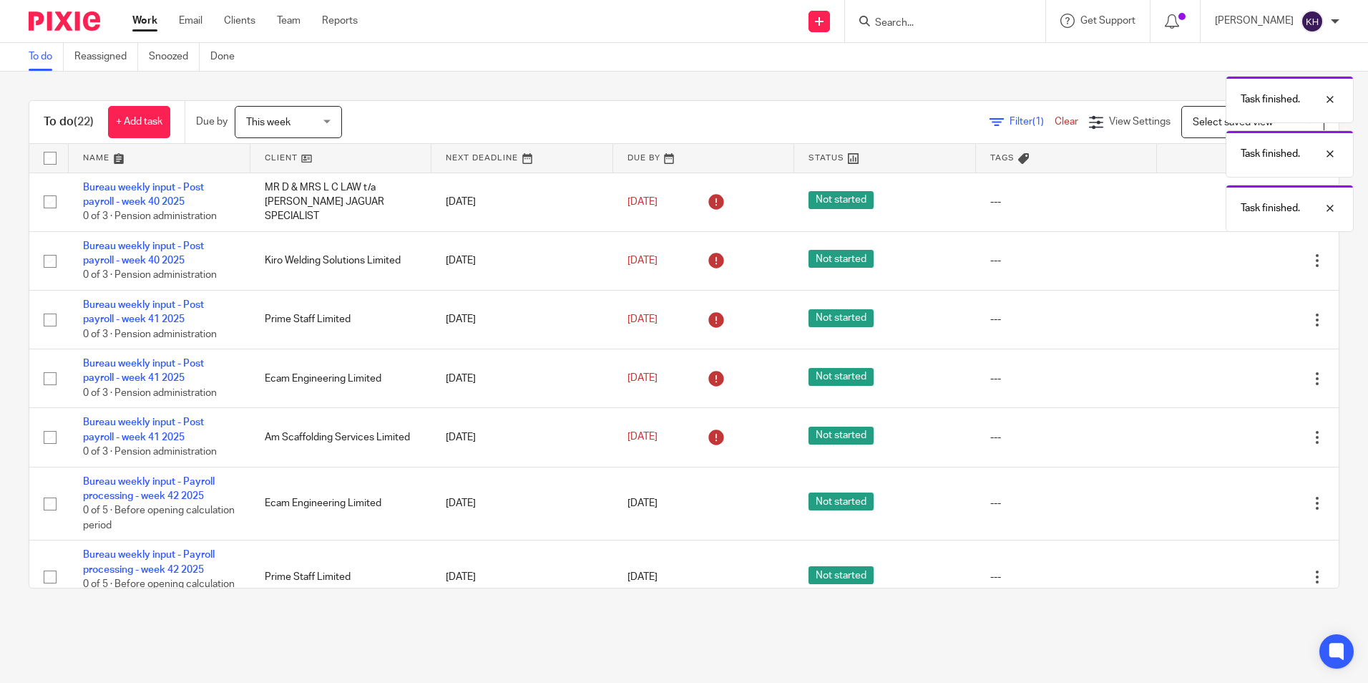
click at [1217, 197] on div "Task finished. Task finished. Task finished. Task finished." at bounding box center [1019, 123] width 670 height 218
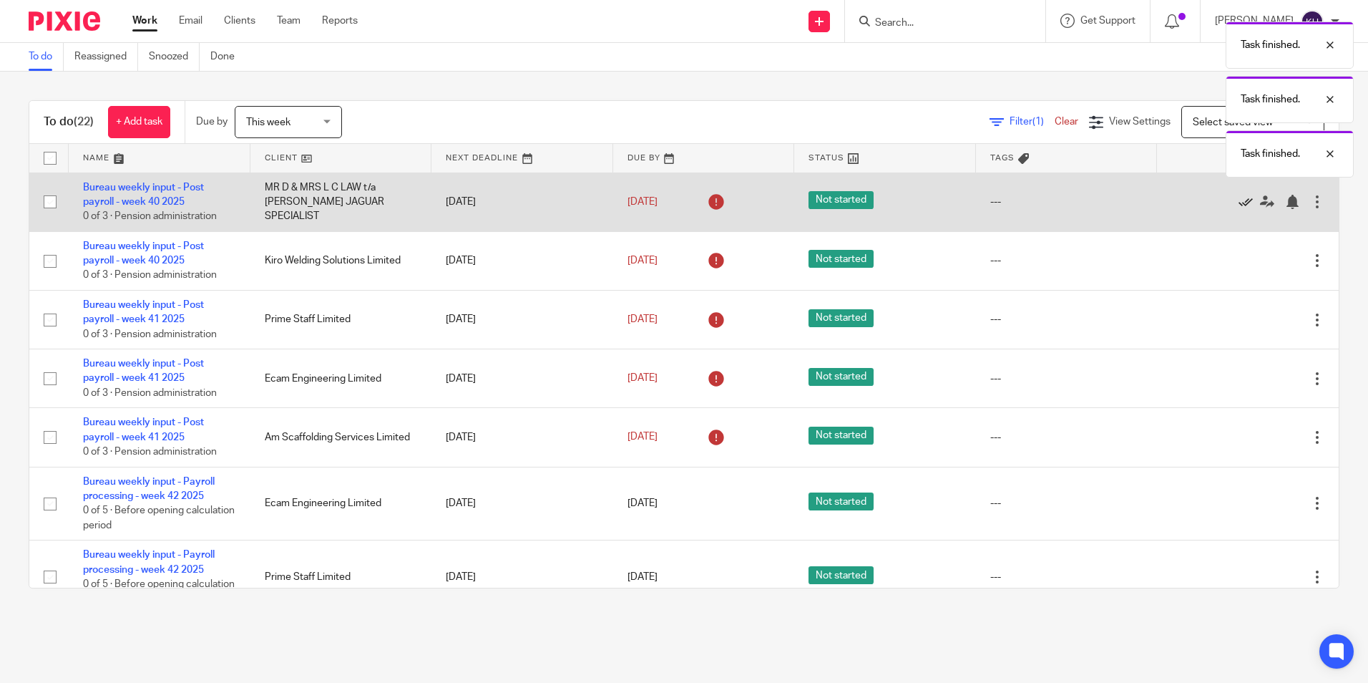
click at [1239, 199] on icon at bounding box center [1246, 202] width 14 height 14
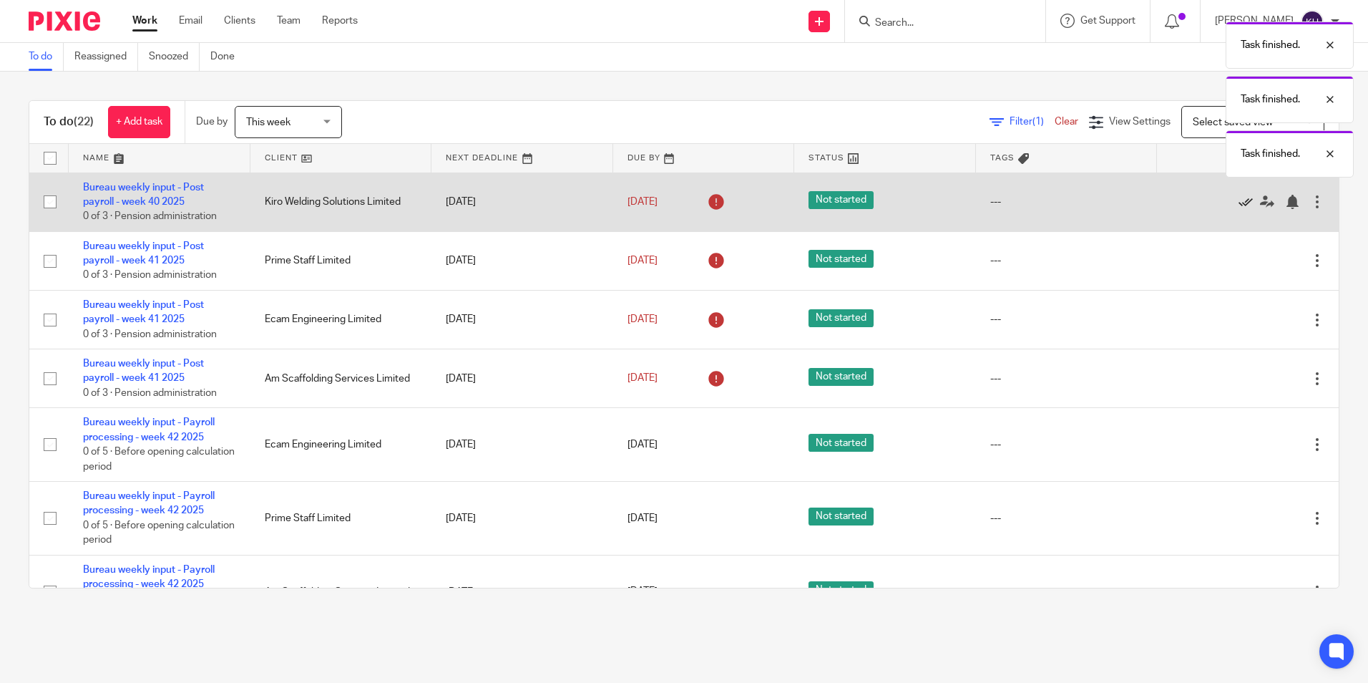
click at [1239, 200] on icon at bounding box center [1246, 202] width 14 height 14
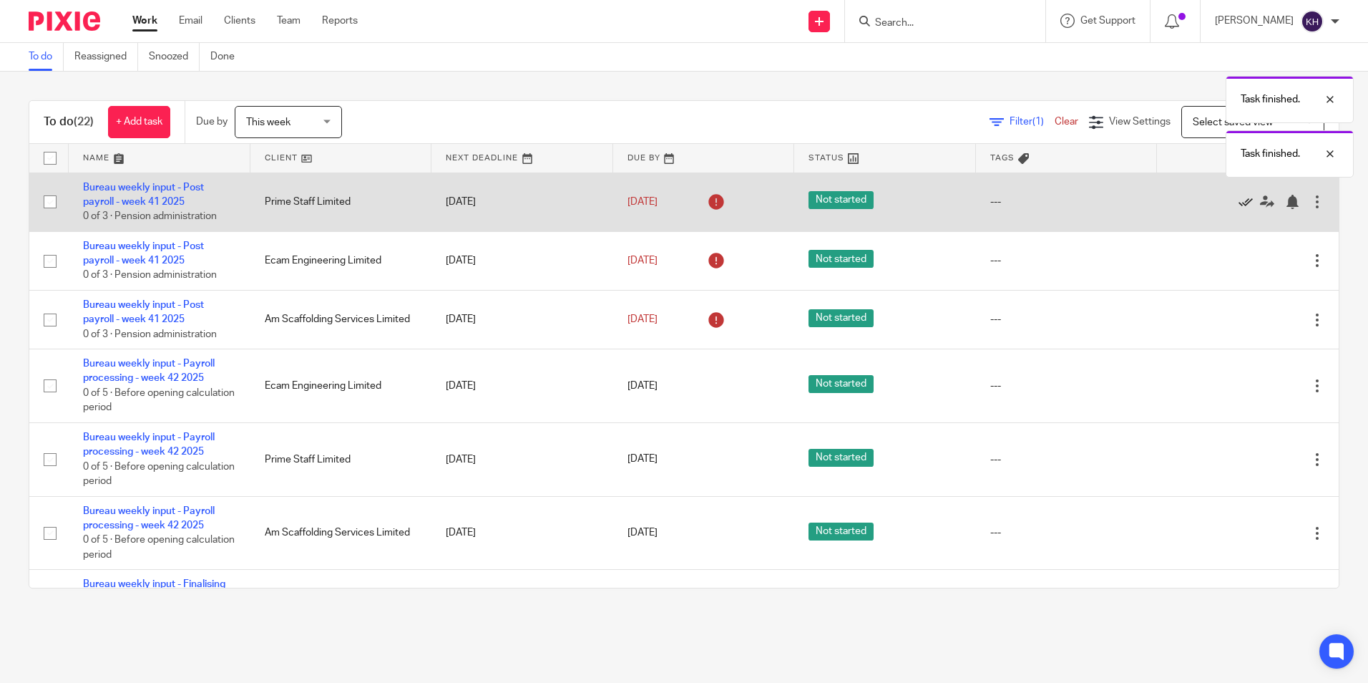
click at [1239, 205] on icon at bounding box center [1246, 202] width 14 height 14
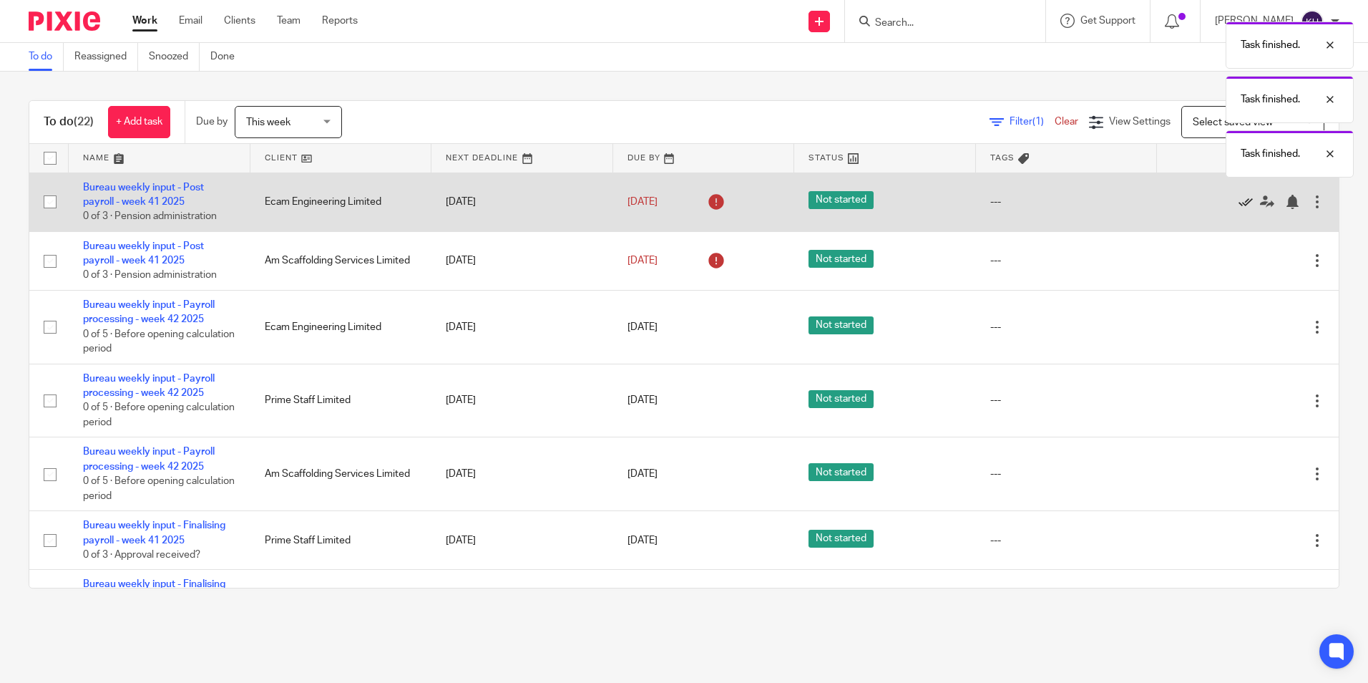
click at [1239, 203] on icon at bounding box center [1246, 202] width 14 height 14
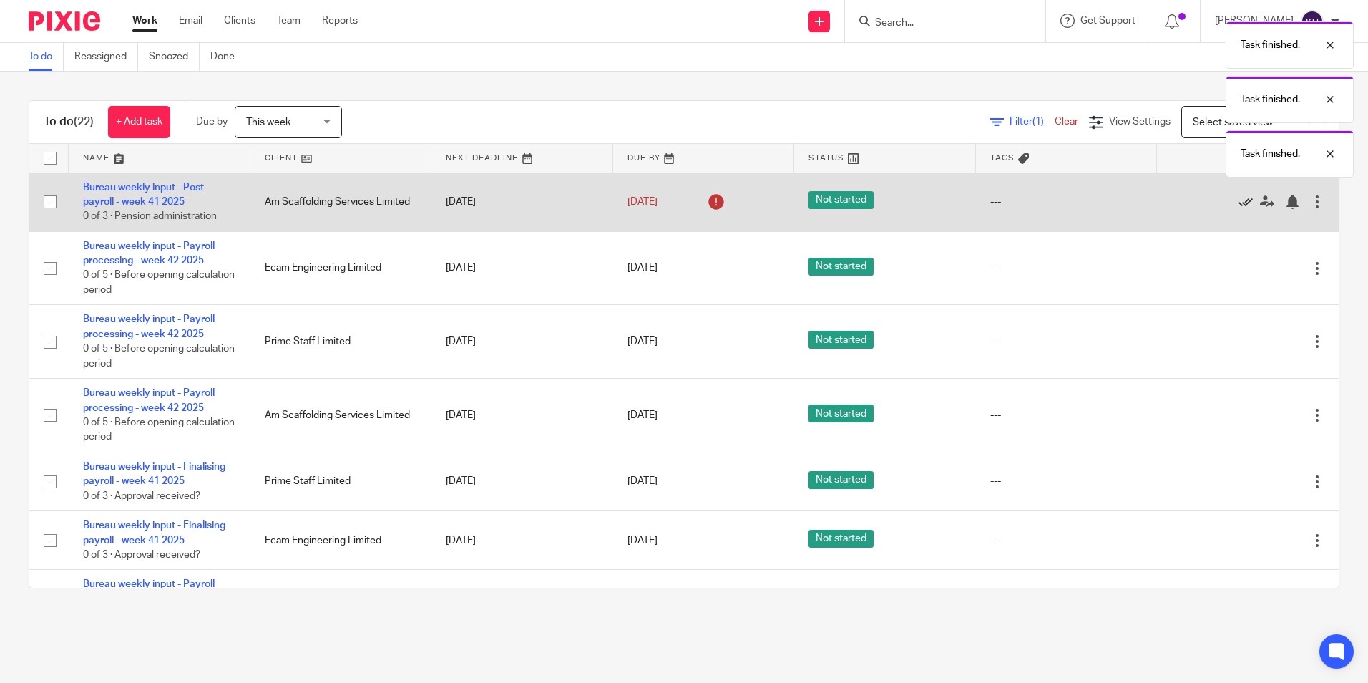
click at [1239, 205] on icon at bounding box center [1246, 202] width 14 height 14
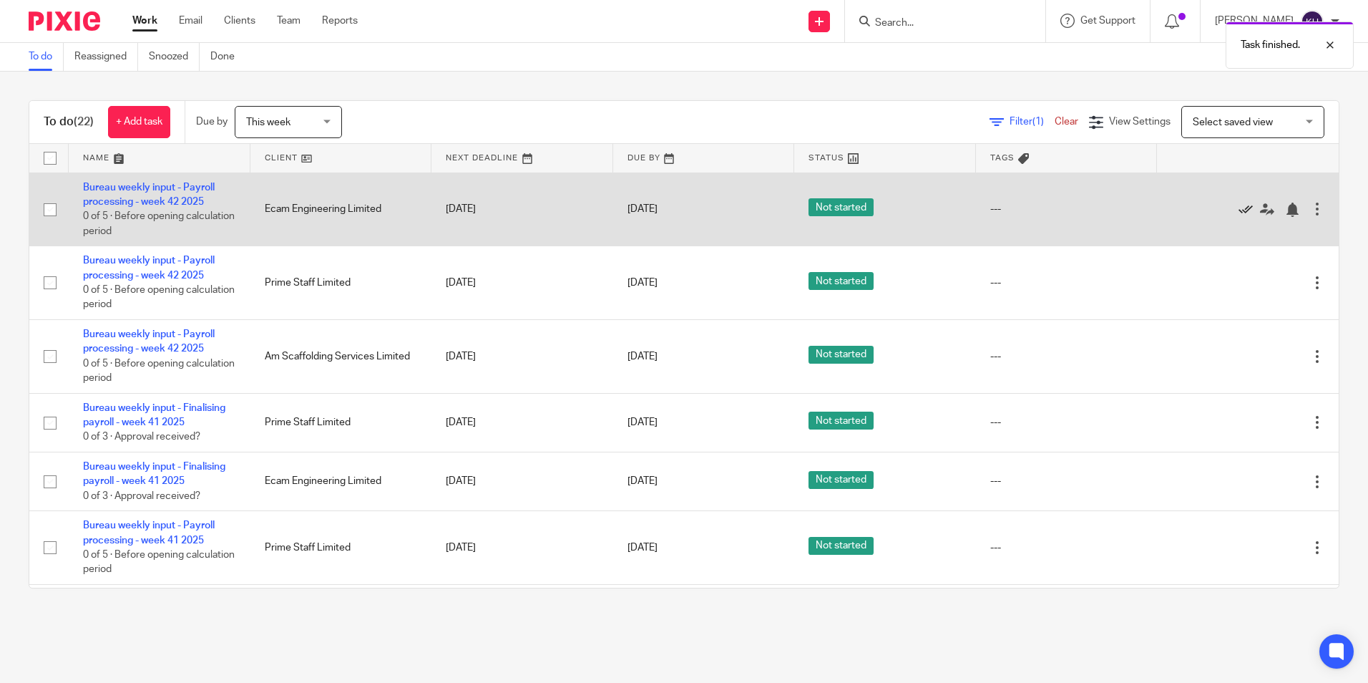
click at [1239, 205] on icon at bounding box center [1246, 210] width 14 height 14
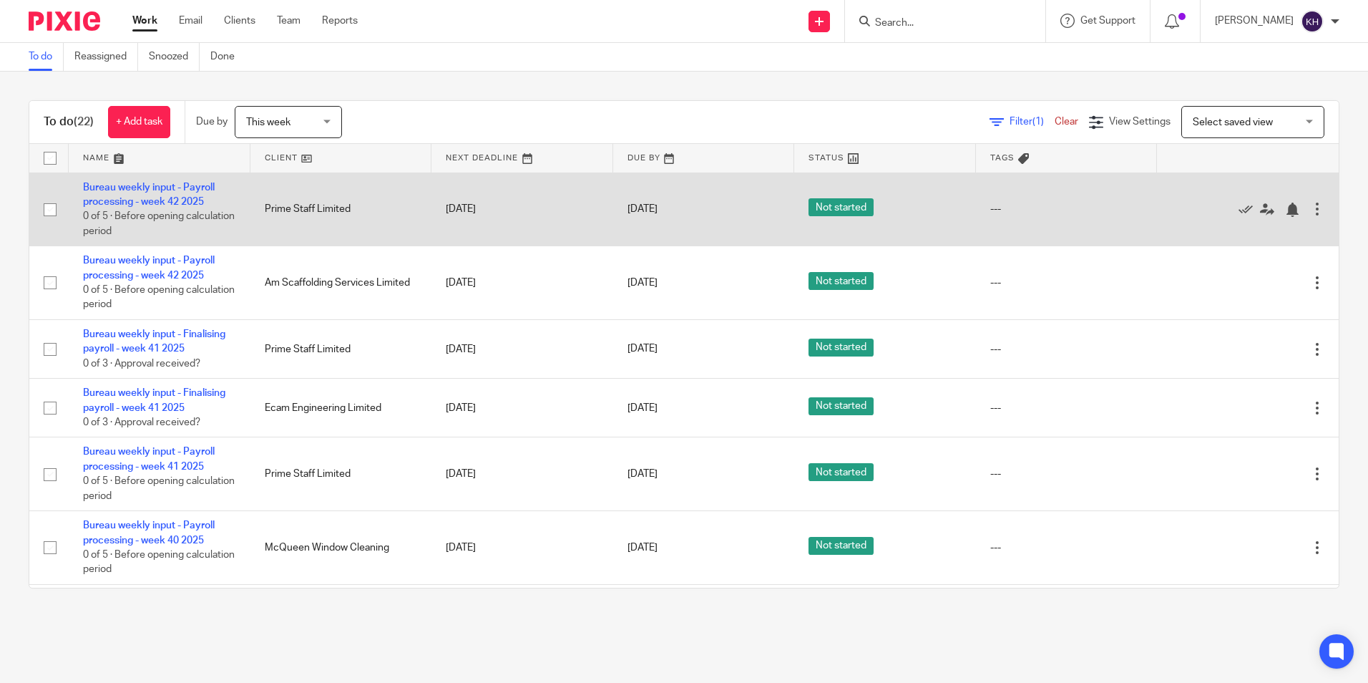
click at [1310, 205] on div at bounding box center [1317, 209] width 14 height 14
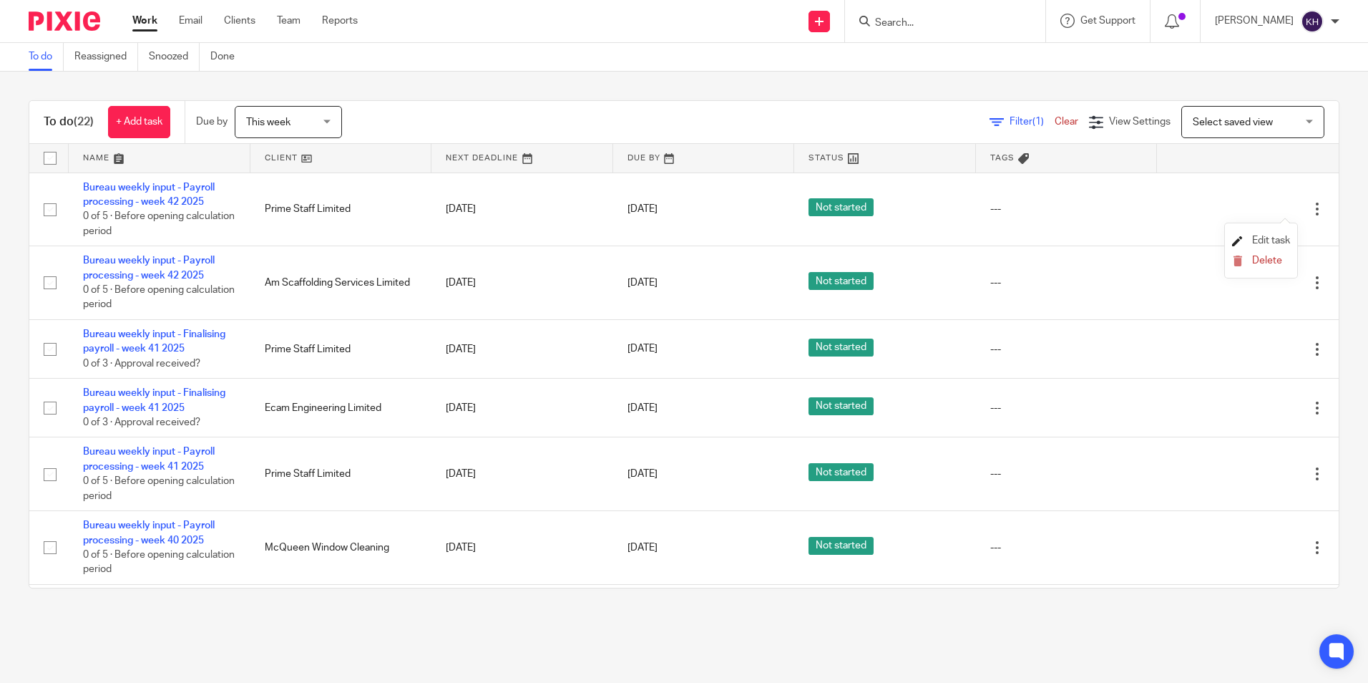
click at [1250, 238] on link "Edit task" at bounding box center [1261, 240] width 58 height 10
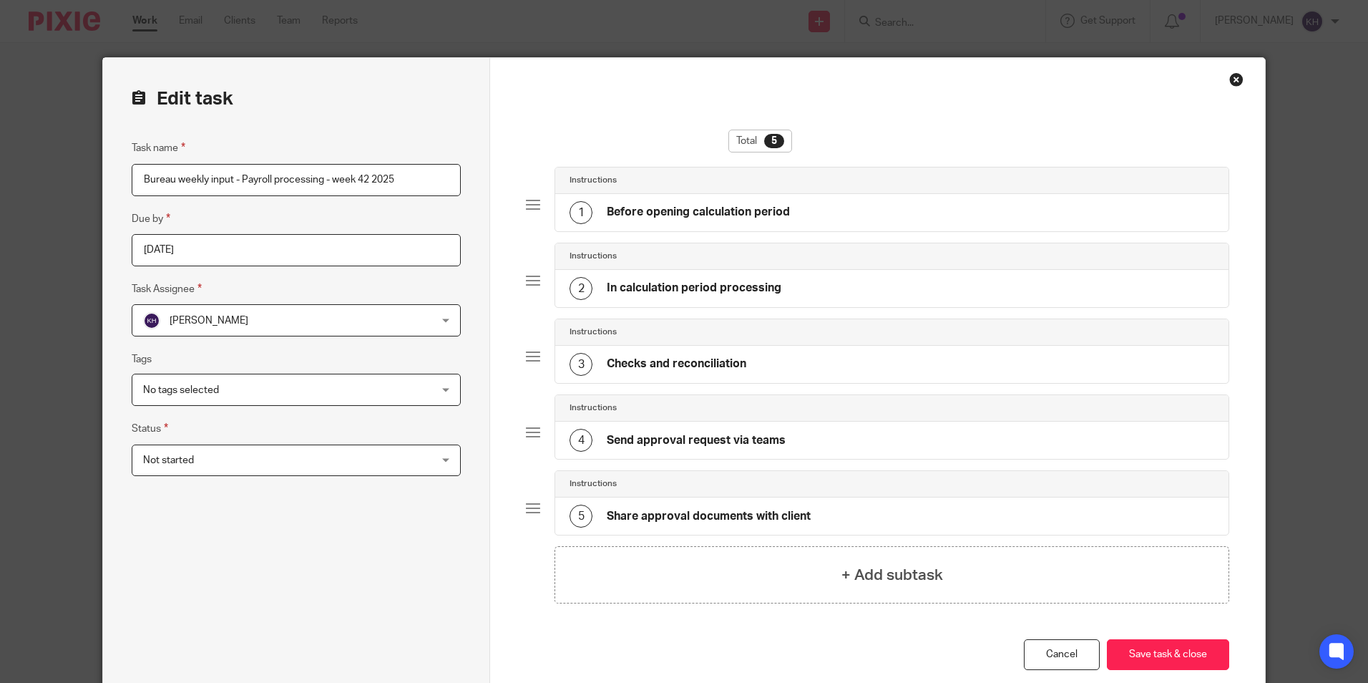
click at [297, 251] on input "2025-10-15" at bounding box center [296, 250] width 329 height 32
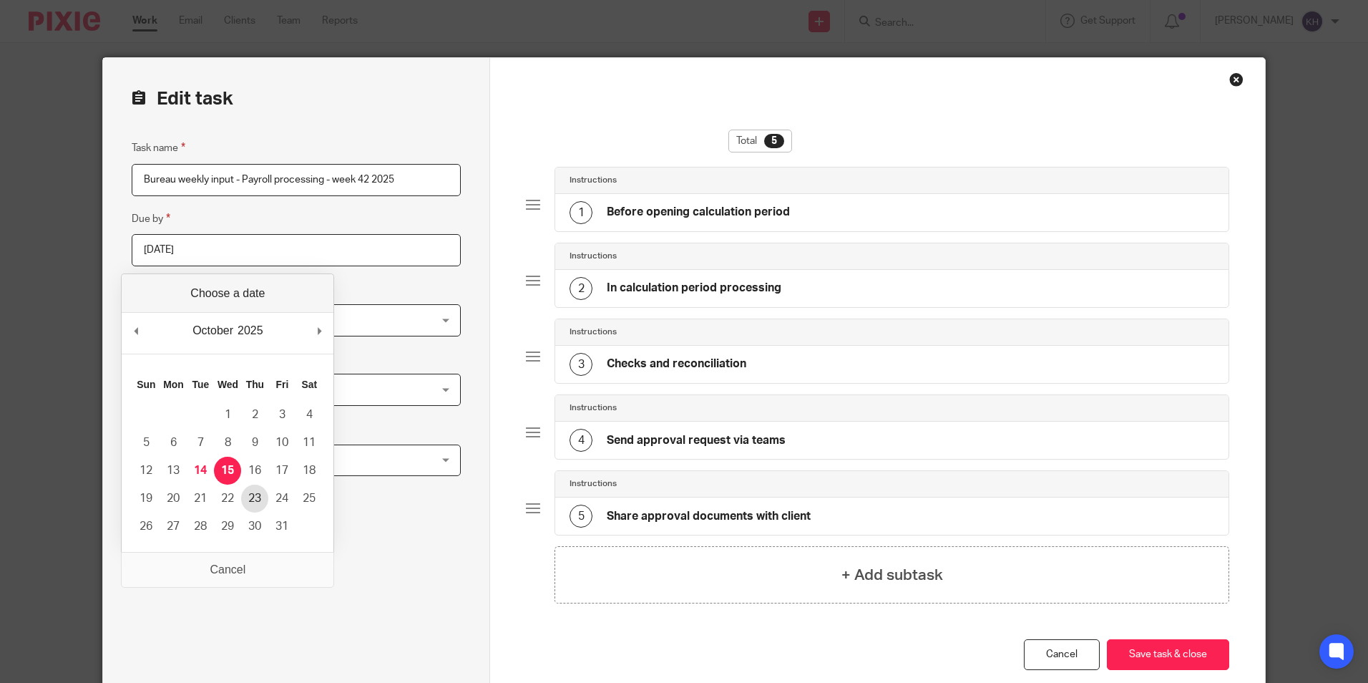
type input "2025-10-23"
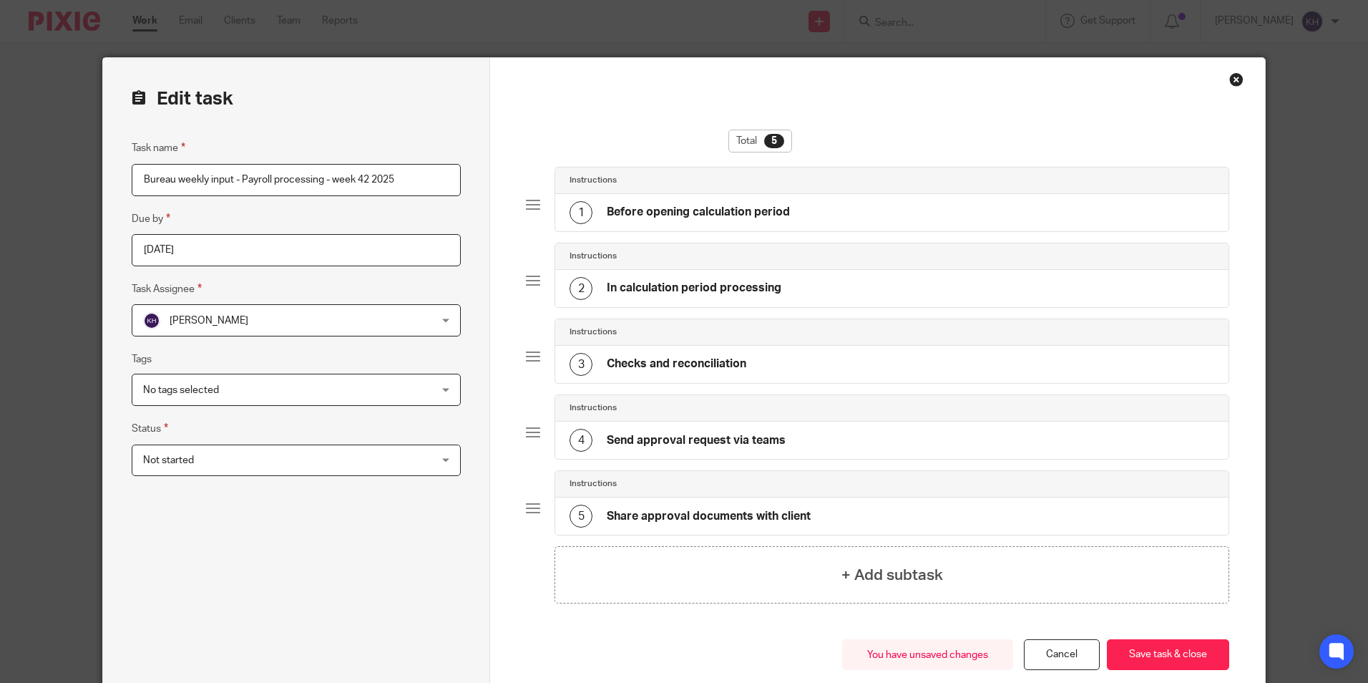
click at [1227, 656] on div "Total 5 Instructions 1 Before opening calculation period Instructions 2 In calc…" at bounding box center [877, 382] width 774 height 648
click at [1206, 656] on button "Save task & close" at bounding box center [1168, 654] width 122 height 31
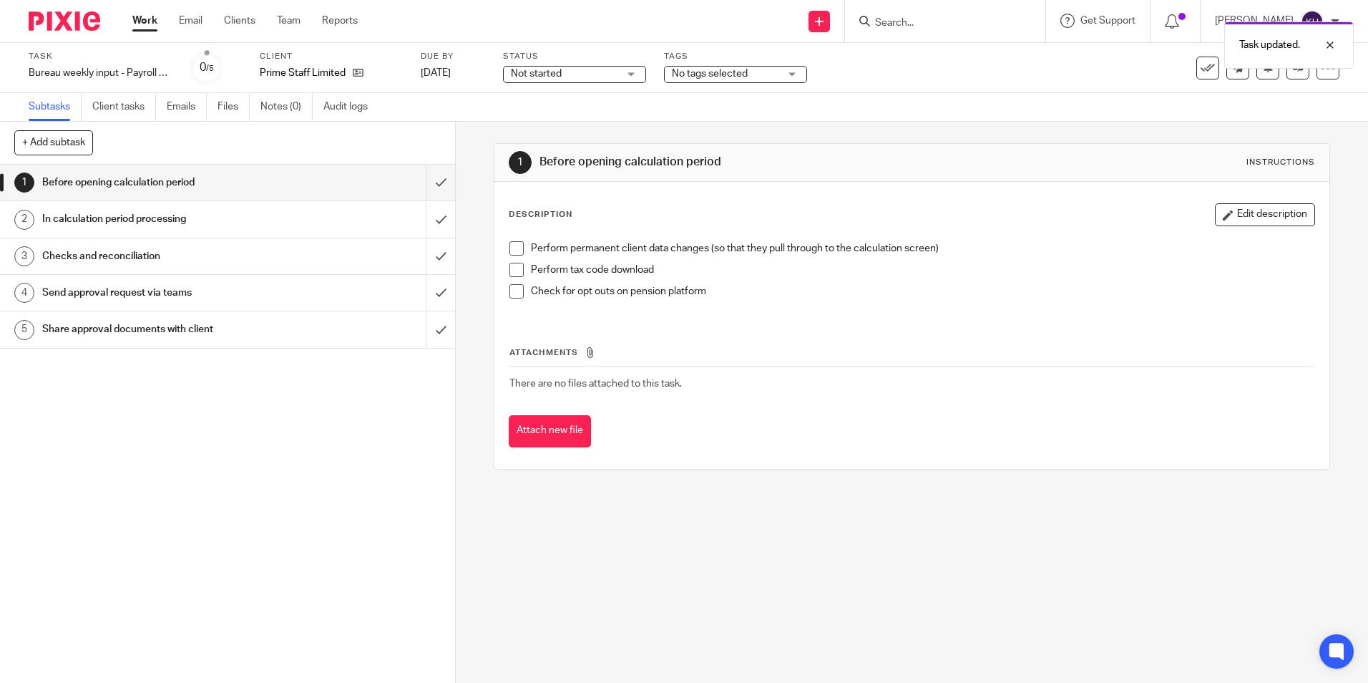
click at [139, 16] on link "Work" at bounding box center [144, 21] width 25 height 14
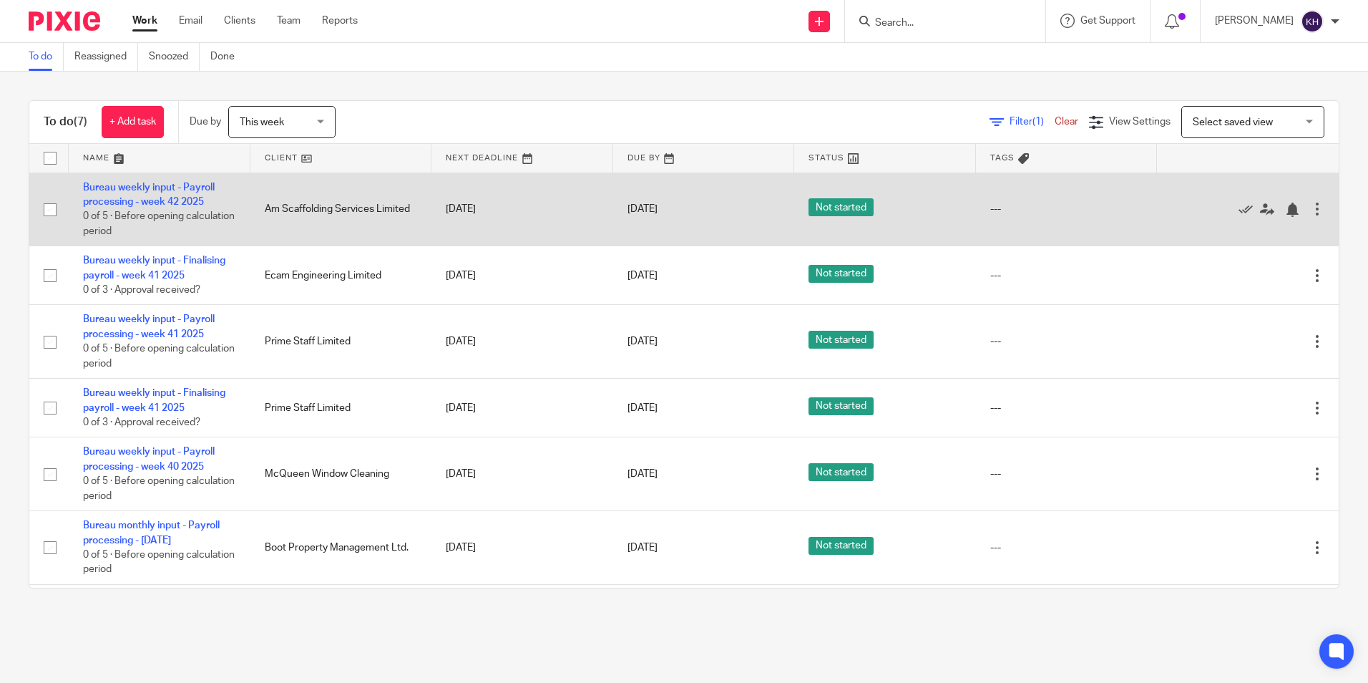
click at [1310, 210] on div at bounding box center [1317, 209] width 14 height 14
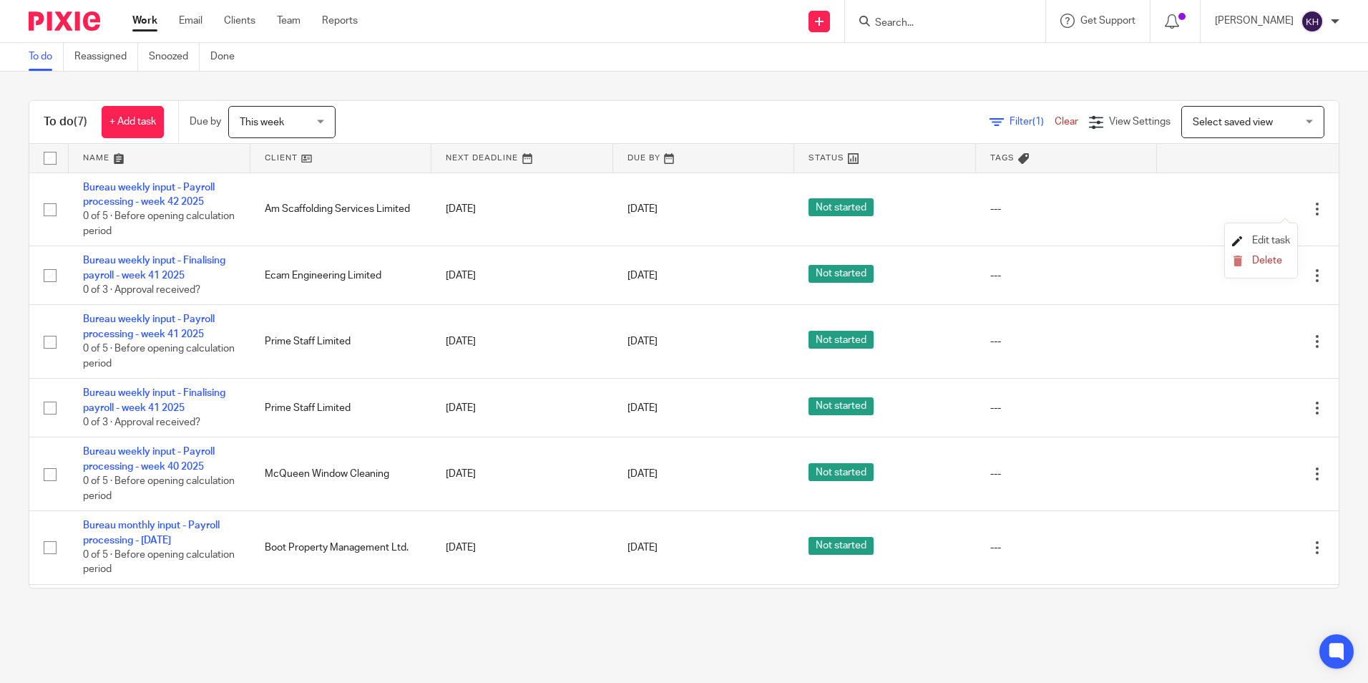
click at [1247, 240] on link "Edit task" at bounding box center [1261, 240] width 58 height 10
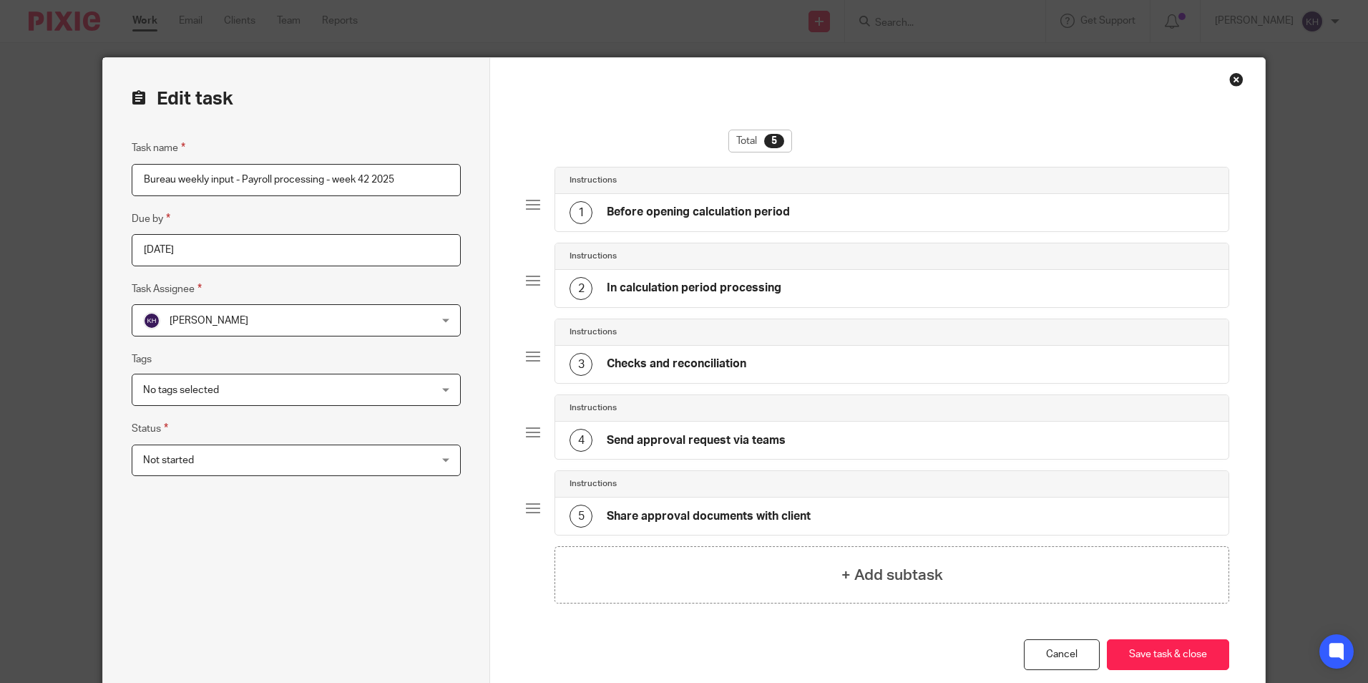
click at [306, 258] on input "2025-10-15" at bounding box center [296, 250] width 329 height 32
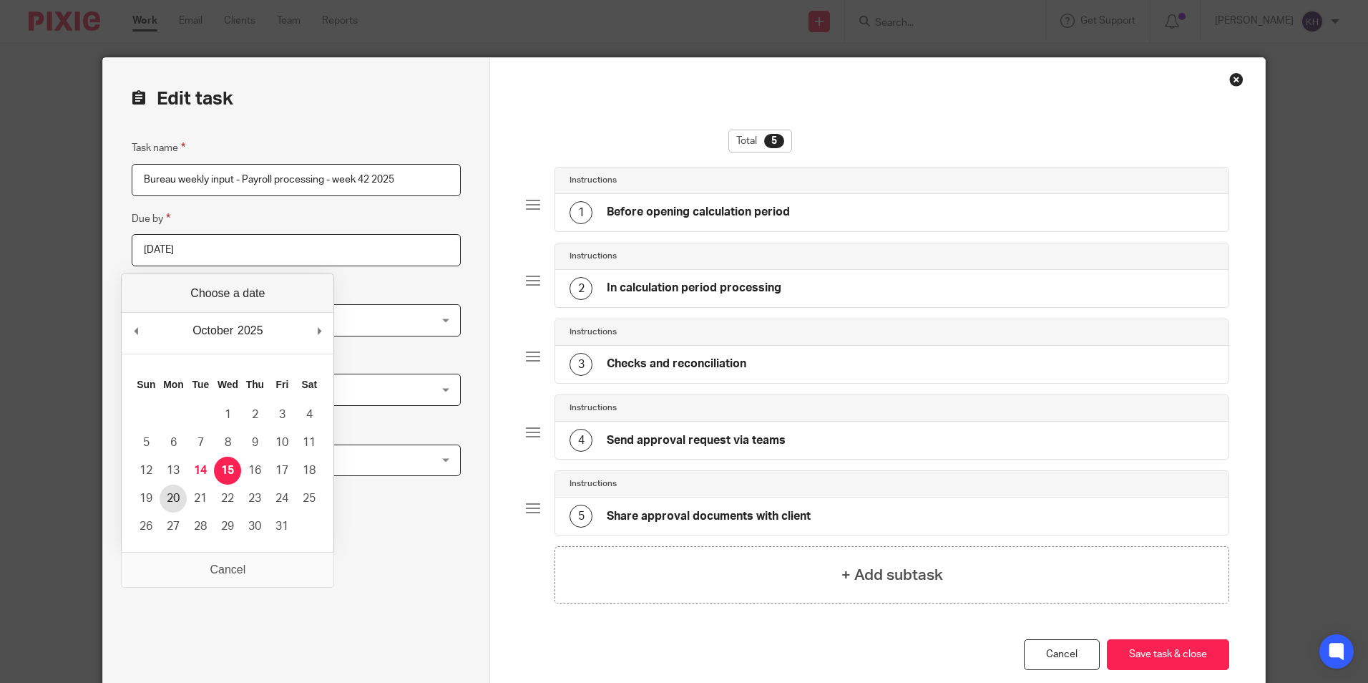
type input "2025-10-20"
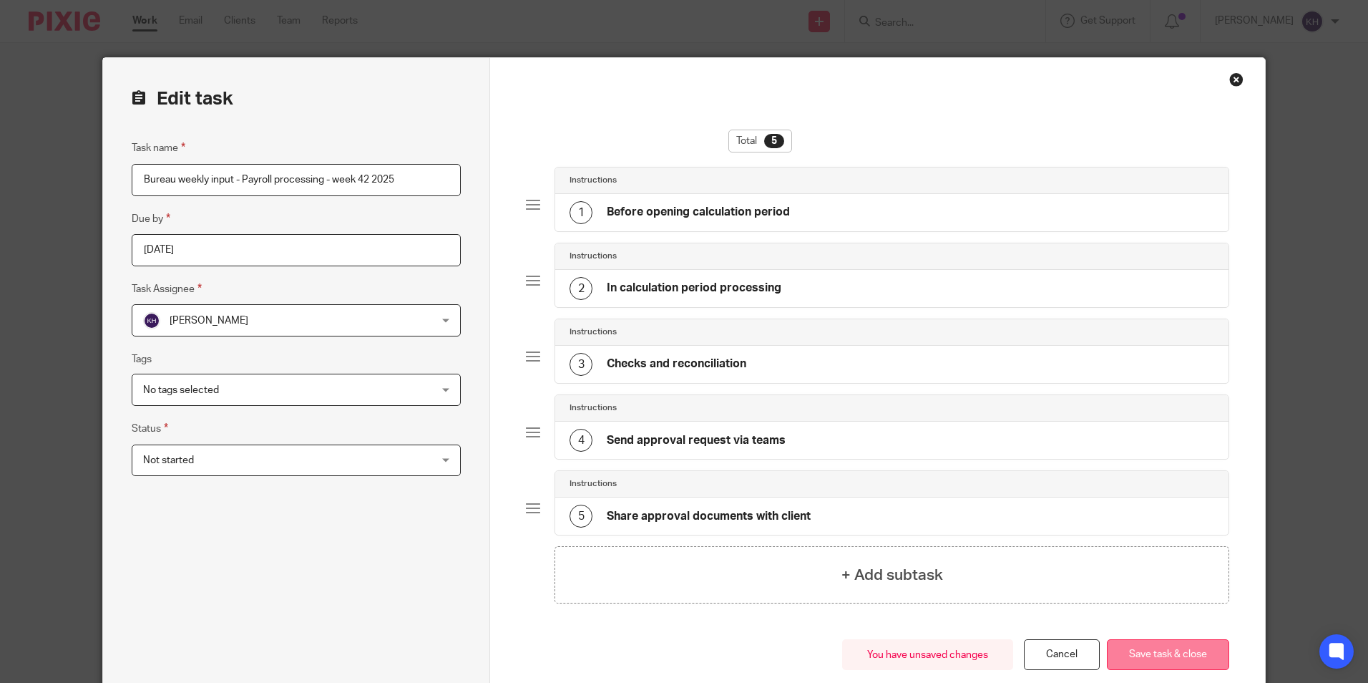
click at [1176, 642] on button "Save task & close" at bounding box center [1168, 654] width 122 height 31
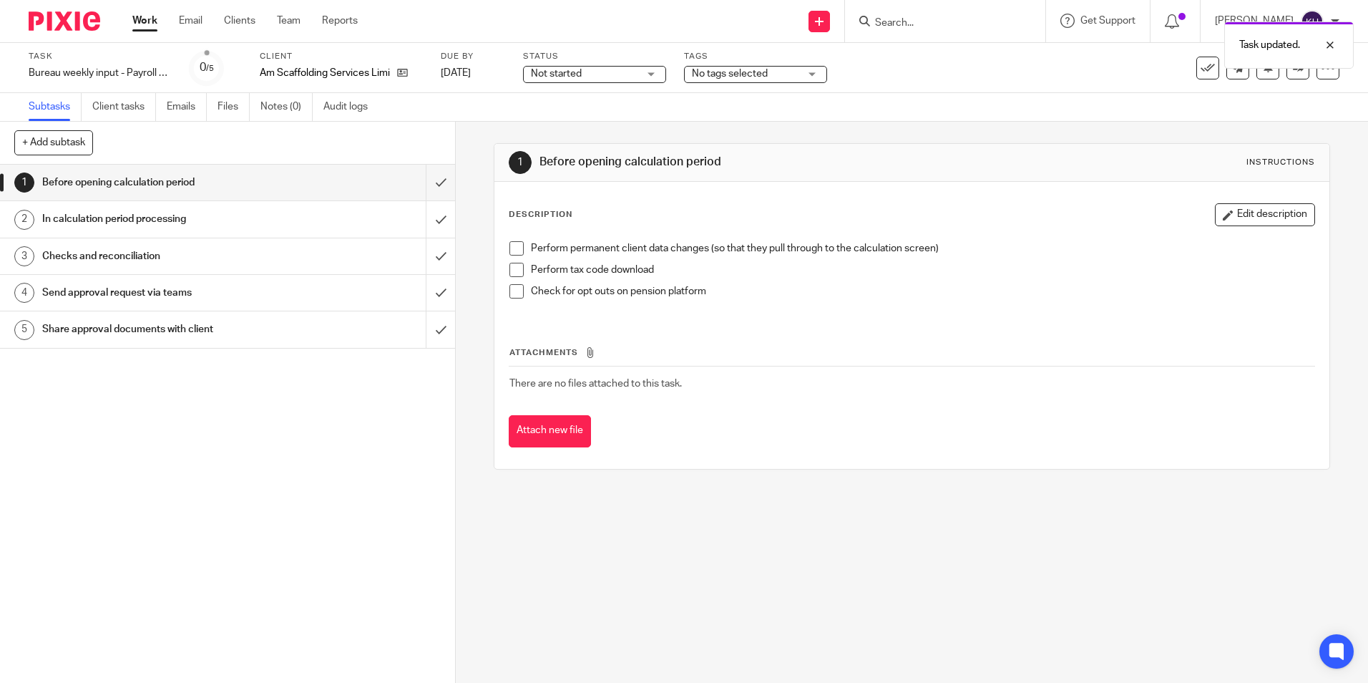
click at [128, 23] on div "Work Email Clients Team Reports Work Email Clients Team Reports Settings" at bounding box center [248, 21] width 261 height 42
click at [136, 19] on link "Work" at bounding box center [144, 21] width 25 height 14
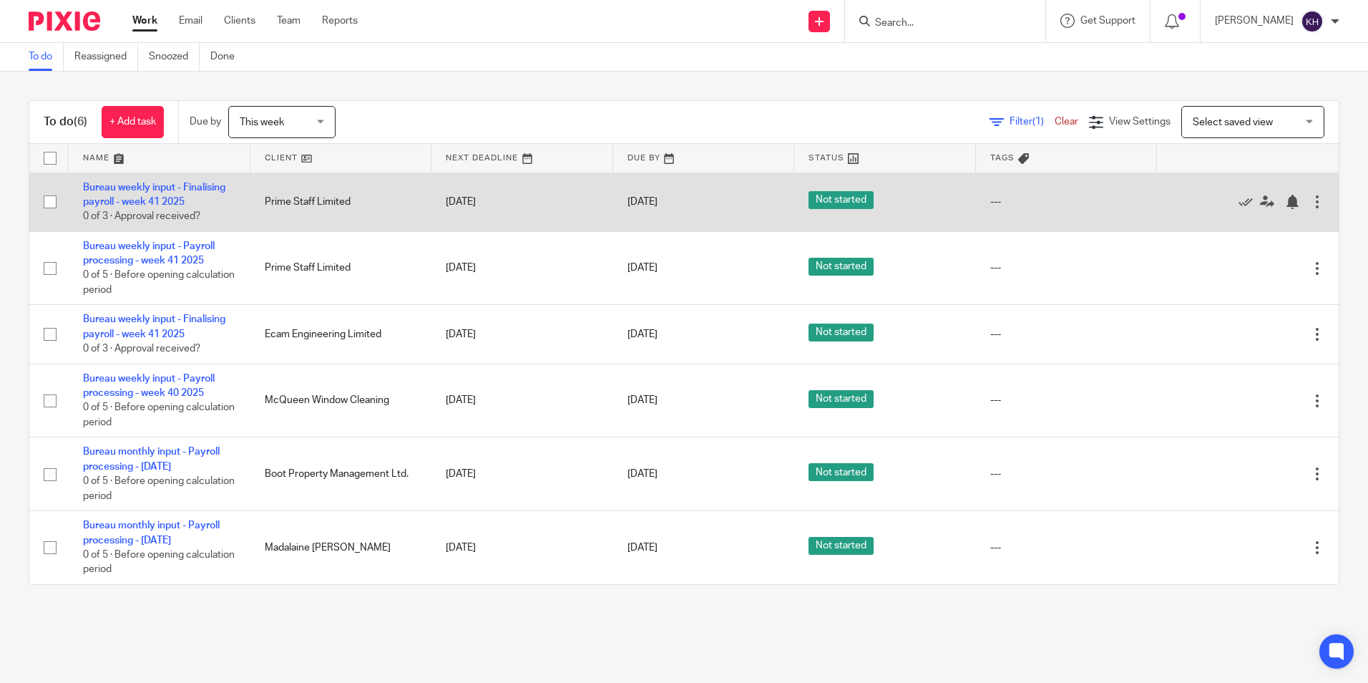
click at [1310, 200] on div at bounding box center [1317, 202] width 14 height 14
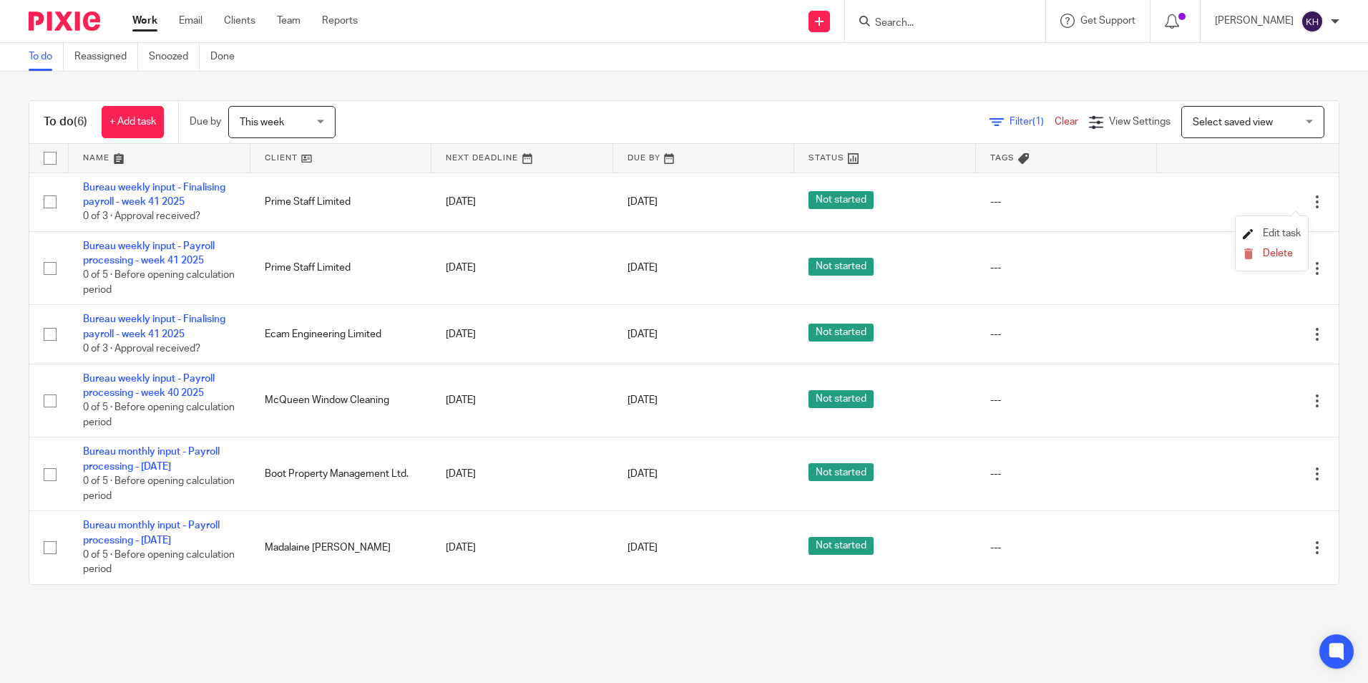
click at [1252, 235] on icon at bounding box center [1248, 233] width 11 height 11
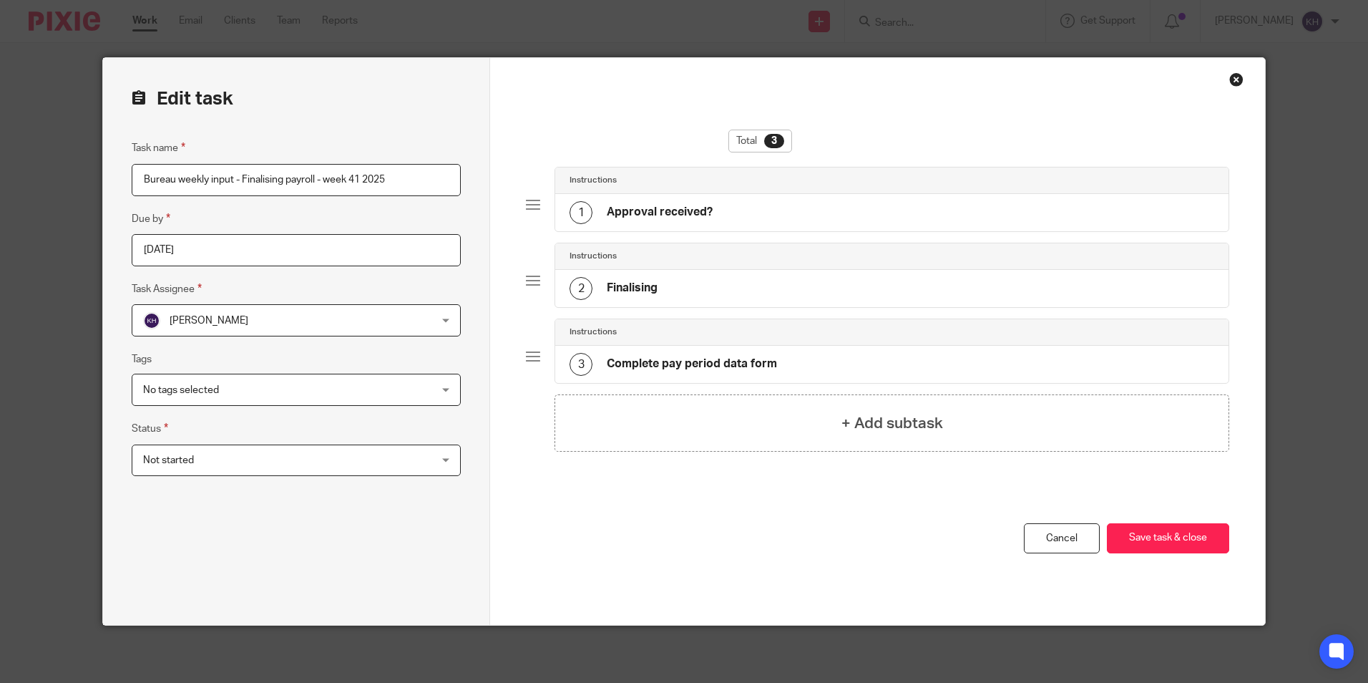
click at [211, 318] on span "[PERSON_NAME]" at bounding box center [209, 321] width 79 height 10
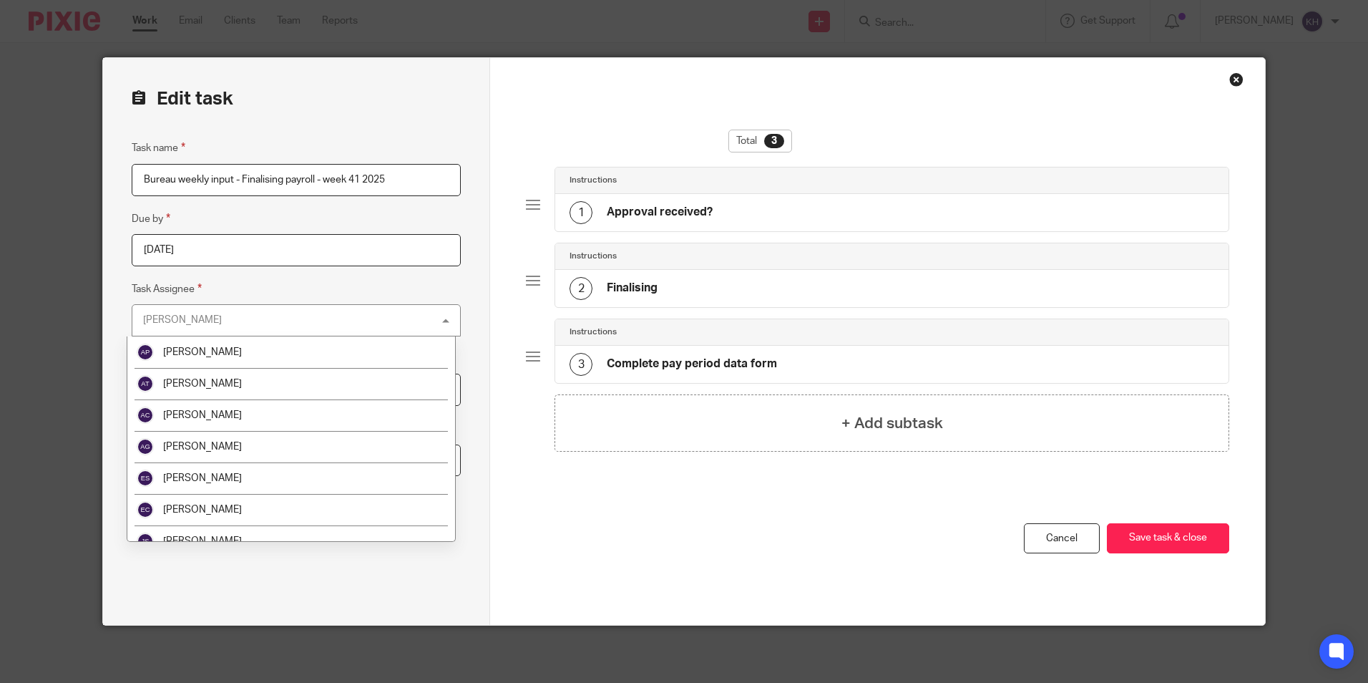
click at [248, 262] on input "2025-10-16" at bounding box center [296, 250] width 329 height 32
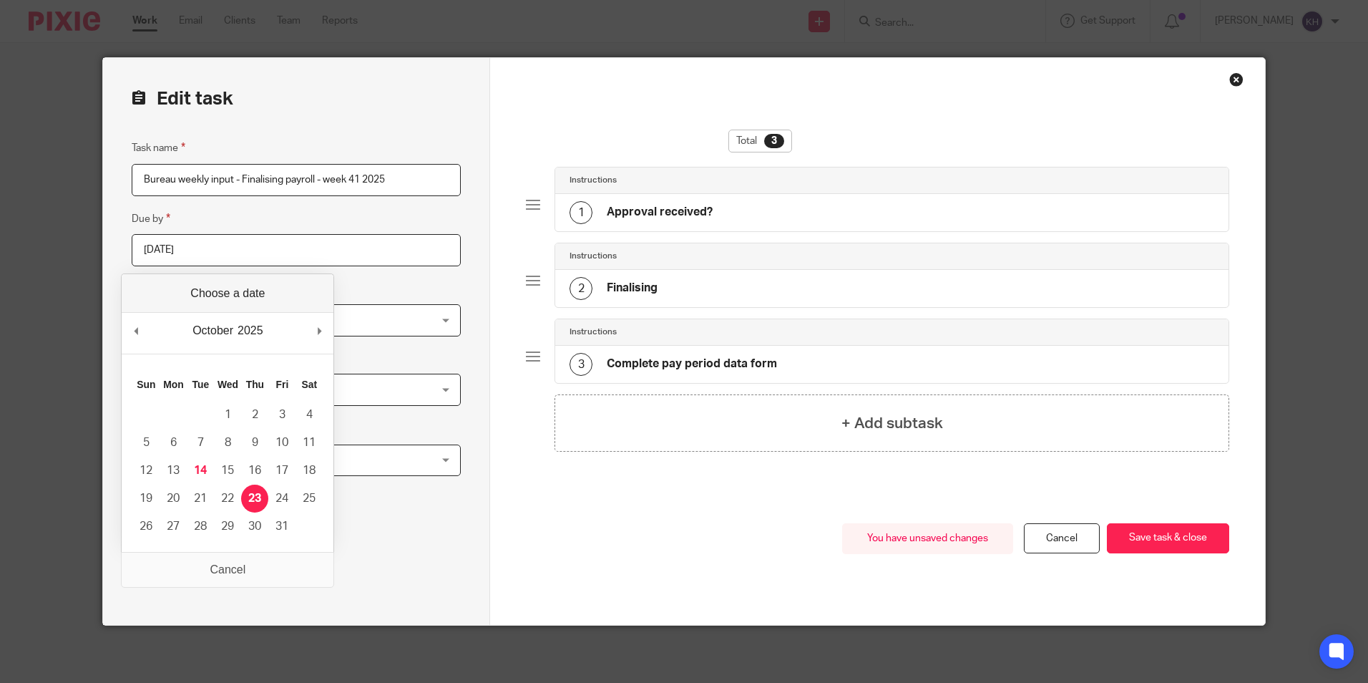
click at [239, 255] on input "[DATE]" at bounding box center [296, 250] width 329 height 32
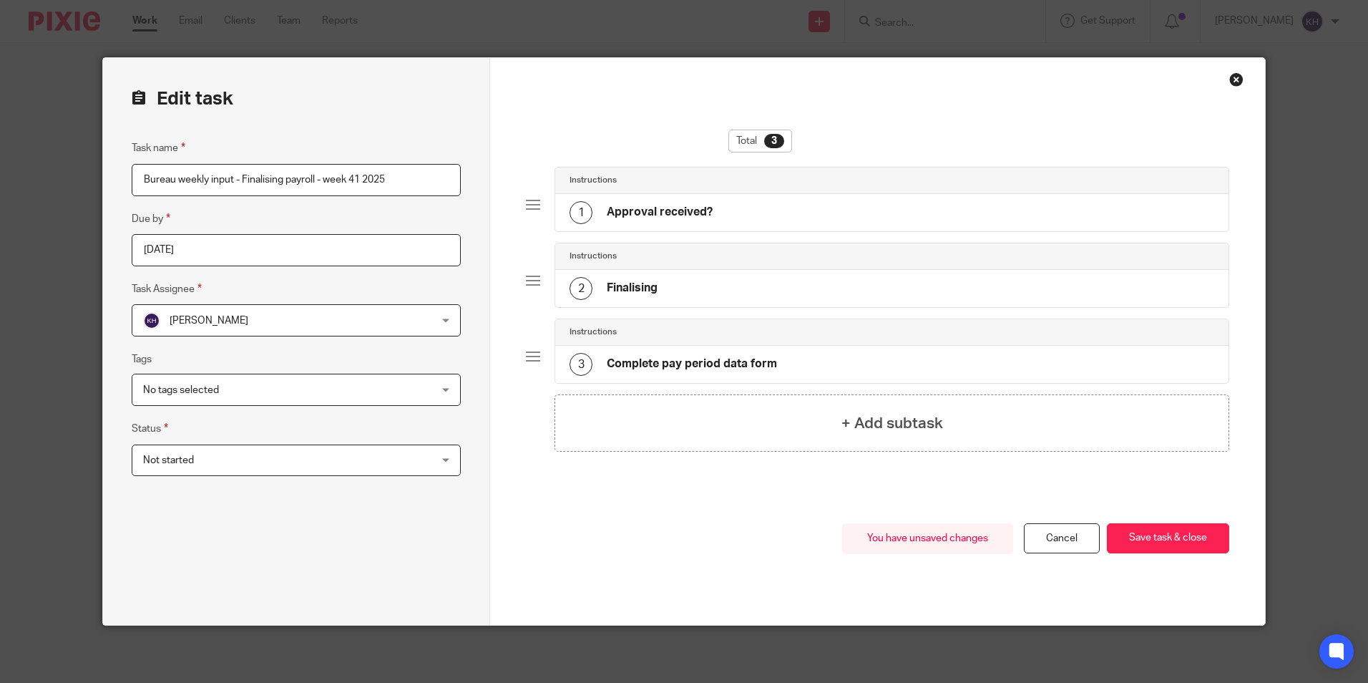
click at [242, 255] on input "2025-10-22" at bounding box center [296, 250] width 329 height 32
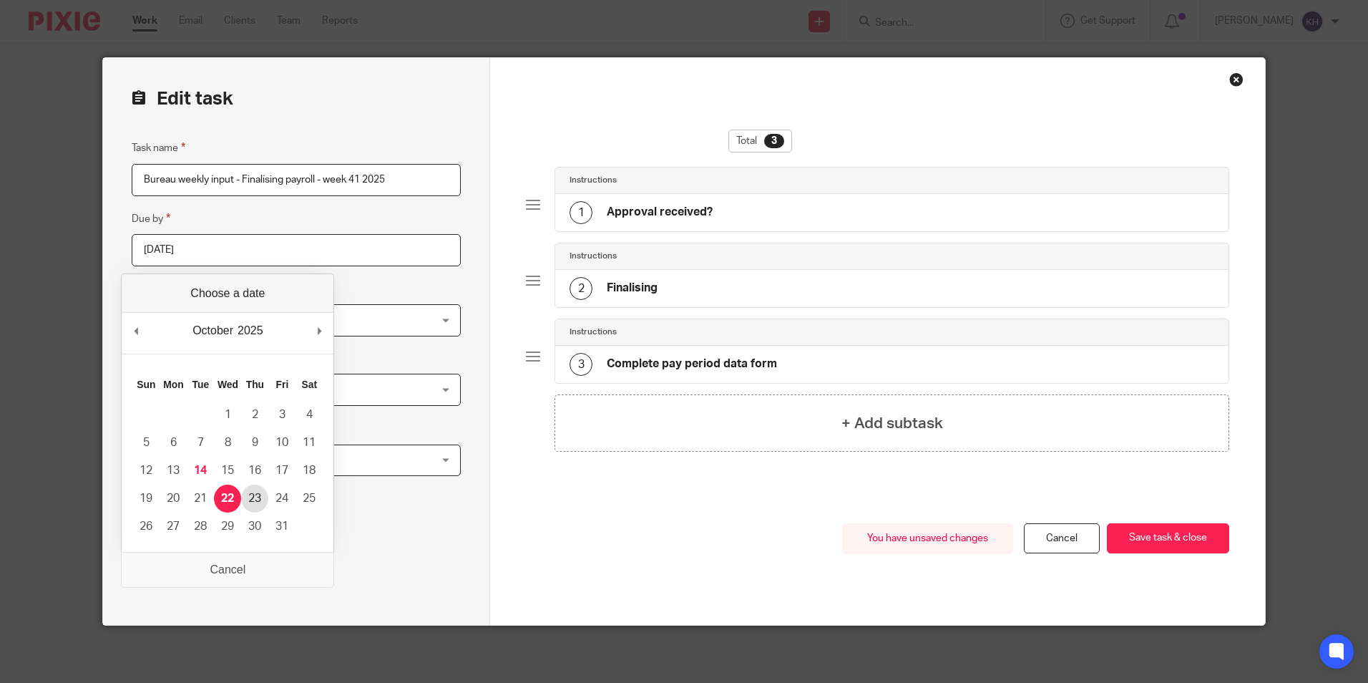
type input "2025-10-23"
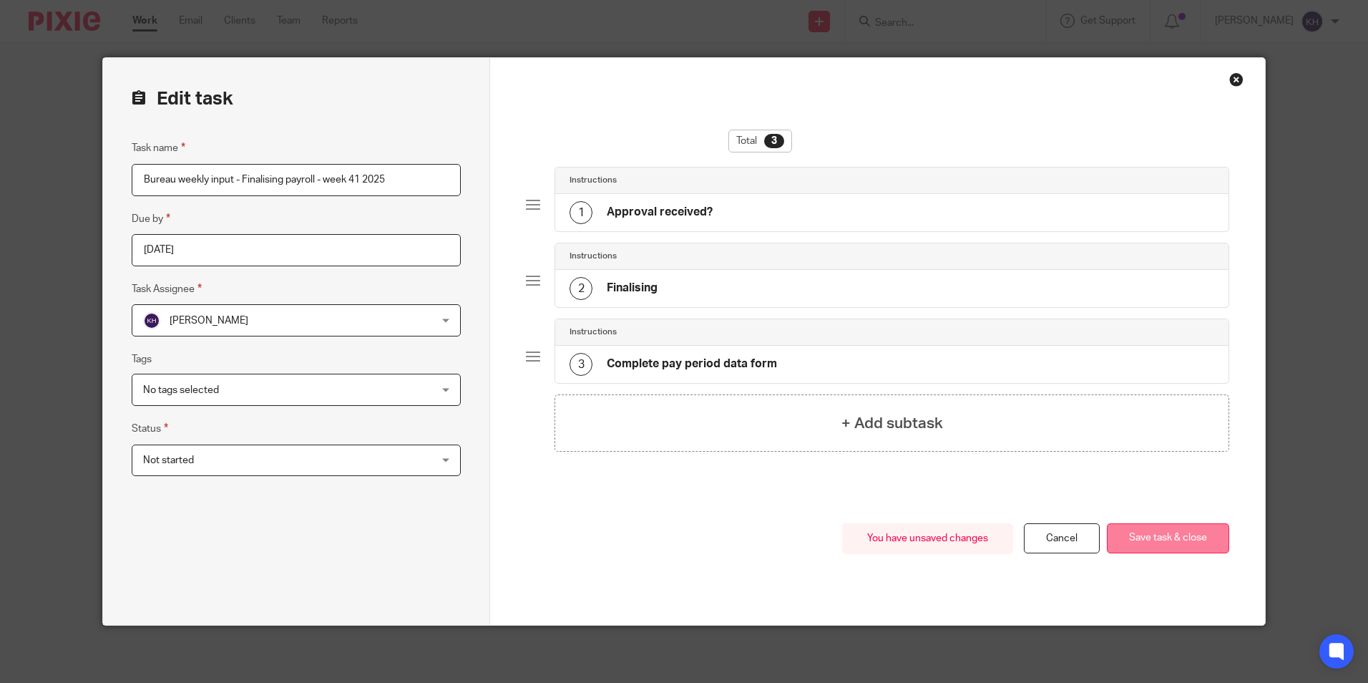
click at [1126, 533] on button "Save task & close" at bounding box center [1168, 538] width 122 height 31
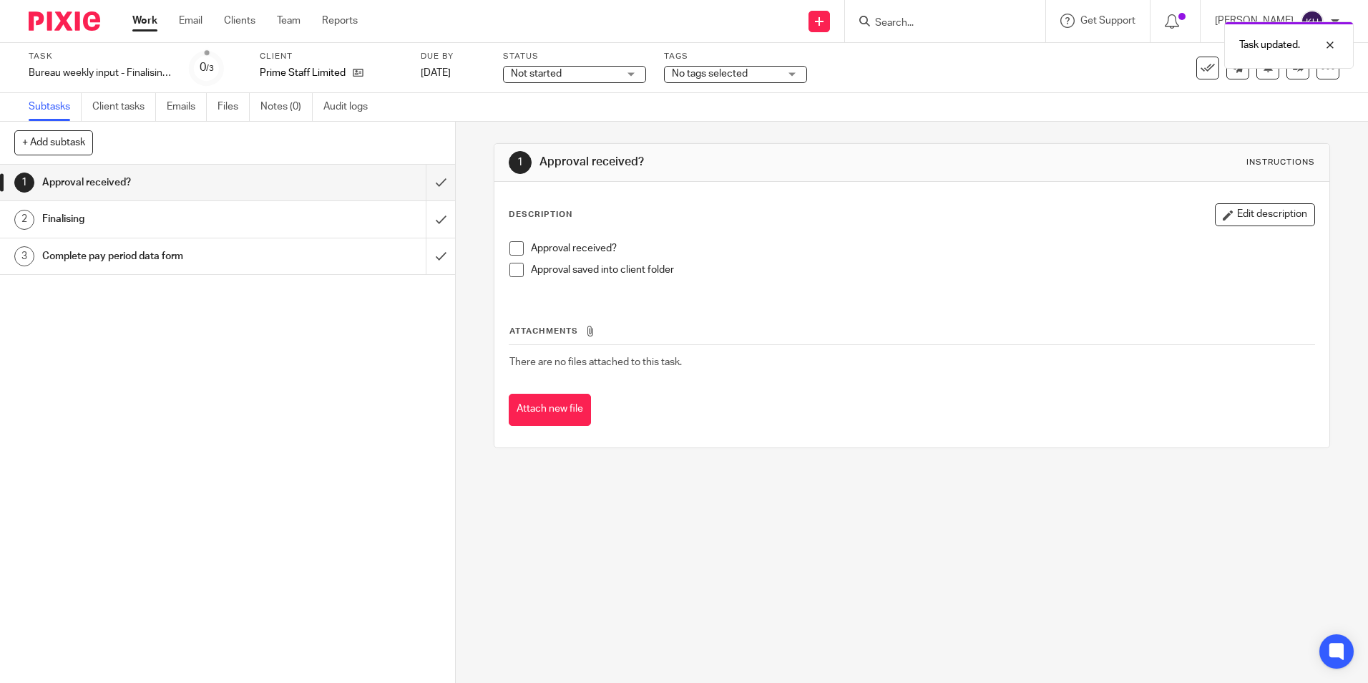
click at [142, 13] on div "Work Email Clients Team Reports Work Email Clients Team Reports Settings" at bounding box center [248, 21] width 261 height 42
drag, startPoint x: 131, startPoint y: 16, endPoint x: 142, endPoint y: 19, distance: 11.1
click at [142, 19] on div "Work Email Clients Team Reports Work Email Clients Team Reports Settings" at bounding box center [248, 21] width 261 height 42
click at [142, 19] on link "Work" at bounding box center [144, 21] width 25 height 14
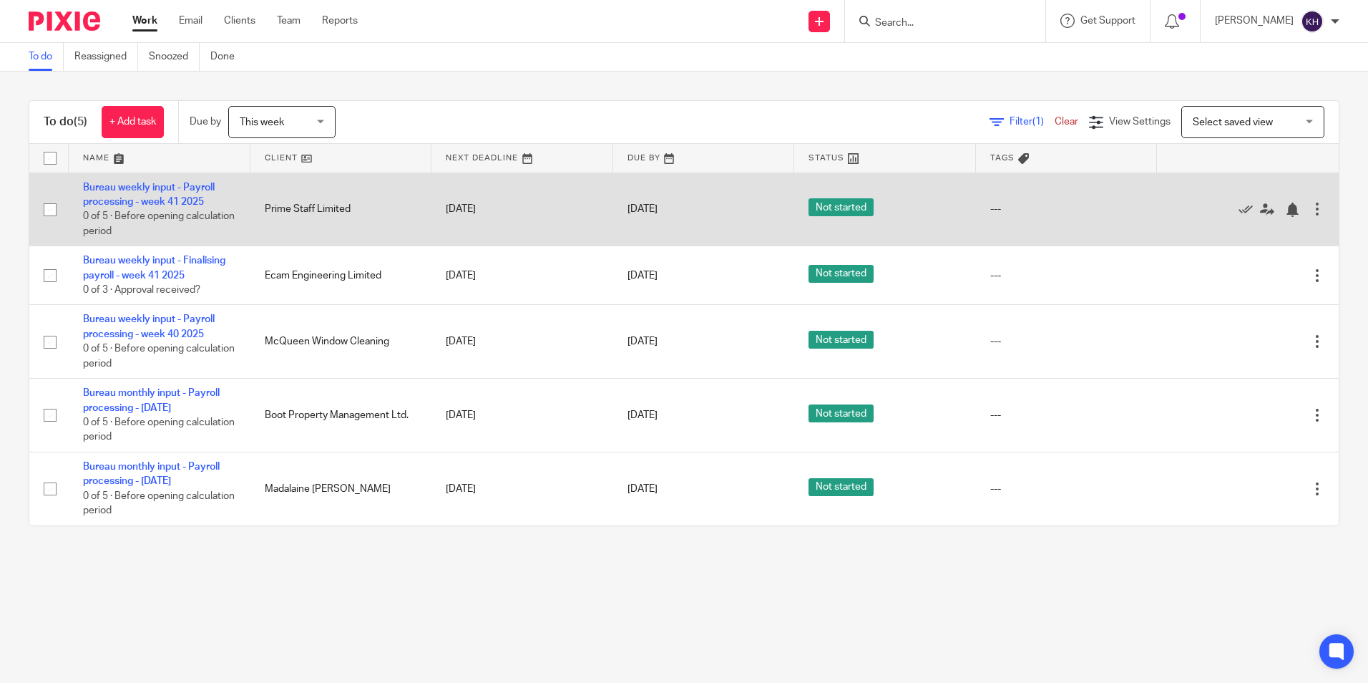
click at [1310, 205] on div at bounding box center [1317, 209] width 14 height 14
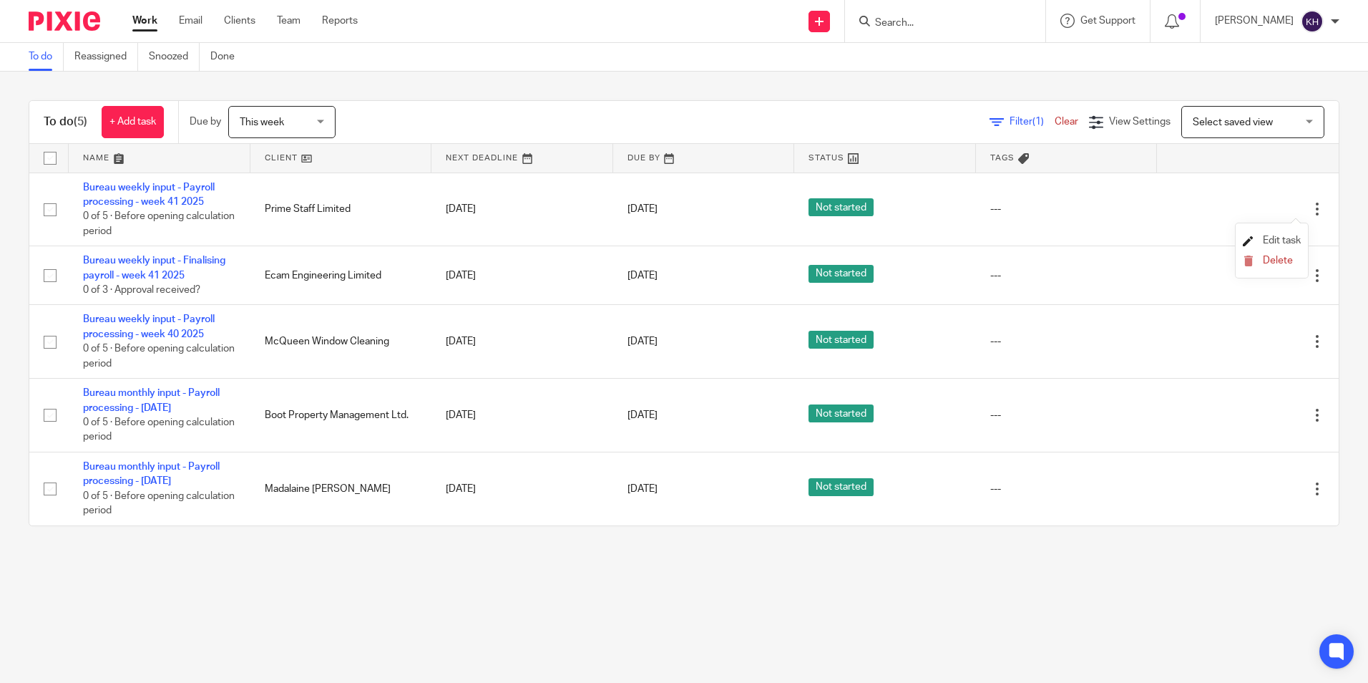
click at [1270, 238] on span "Edit task" at bounding box center [1282, 240] width 38 height 10
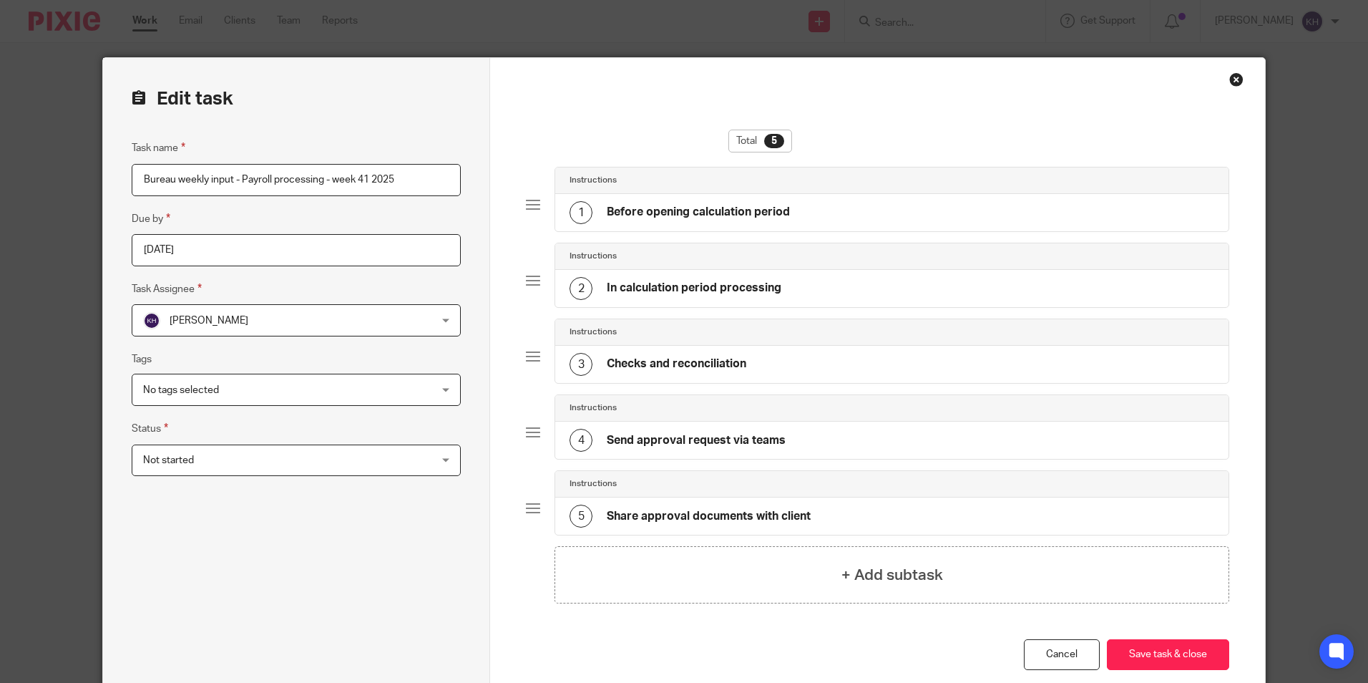
click at [281, 264] on input "2025-10-16" at bounding box center [296, 250] width 329 height 32
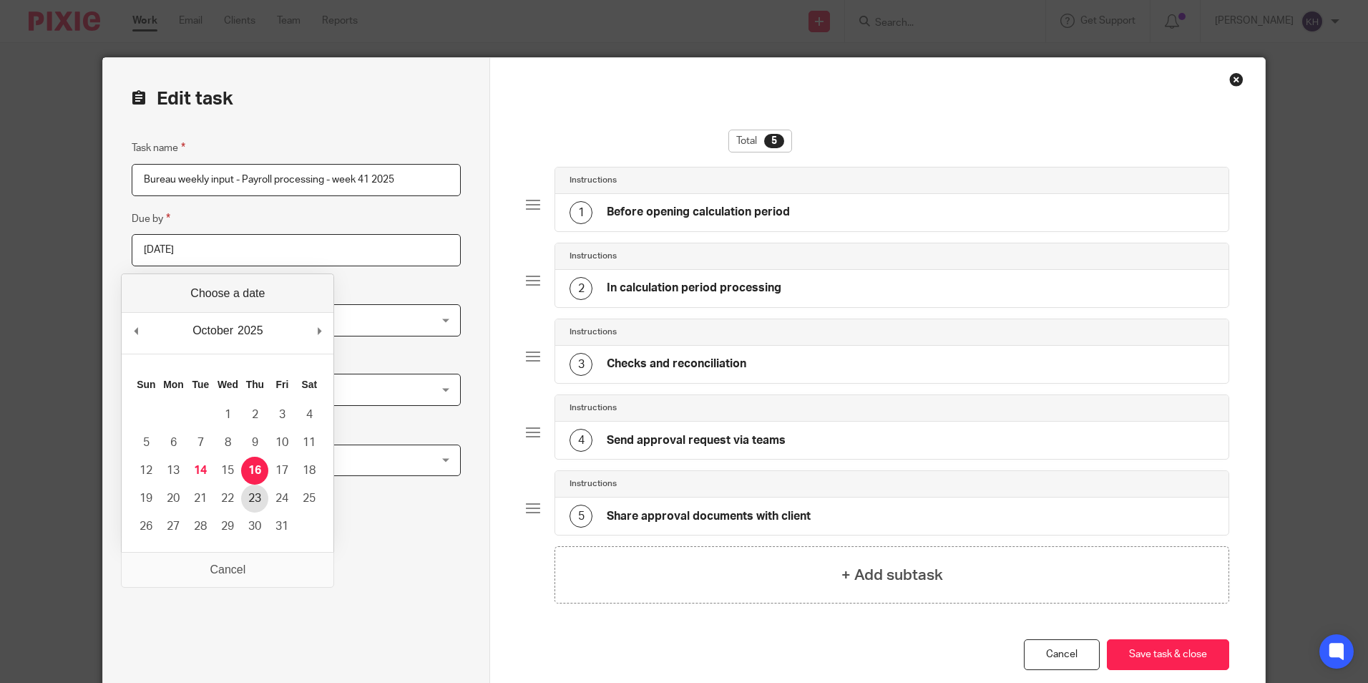
type input "2025-10-23"
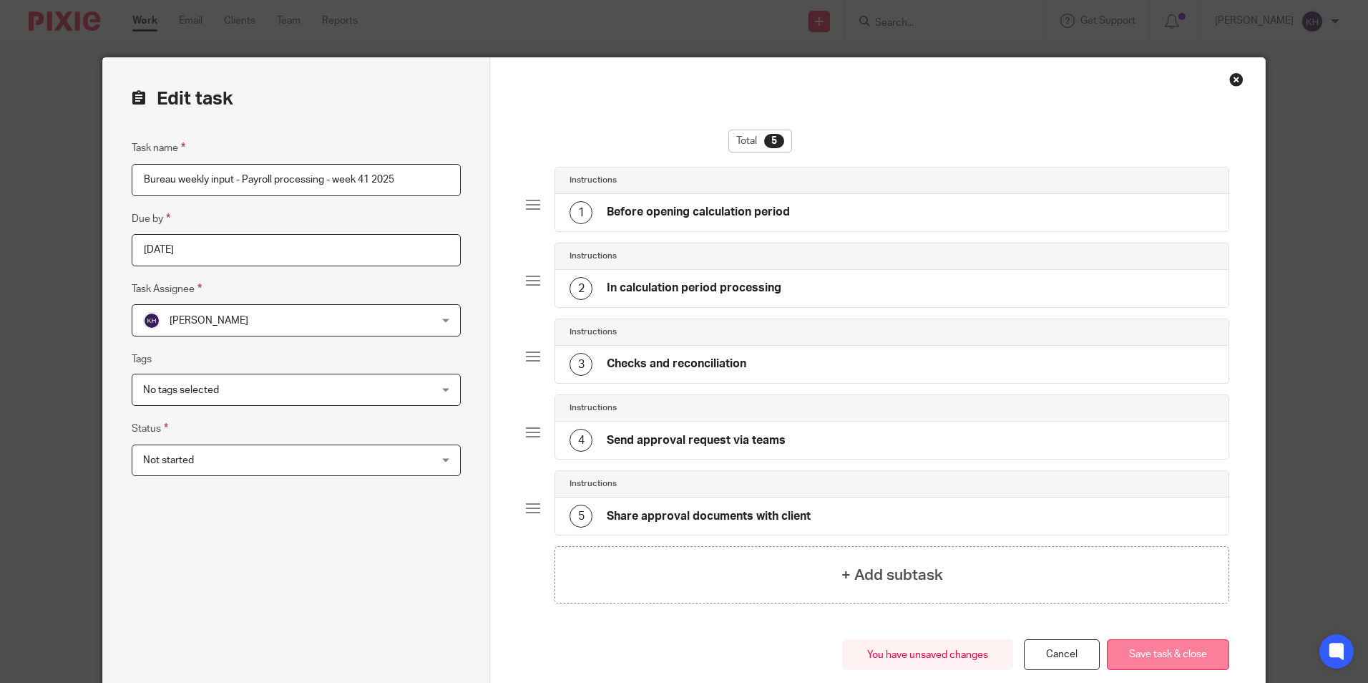
click at [1187, 654] on button "Save task & close" at bounding box center [1168, 654] width 122 height 31
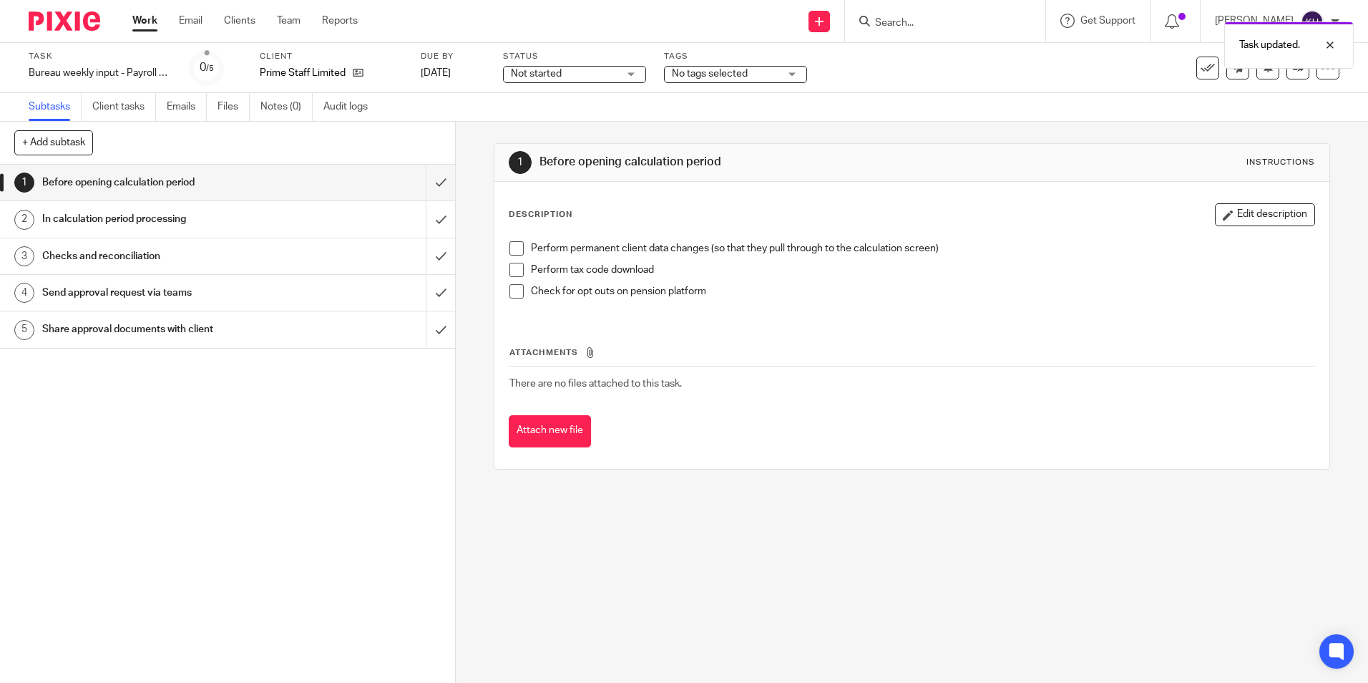
click at [136, 22] on link "Work" at bounding box center [144, 21] width 25 height 14
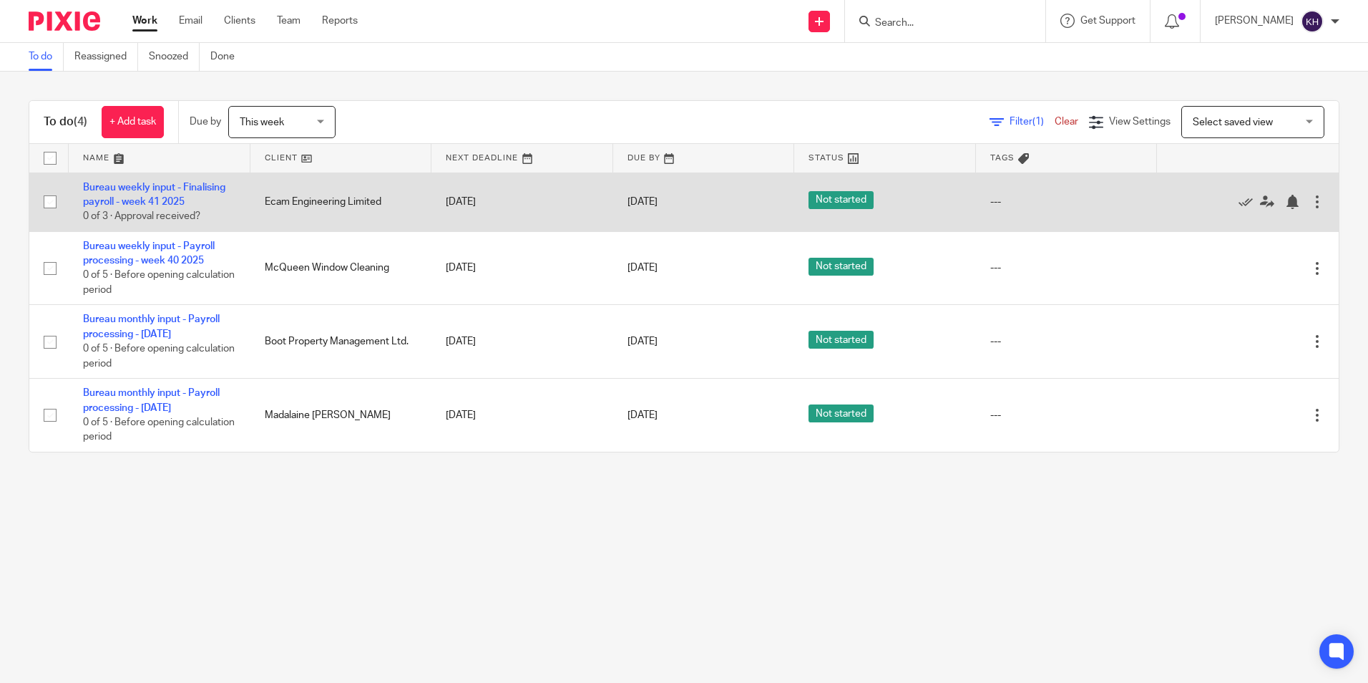
drag, startPoint x: 1291, startPoint y: 194, endPoint x: 1296, endPoint y: 201, distance: 8.7
click at [1294, 196] on div "Edit task Delete" at bounding box center [1248, 202] width 153 height 36
click at [1310, 203] on div at bounding box center [1317, 202] width 14 height 14
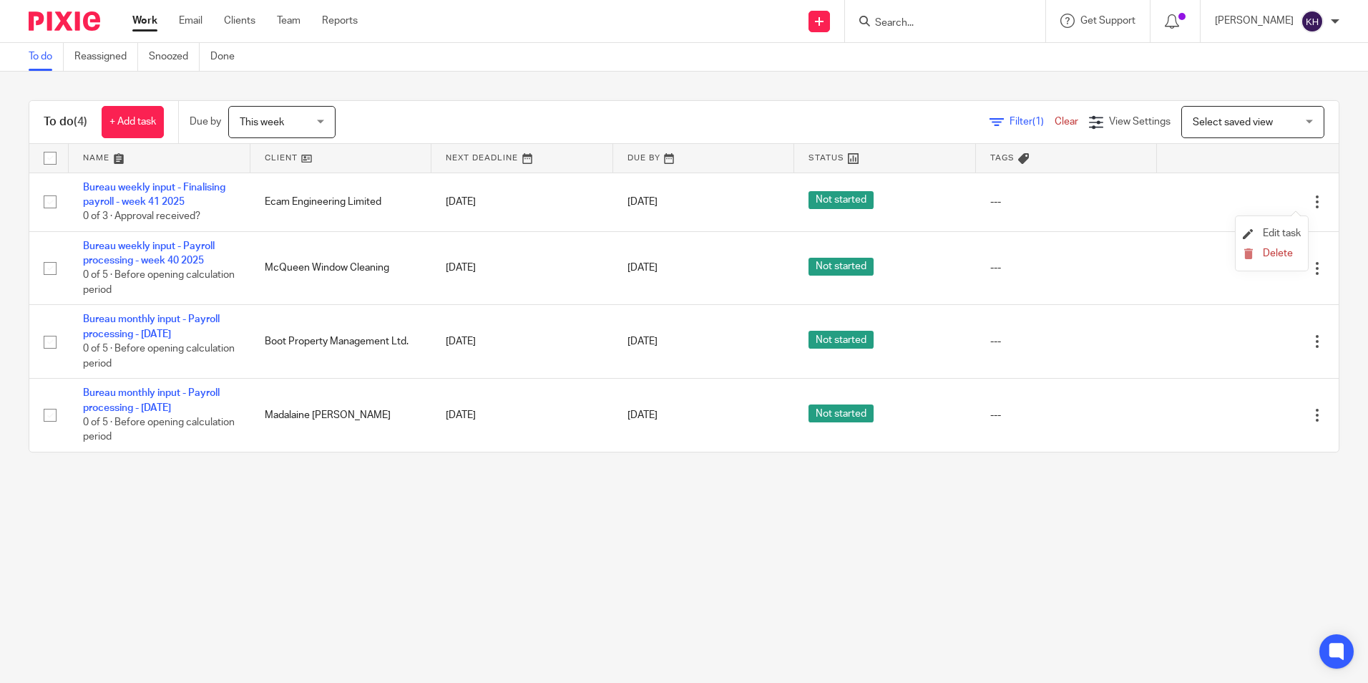
click at [1267, 240] on li "Edit task" at bounding box center [1272, 233] width 58 height 21
click at [1263, 228] on span "Edit task" at bounding box center [1282, 233] width 38 height 10
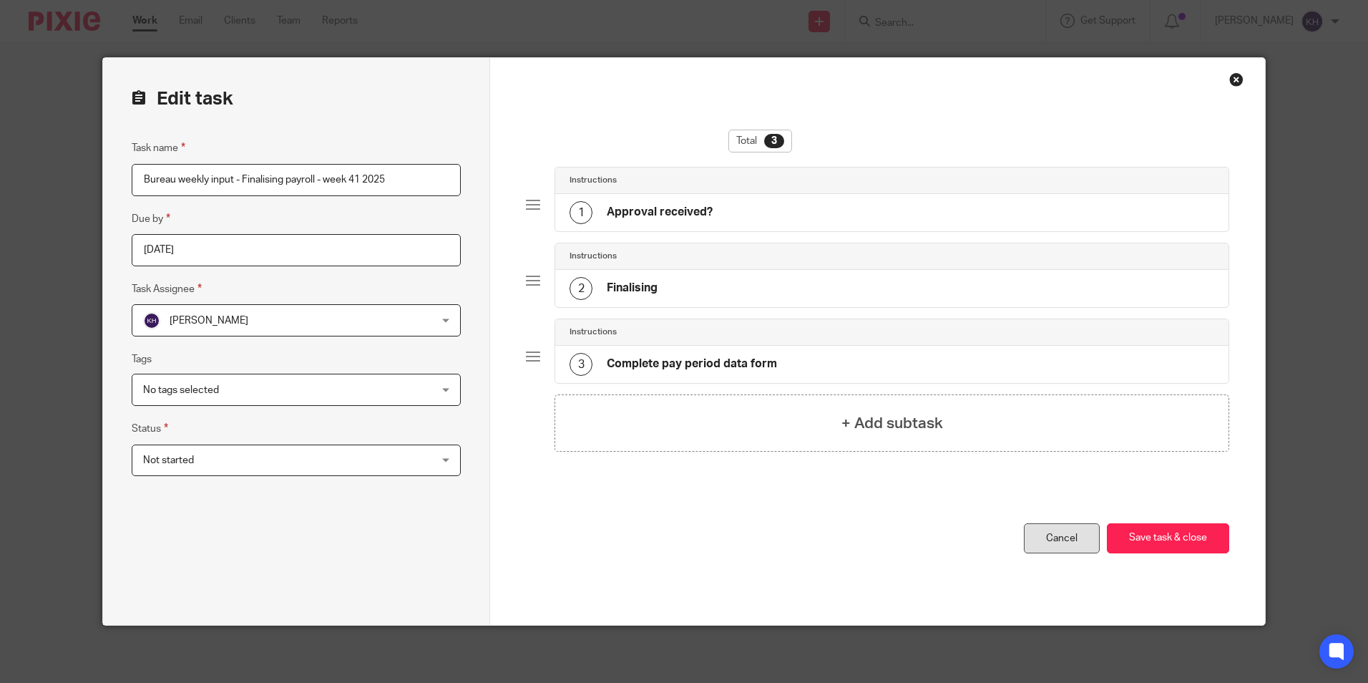
click at [1078, 537] on link "Cancel" at bounding box center [1062, 538] width 76 height 31
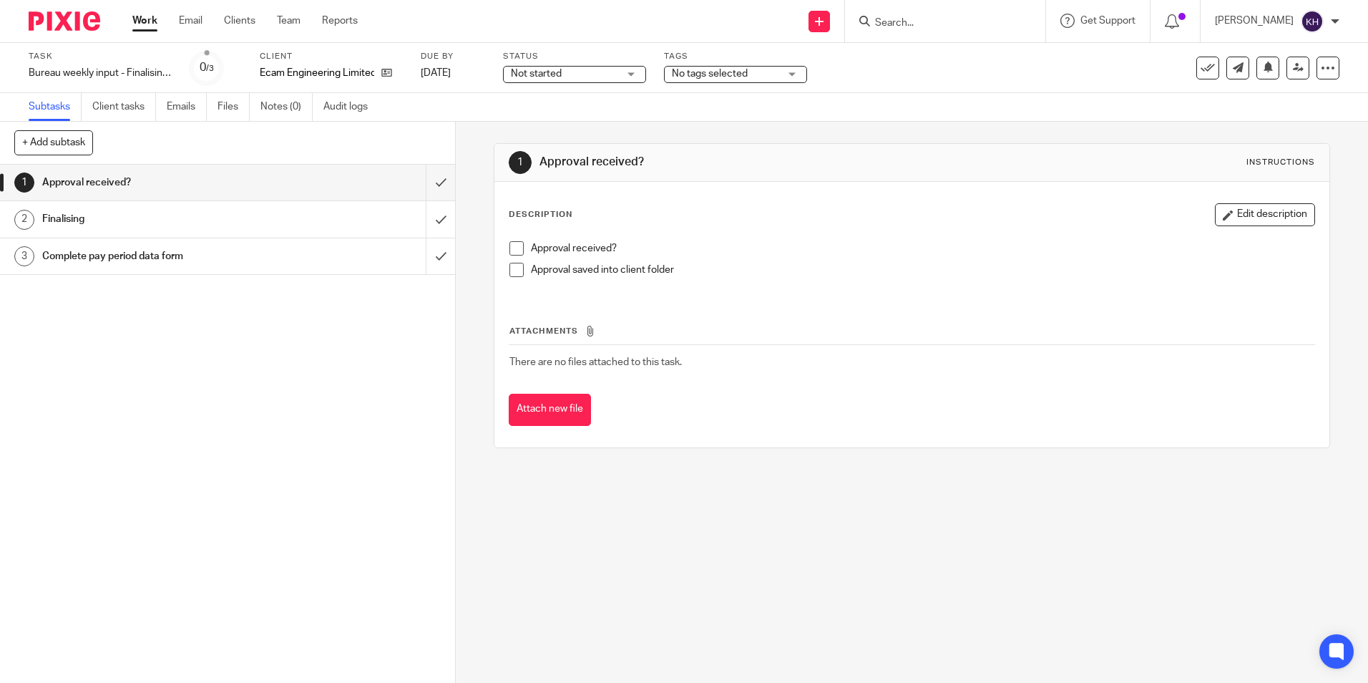
click at [149, 19] on link "Work" at bounding box center [144, 21] width 25 height 14
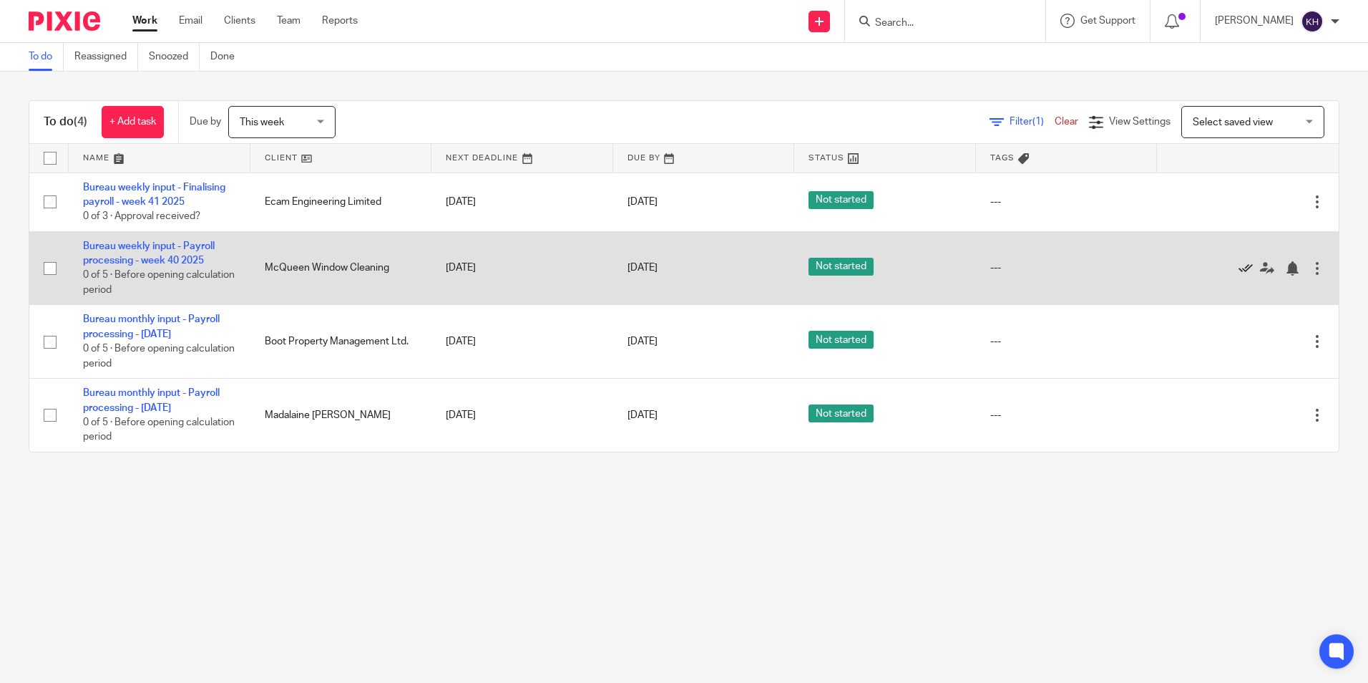
click at [1239, 263] on icon at bounding box center [1246, 268] width 14 height 14
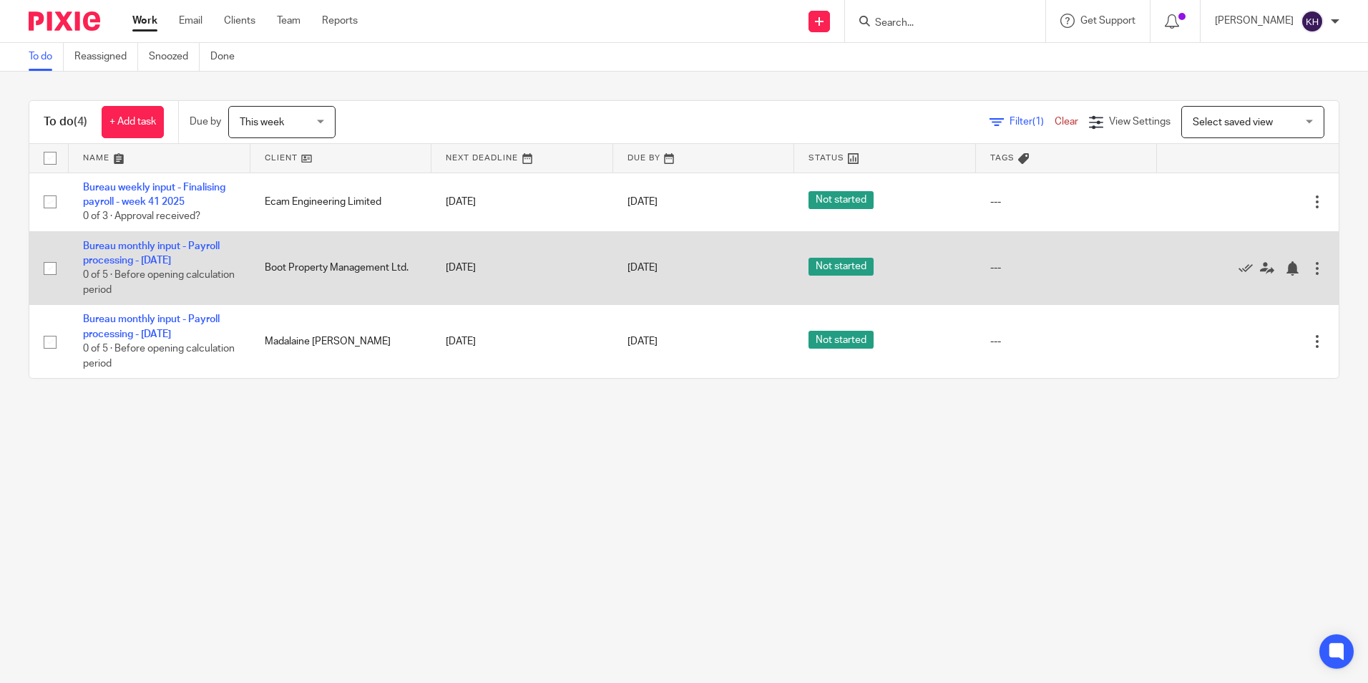
click at [1310, 266] on div at bounding box center [1317, 268] width 14 height 14
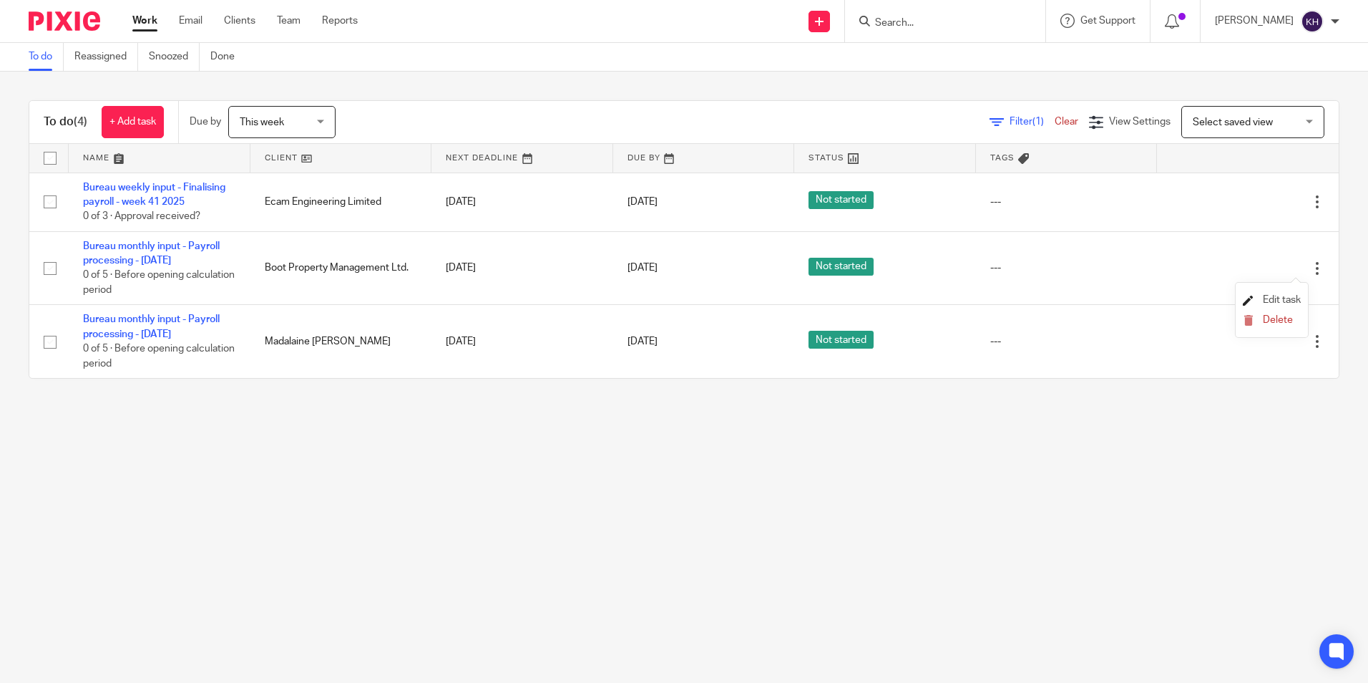
click at [1298, 296] on span "Edit task" at bounding box center [1282, 300] width 38 height 10
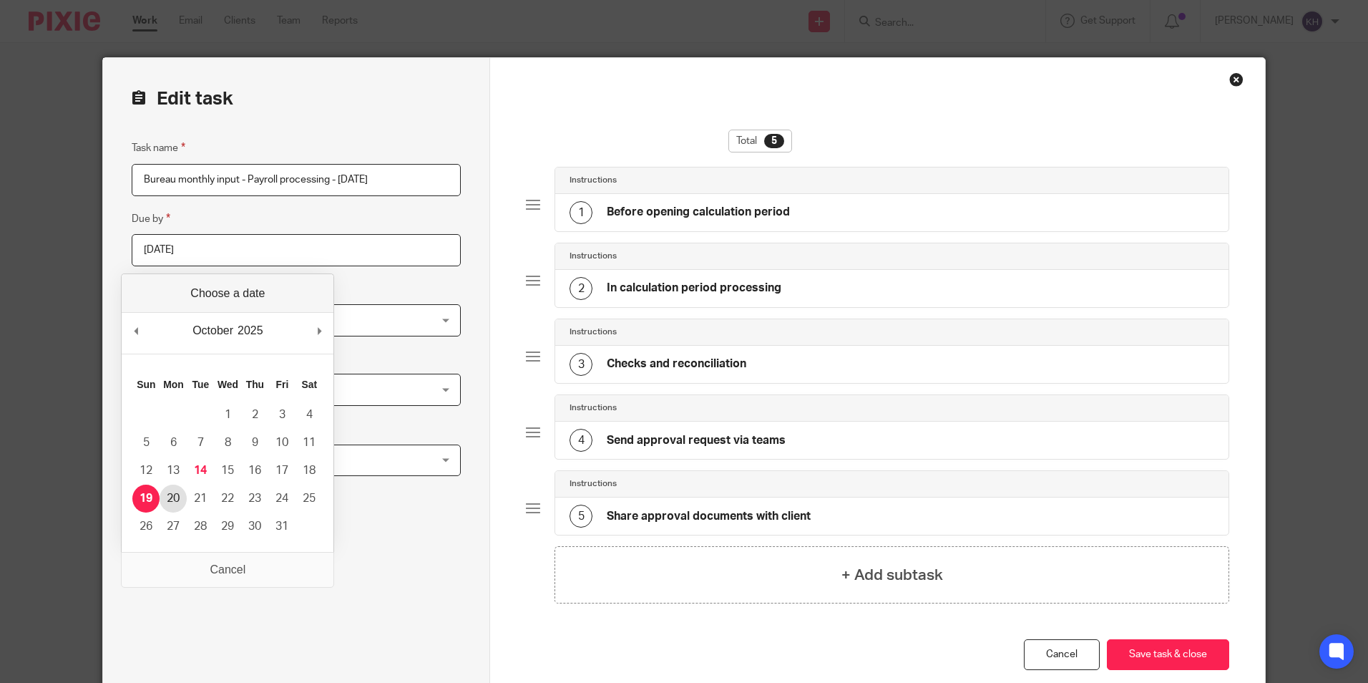
type input "2025-10-20"
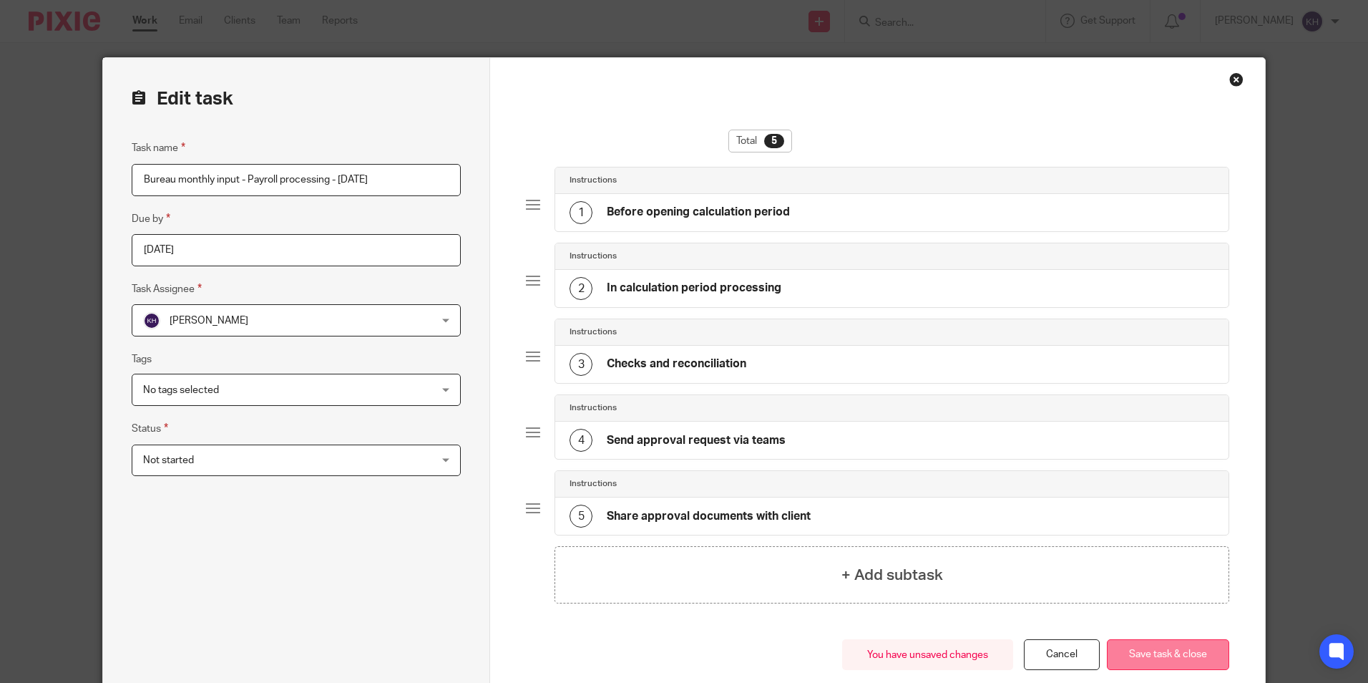
click at [1215, 649] on button "Save task & close" at bounding box center [1168, 654] width 122 height 31
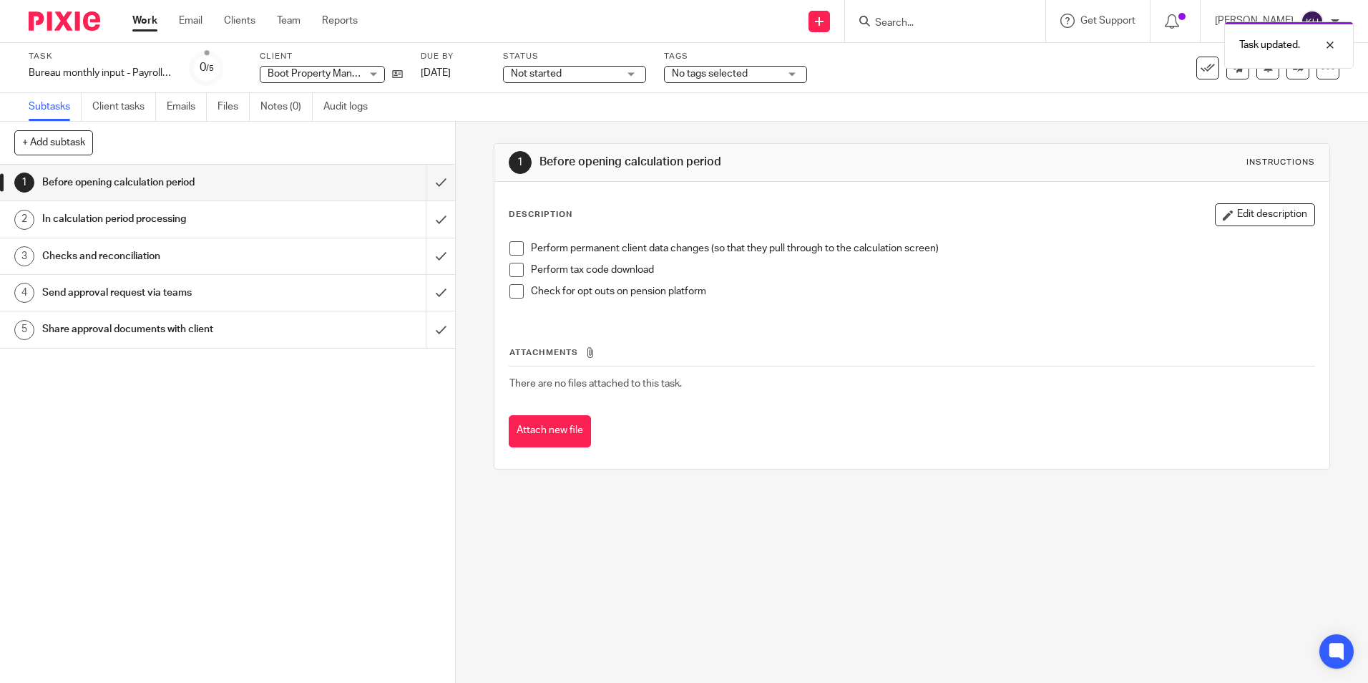
click at [157, 18] on ul "Work Email Clients Team Reports" at bounding box center [255, 21] width 247 height 14
click at [155, 18] on link "Work" at bounding box center [144, 21] width 25 height 14
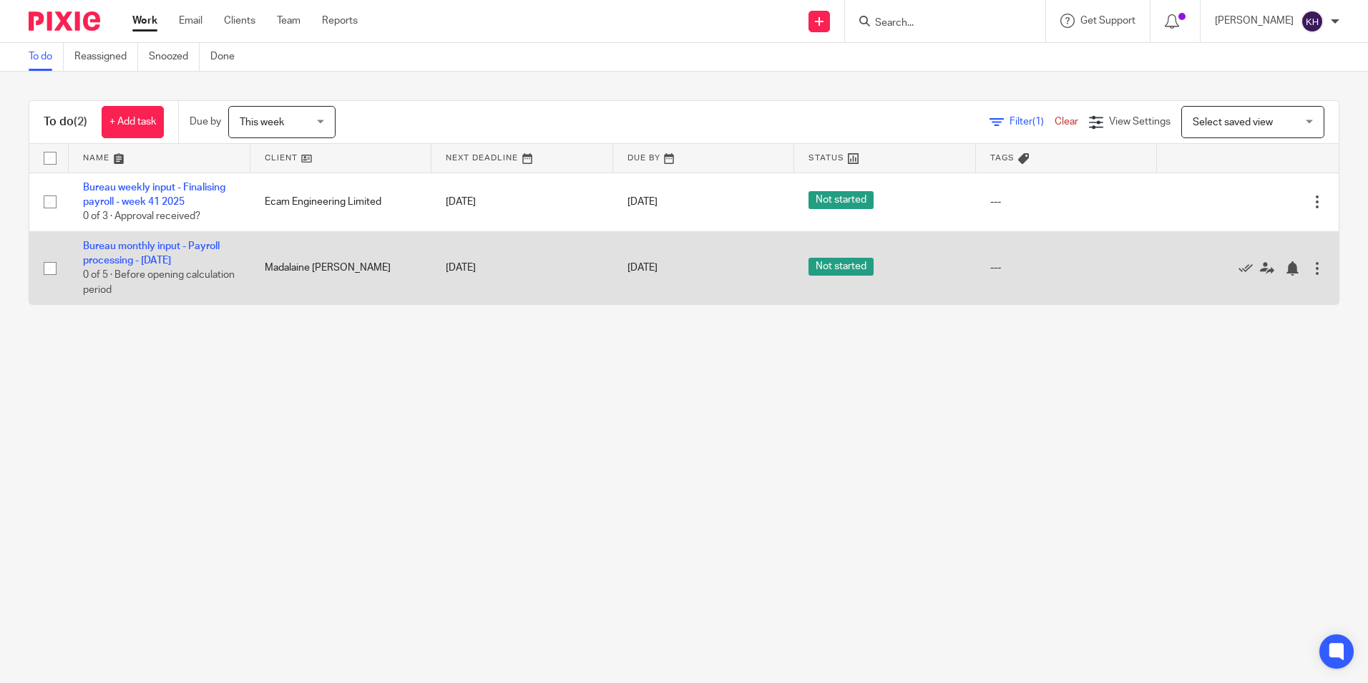
click at [580, 283] on td "[DATE]" at bounding box center [523, 267] width 182 height 73
click at [125, 273] on span "0 of 5 · Before opening calculation period" at bounding box center [159, 283] width 152 height 25
click at [123, 253] on td "Bureau monthly input - Payroll processing - October 2025 0 of 5 · Before openin…" at bounding box center [160, 267] width 182 height 73
click at [150, 251] on td "Bureau monthly input - Payroll processing - October 2025 0 of 5 · Before openin…" at bounding box center [160, 267] width 182 height 73
click at [160, 260] on link "Bureau monthly input - Payroll processing - [DATE]" at bounding box center [151, 253] width 137 height 24
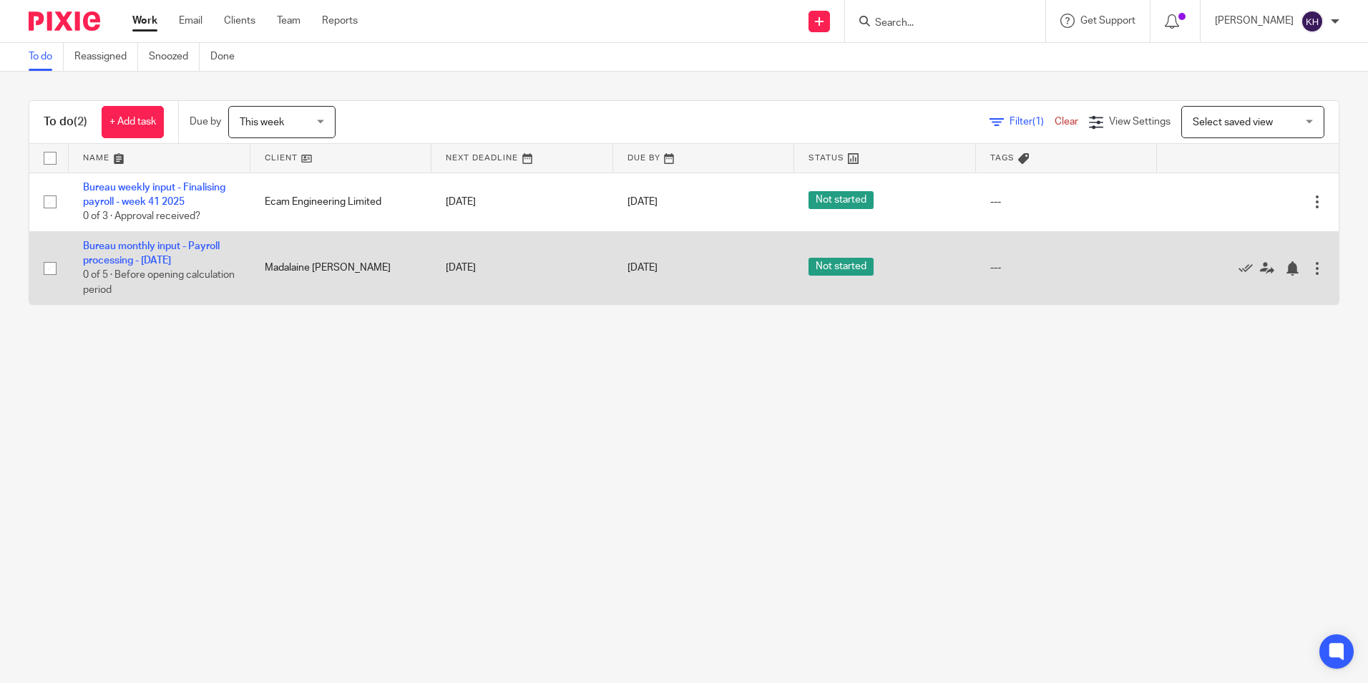
drag, startPoint x: 1303, startPoint y: 266, endPoint x: 1295, endPoint y: 266, distance: 7.9
click at [1302, 266] on td "Edit task Delete" at bounding box center [1248, 267] width 182 height 73
click at [1310, 266] on div at bounding box center [1317, 268] width 14 height 14
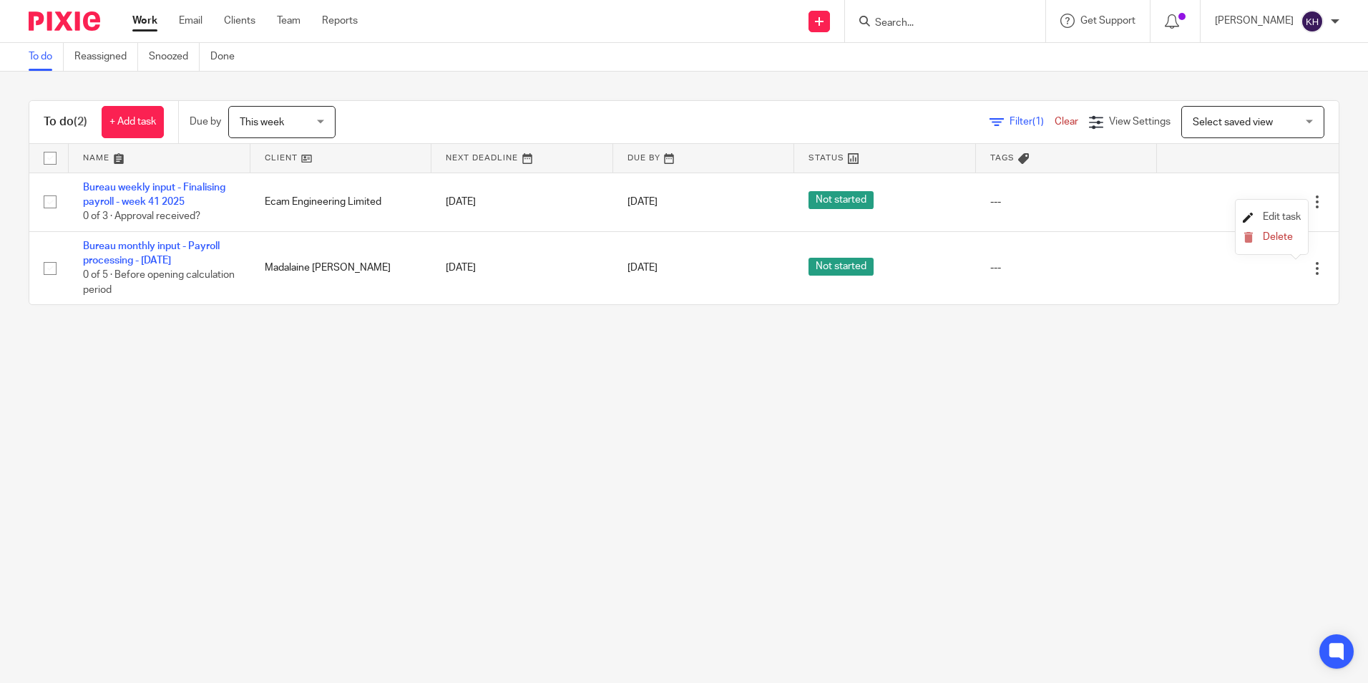
click at [1263, 215] on span "Edit task" at bounding box center [1282, 217] width 38 height 10
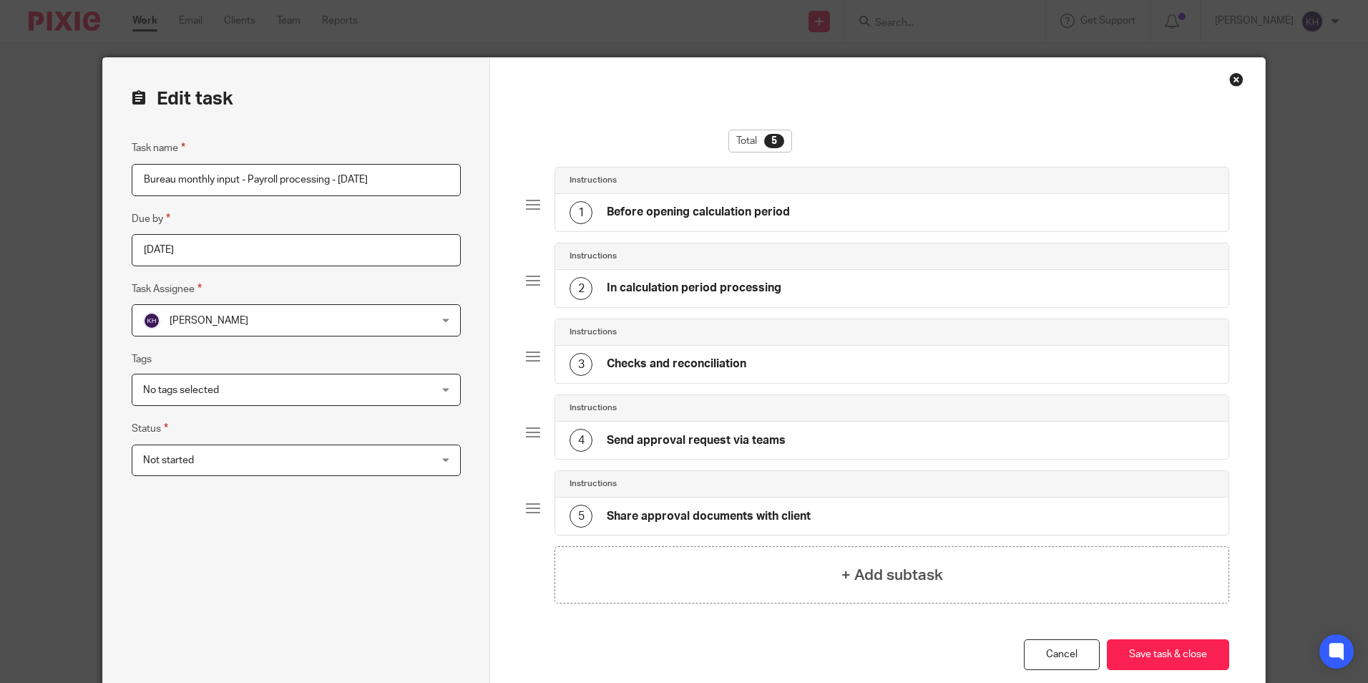
click at [336, 190] on input "Bureau monthly input - Payroll processing - [DATE]" at bounding box center [296, 180] width 329 height 32
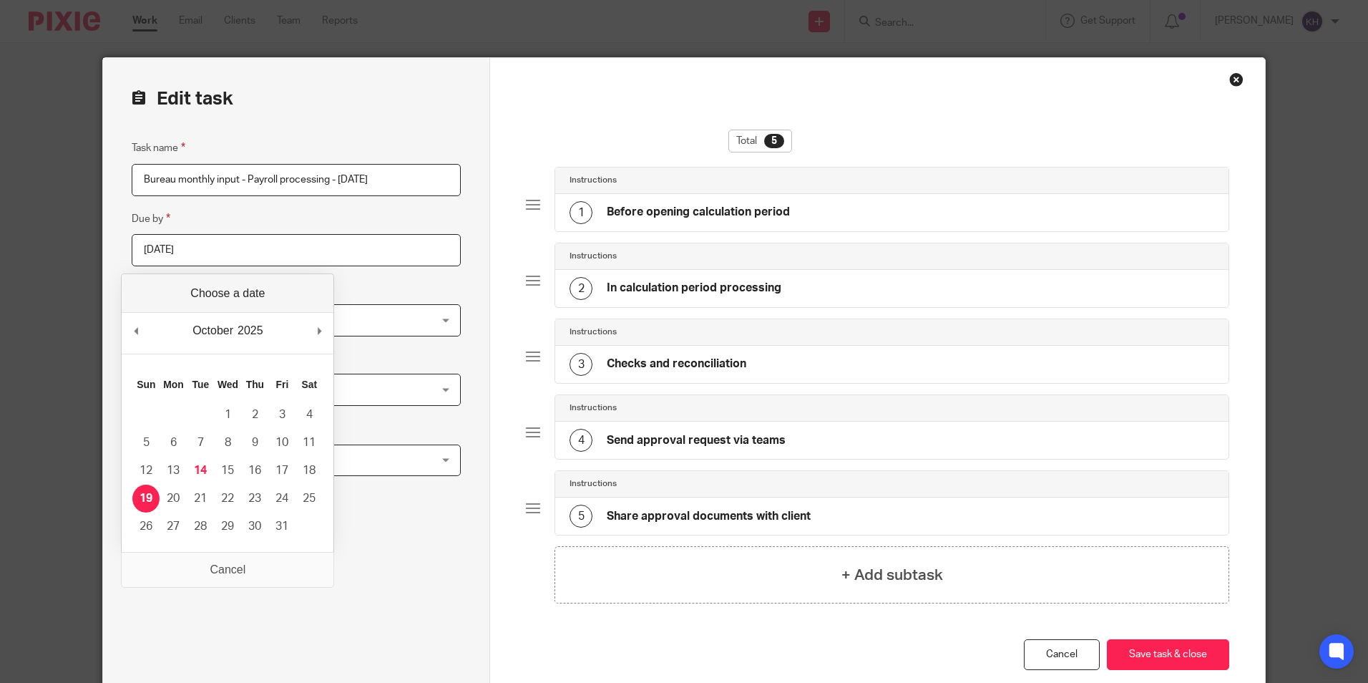
click at [239, 255] on input "[DATE]" at bounding box center [296, 250] width 329 height 32
type input "[DATE]"
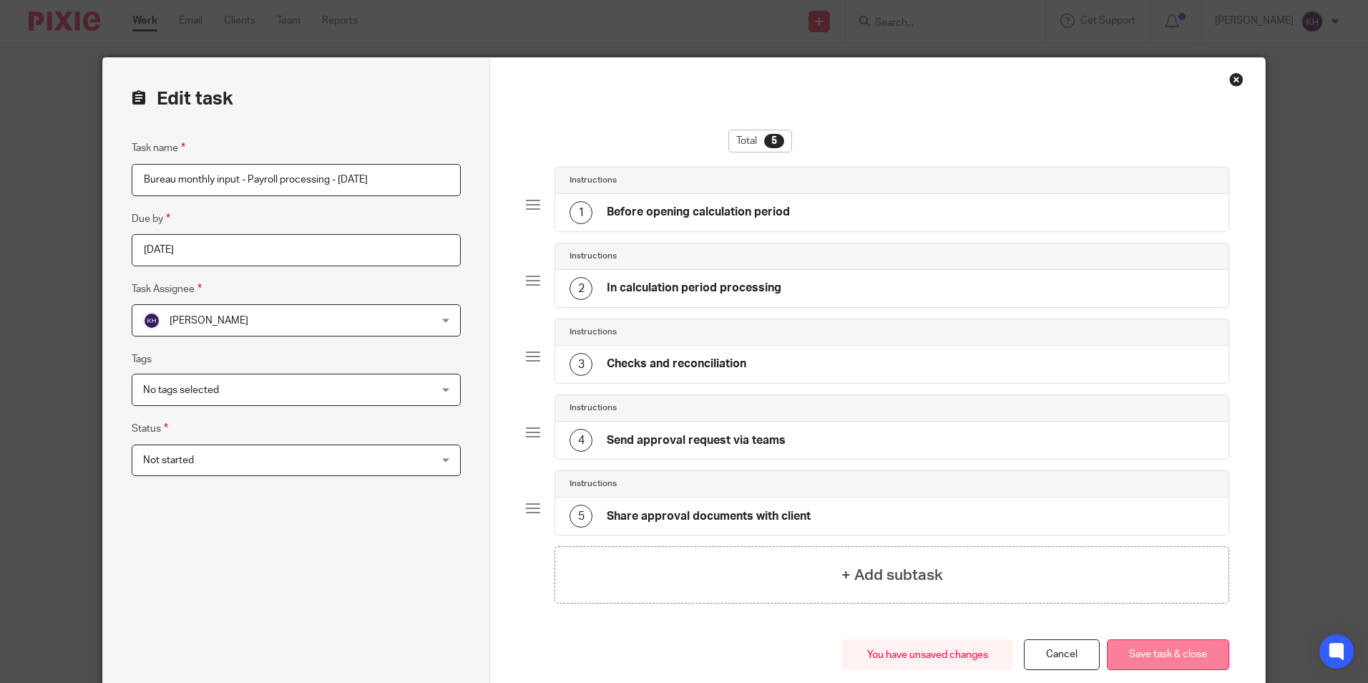
click at [1180, 649] on button "Save task & close" at bounding box center [1168, 654] width 122 height 31
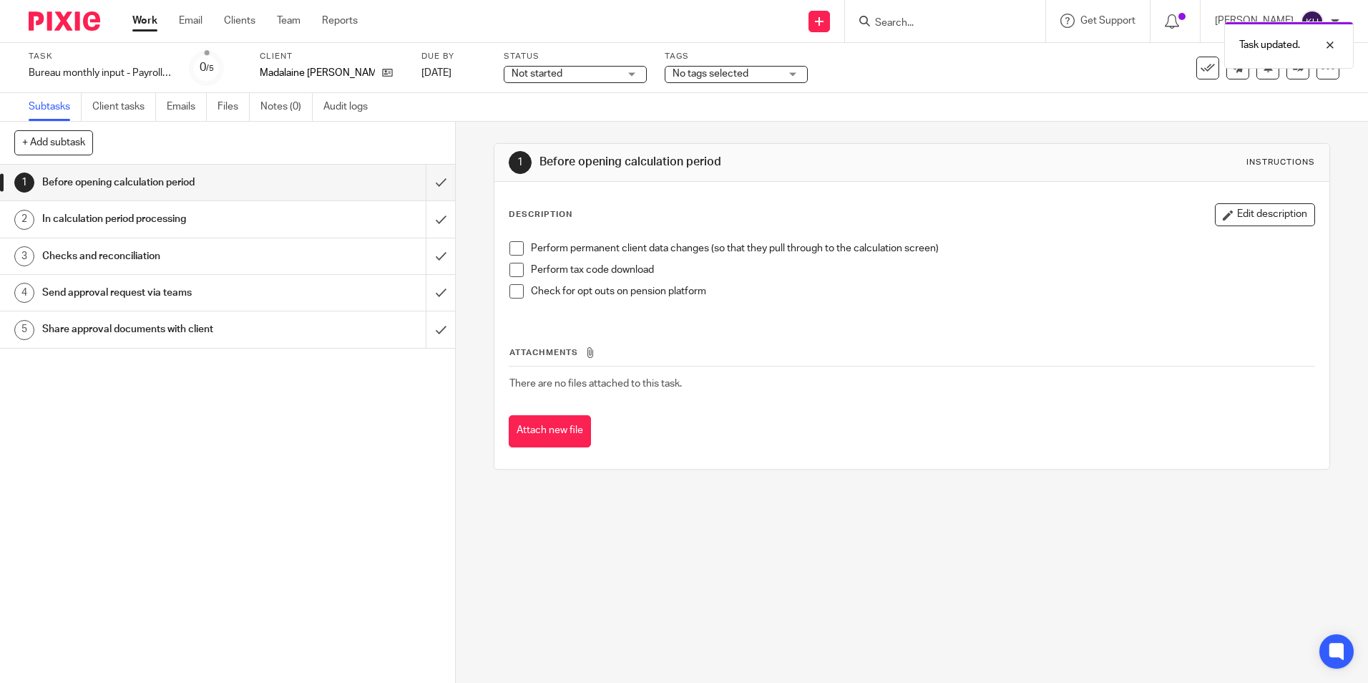
click at [389, 74] on div "Madalaine Ivy Spiers" at bounding box center [332, 73] width 144 height 14
click at [1316, 80] on div "Task Bureau monthly input - Payroll processing - October 2025 Save Bureau month…" at bounding box center [684, 68] width 1311 height 34
click at [1321, 74] on icon at bounding box center [1328, 68] width 14 height 14
click at [869, 109] on div "Subtasks Client tasks Emails Files Notes (0) Audit logs" at bounding box center [684, 107] width 1368 height 29
click at [142, 17] on link "Work" at bounding box center [144, 21] width 25 height 14
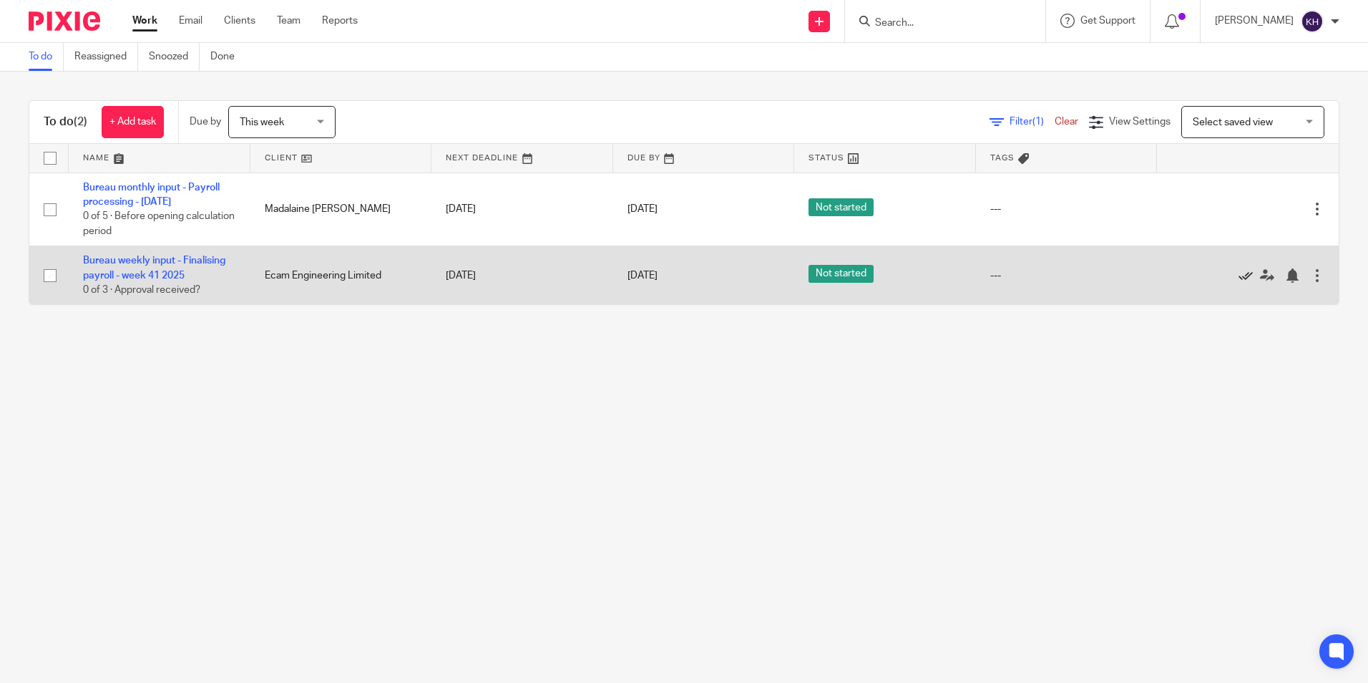
click at [1239, 276] on icon at bounding box center [1246, 275] width 14 height 14
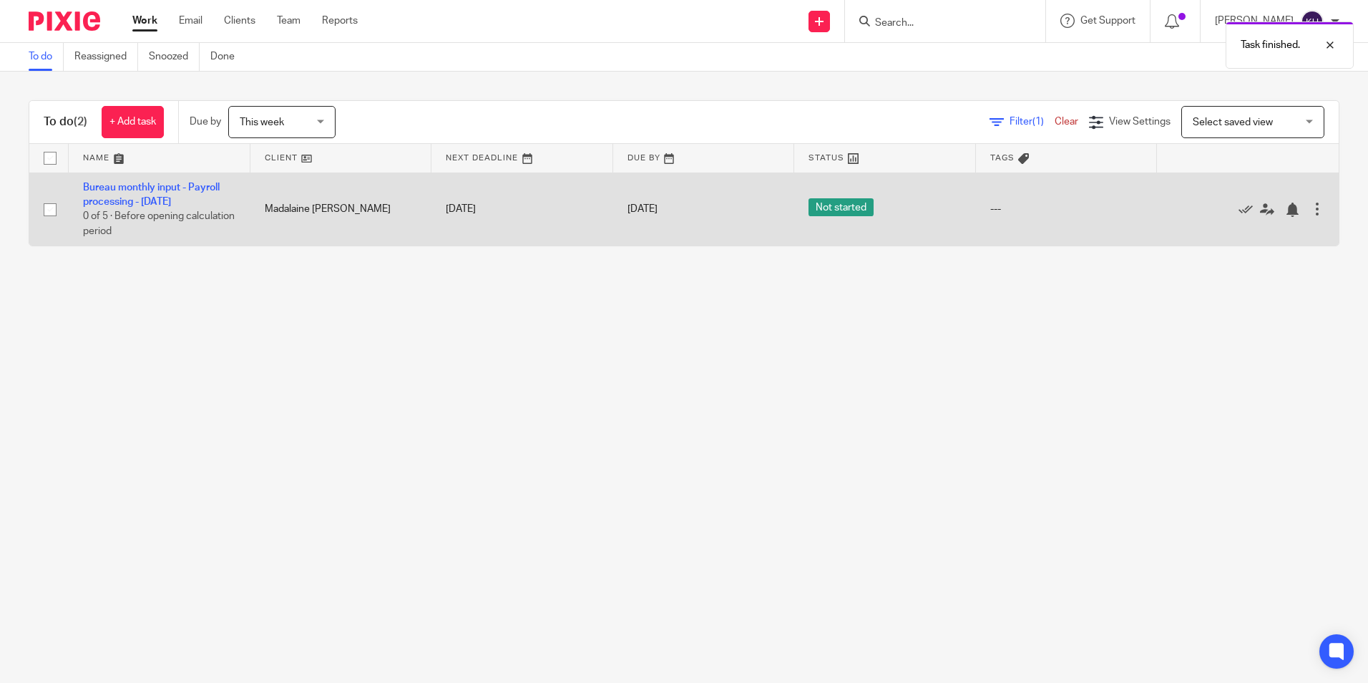
click at [1310, 208] on div at bounding box center [1317, 209] width 14 height 14
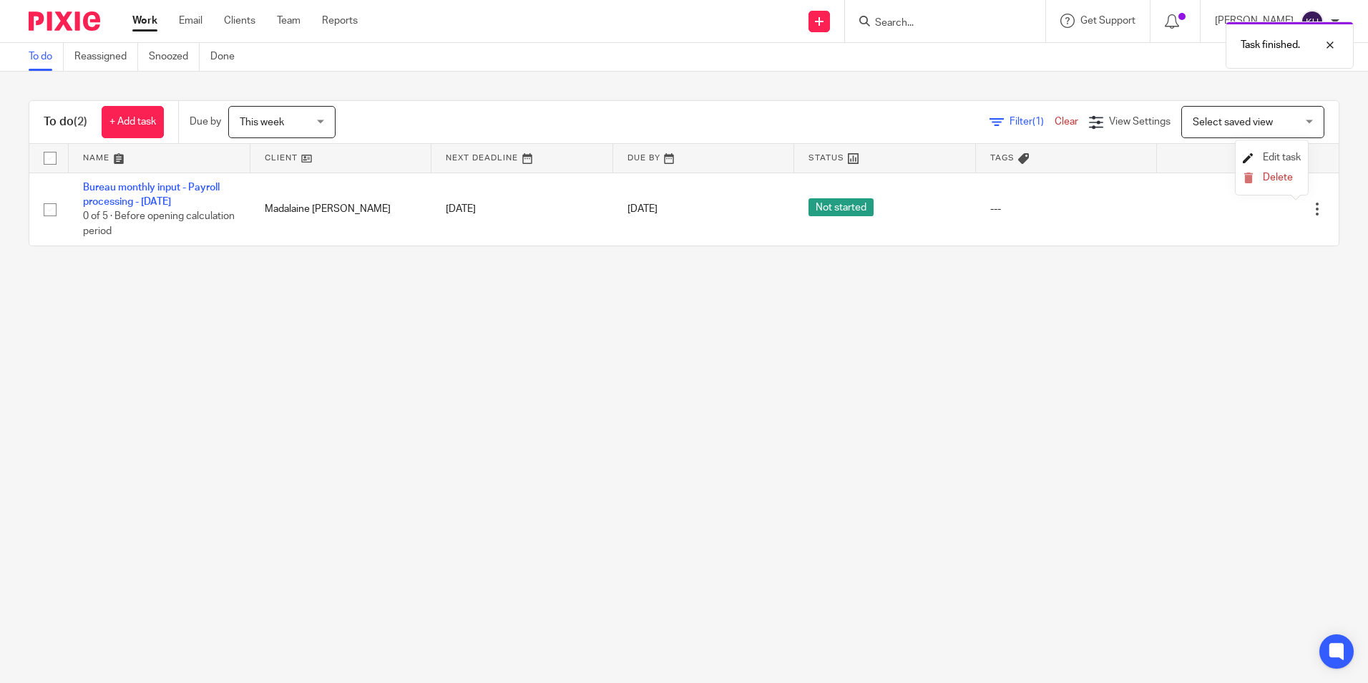
click at [1258, 155] on link "Edit task" at bounding box center [1272, 157] width 58 height 10
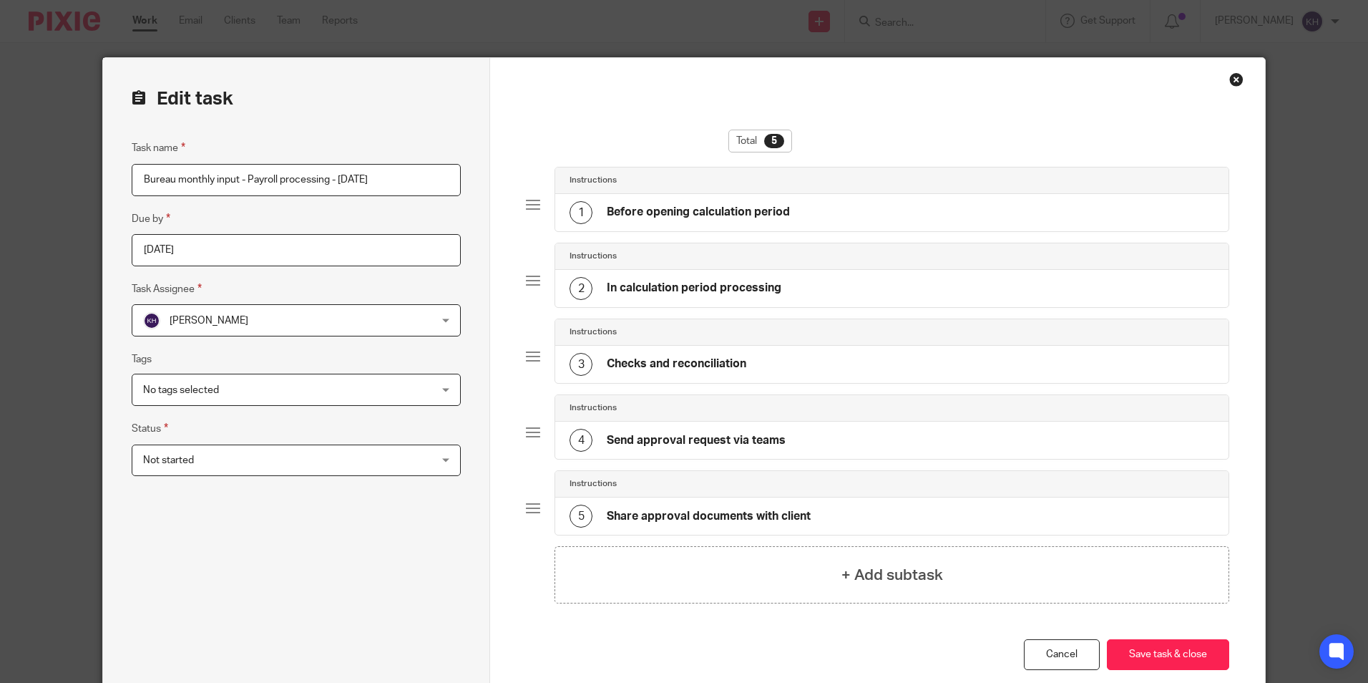
click at [240, 260] on input "[DATE]" at bounding box center [296, 250] width 329 height 32
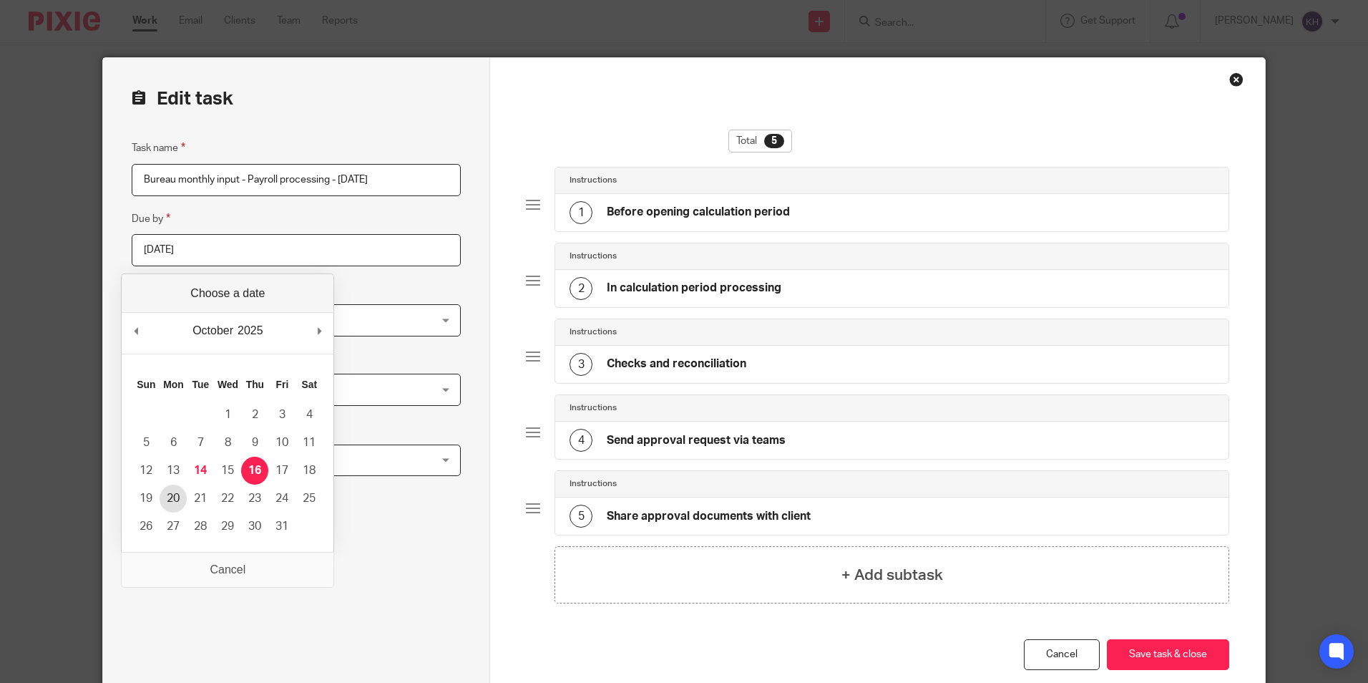
type input "2025-10-20"
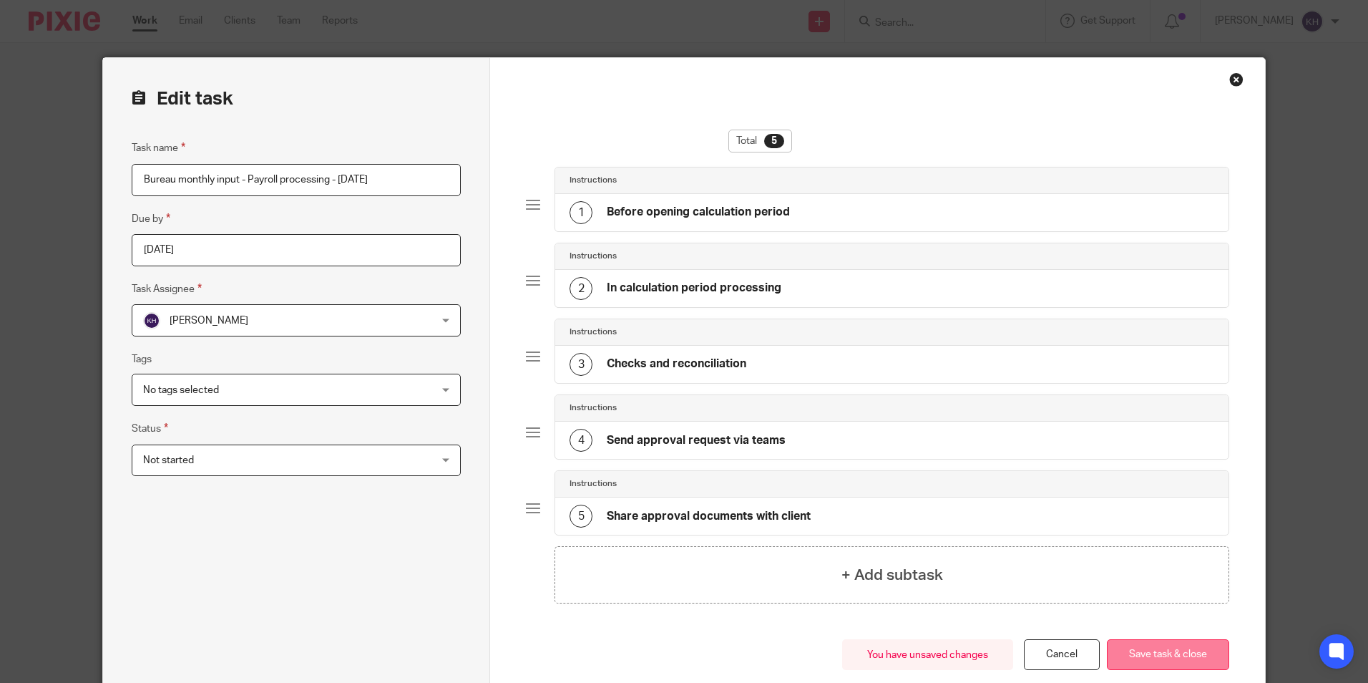
click at [1192, 649] on button "Save task & close" at bounding box center [1168, 654] width 122 height 31
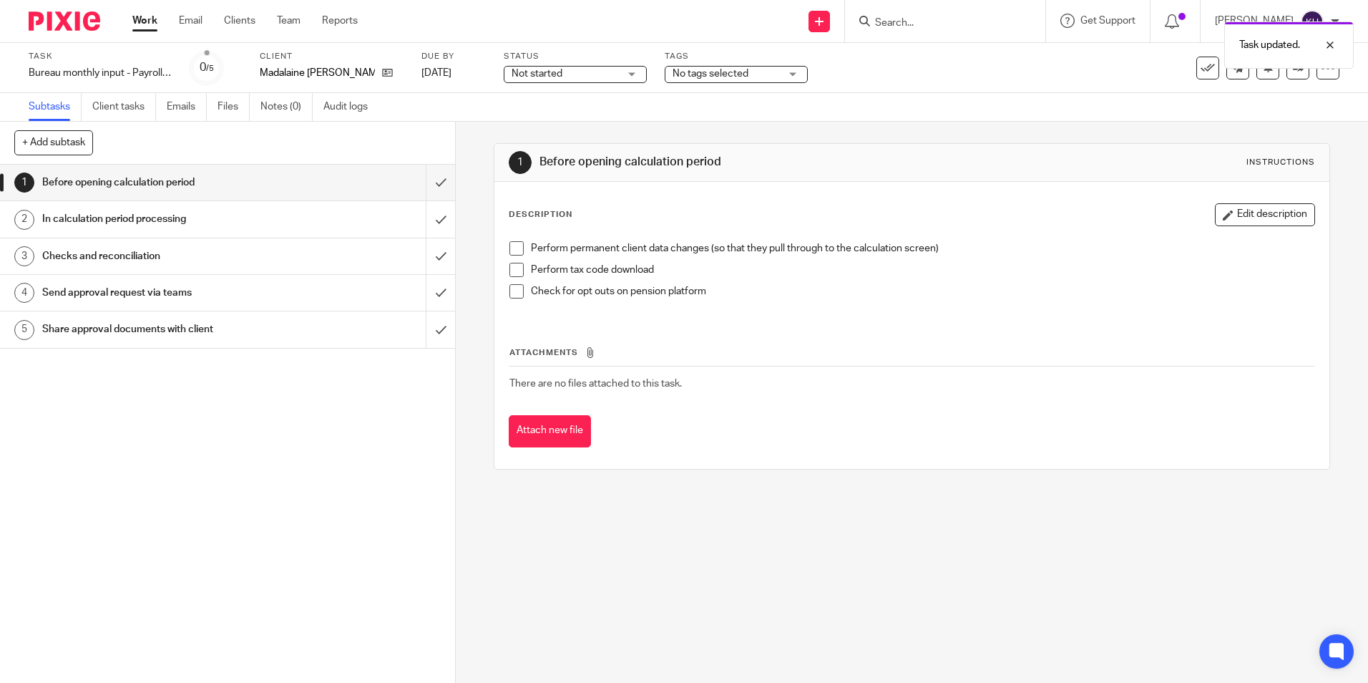
click at [135, 23] on link "Work" at bounding box center [144, 21] width 25 height 14
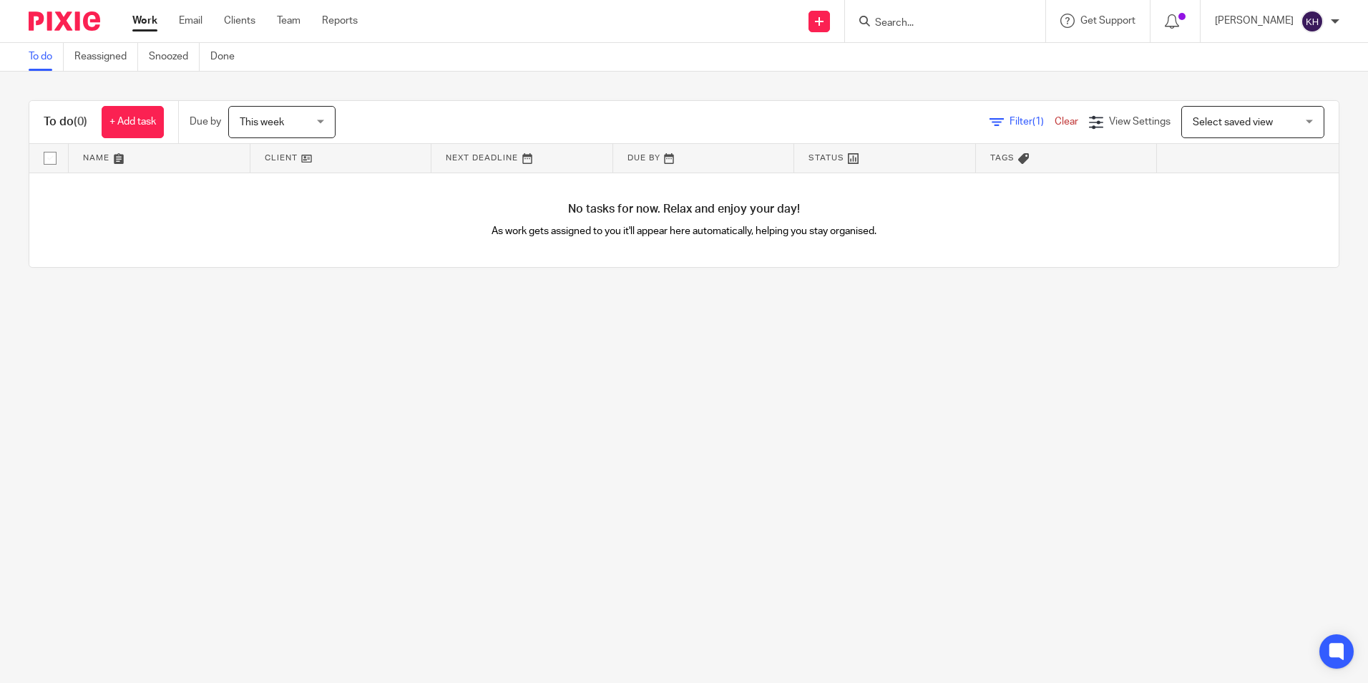
click at [972, 17] on input "Search" at bounding box center [938, 23] width 129 height 13
click at [961, 17] on input "Search" at bounding box center [938, 23] width 129 height 13
click at [200, 14] on link "Email" at bounding box center [191, 21] width 24 height 14
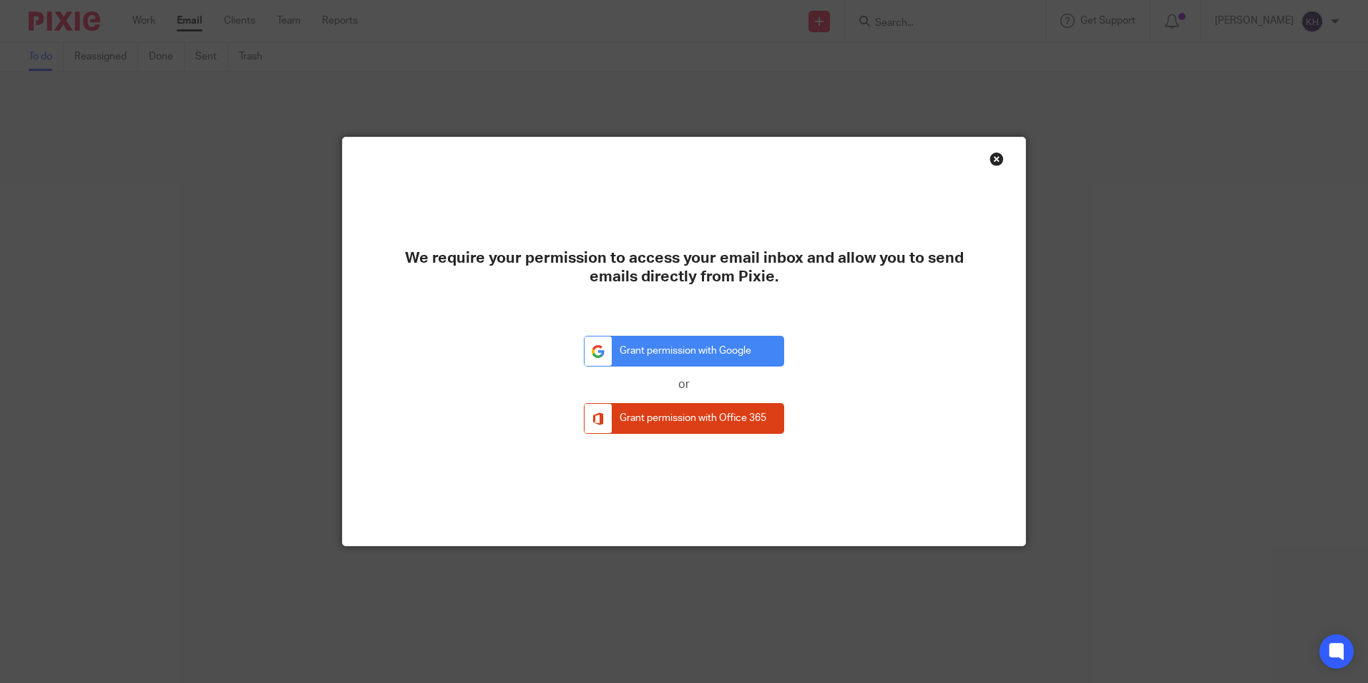
click at [983, 153] on div "We require your permission to access your email inbox and allow you to send ema…" at bounding box center [684, 341] width 683 height 408
click at [990, 157] on div "Close this dialog window" at bounding box center [997, 159] width 14 height 14
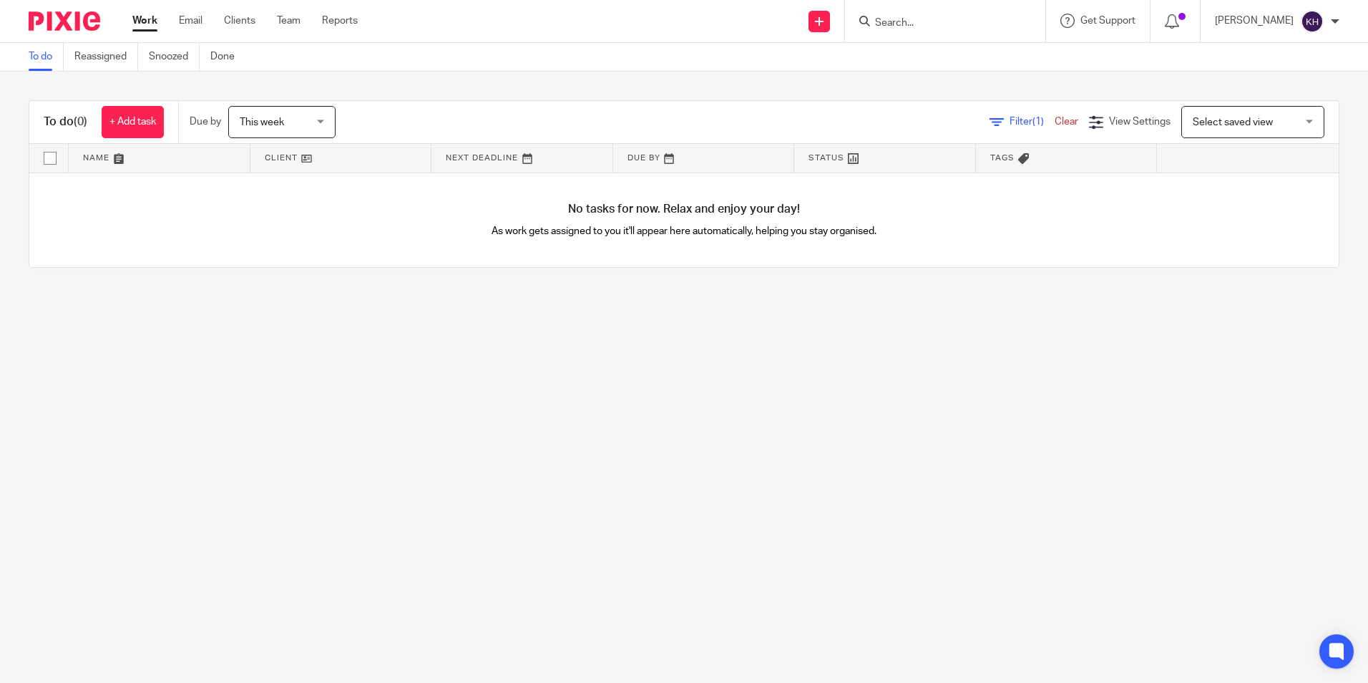
click at [255, 11] on div "Work Email Clients Team Reports Work Email Clients Team Reports Settings" at bounding box center [248, 21] width 261 height 42
click at [251, 21] on link "Clients" at bounding box center [239, 21] width 31 height 14
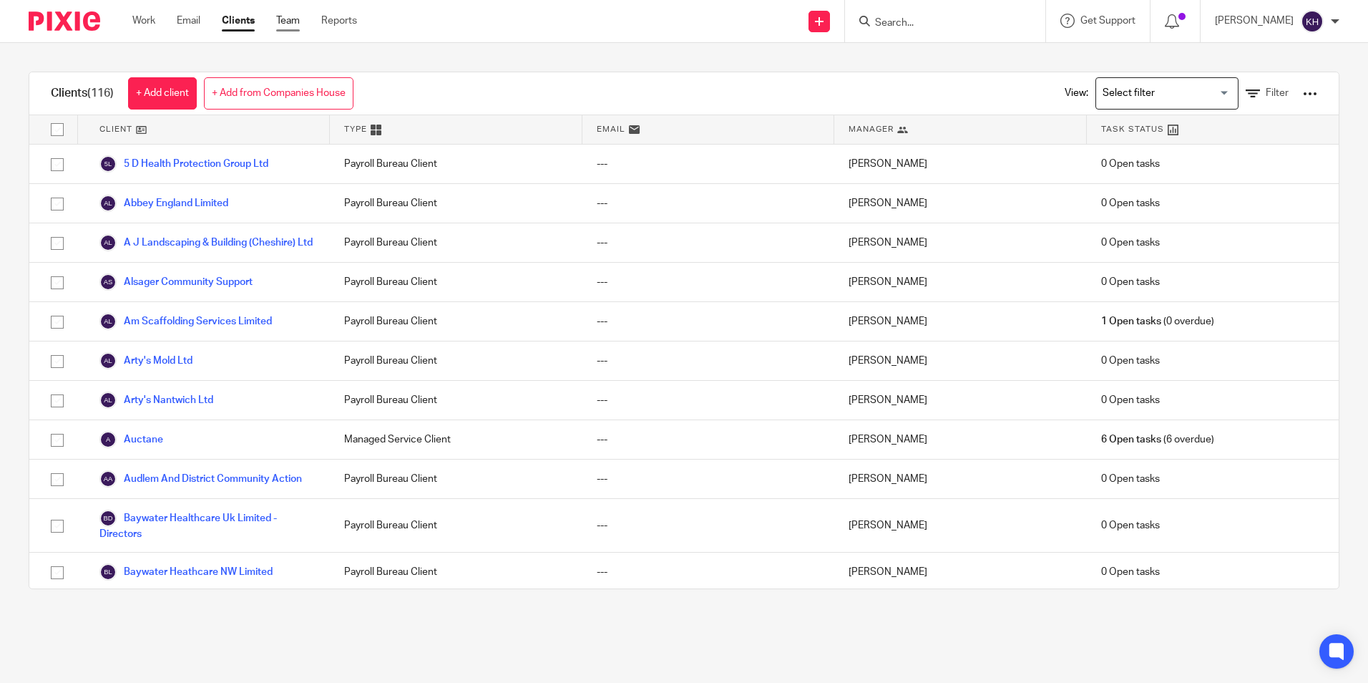
click at [287, 21] on link "Team" at bounding box center [288, 21] width 24 height 14
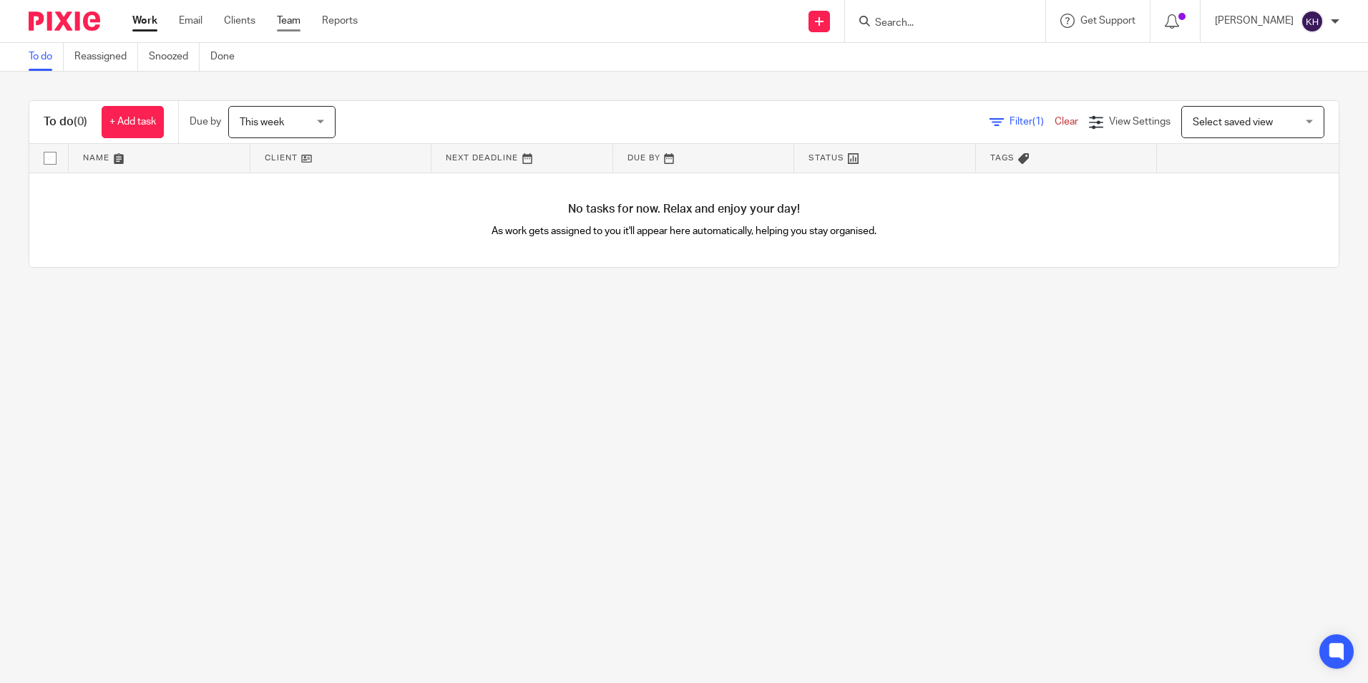
click at [289, 21] on link "Team" at bounding box center [289, 21] width 24 height 14
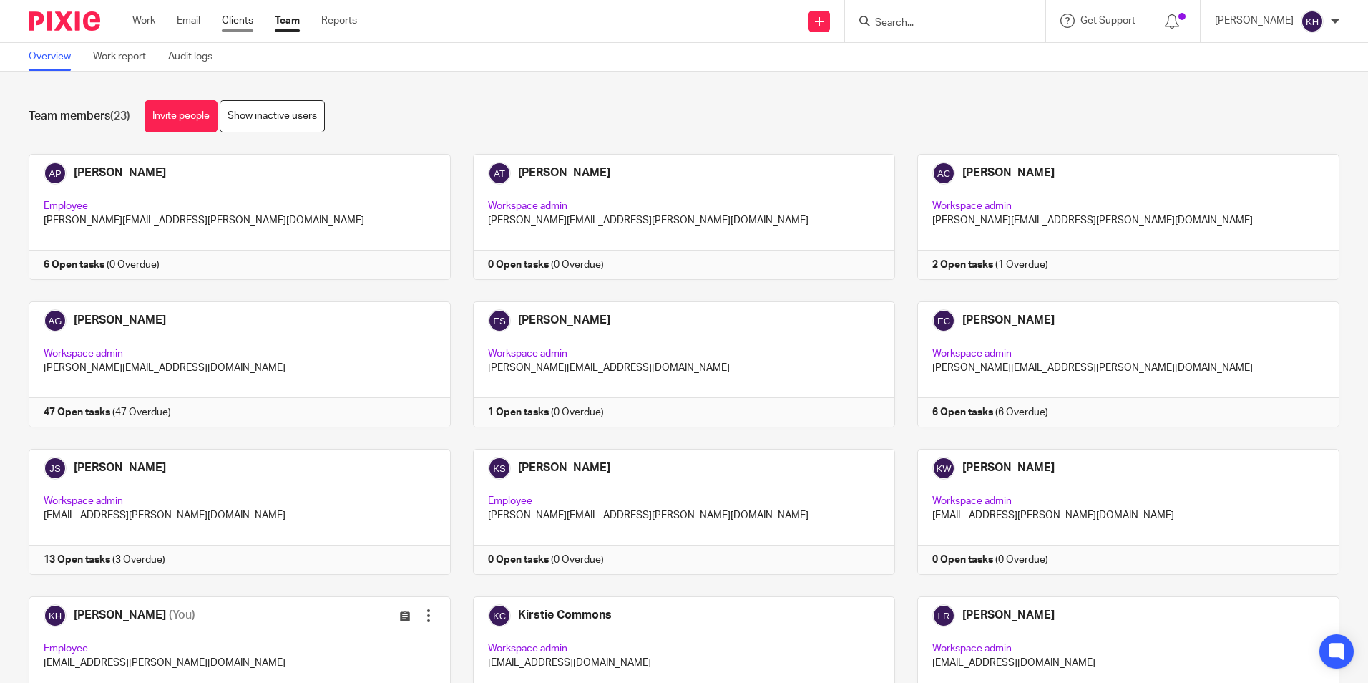
click at [243, 19] on link "Clients" at bounding box center [237, 21] width 31 height 14
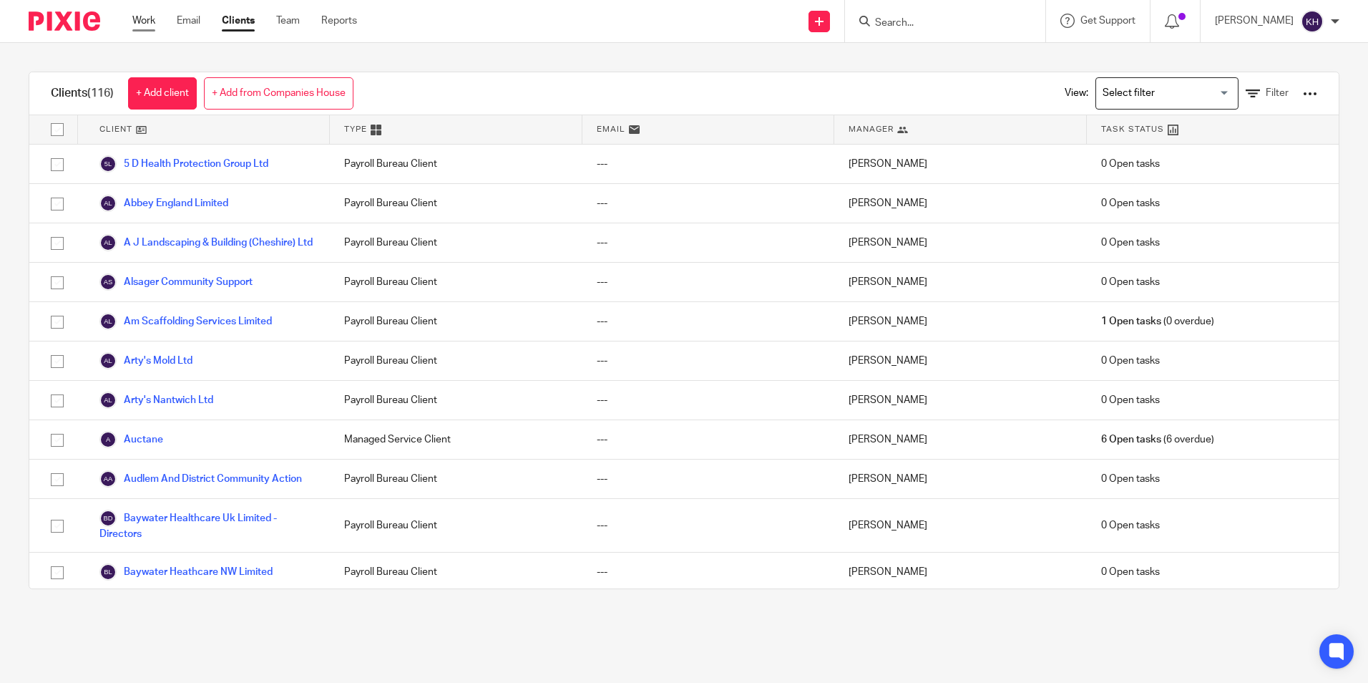
click at [141, 18] on link "Work" at bounding box center [143, 21] width 23 height 14
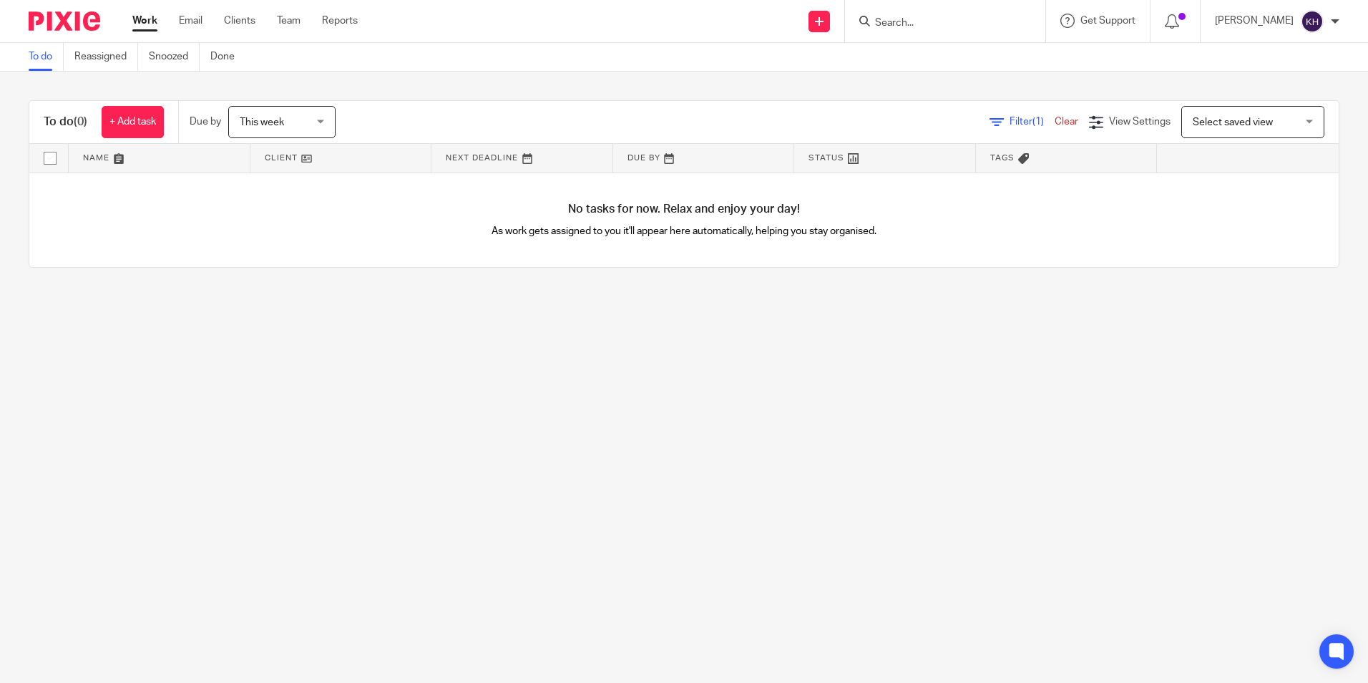
click at [291, 123] on span "This week" at bounding box center [278, 122] width 76 height 30
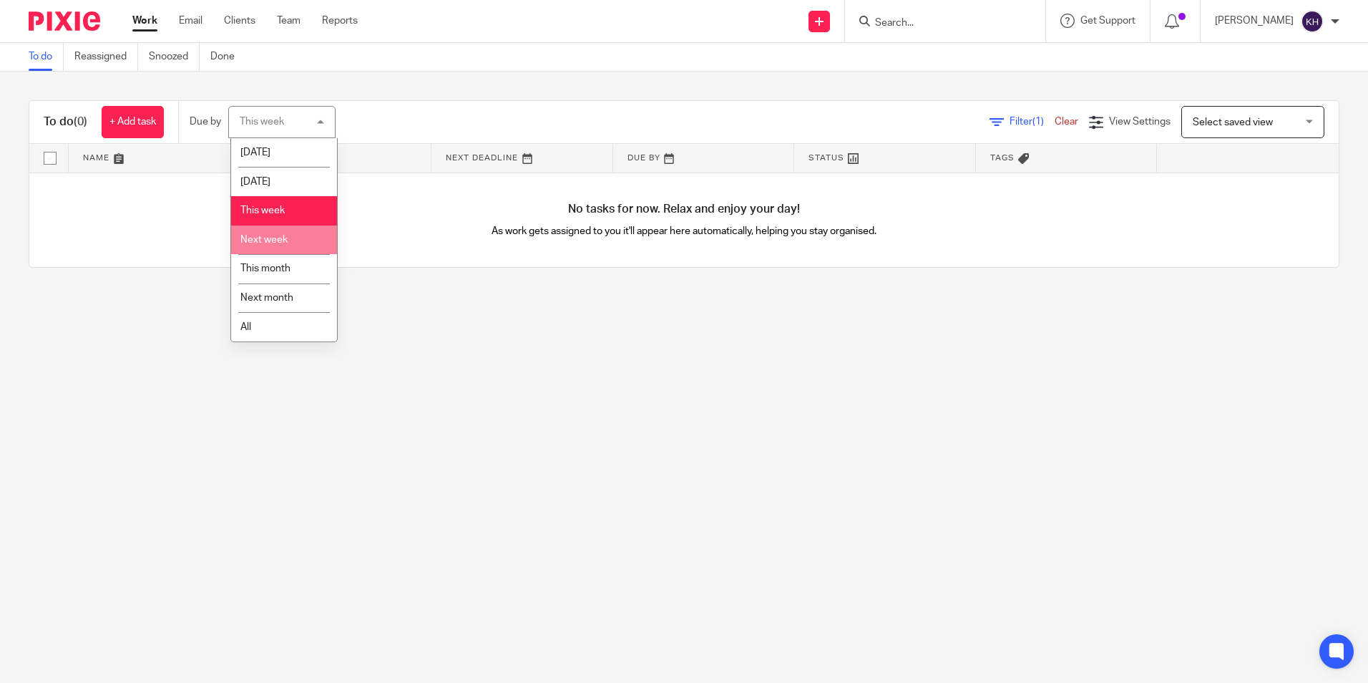
click at [282, 238] on span "Next week" at bounding box center [263, 240] width 47 height 10
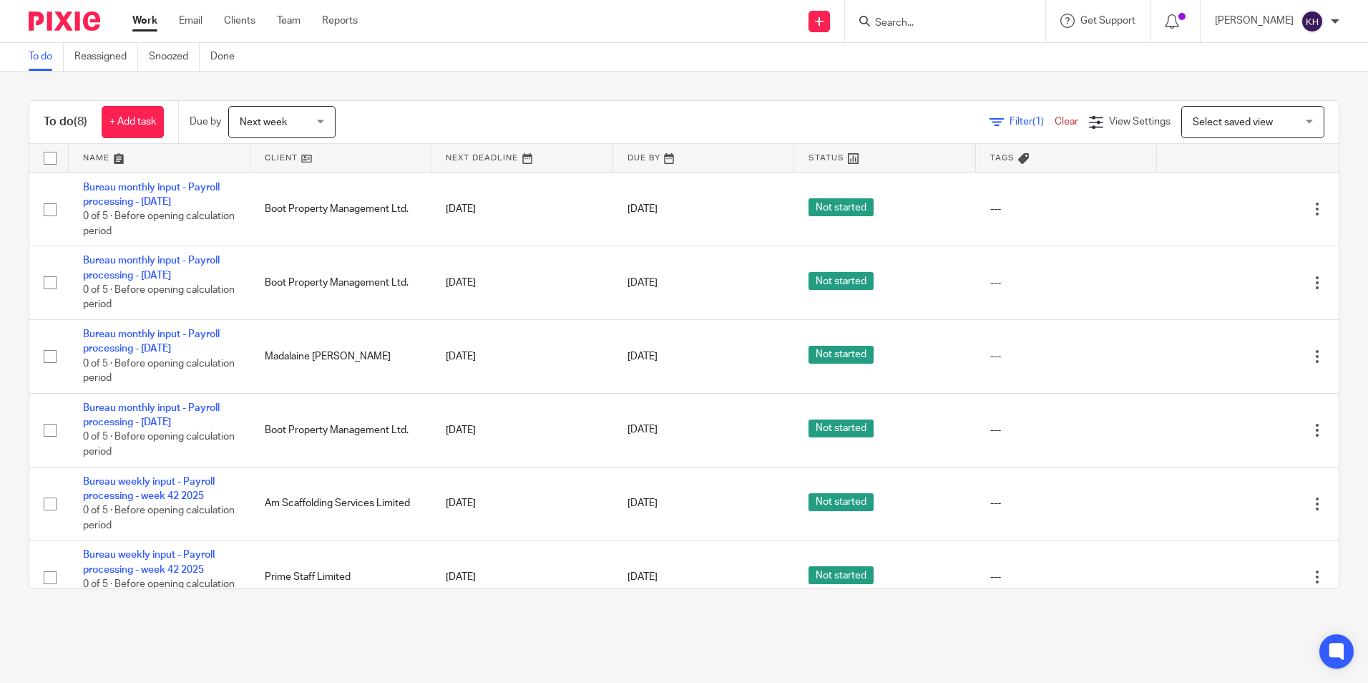
click at [1322, 21] on img at bounding box center [1312, 21] width 23 height 23
click at [1276, 102] on span "Logout" at bounding box center [1273, 99] width 32 height 10
